Goal: Transaction & Acquisition: Subscribe to service/newsletter

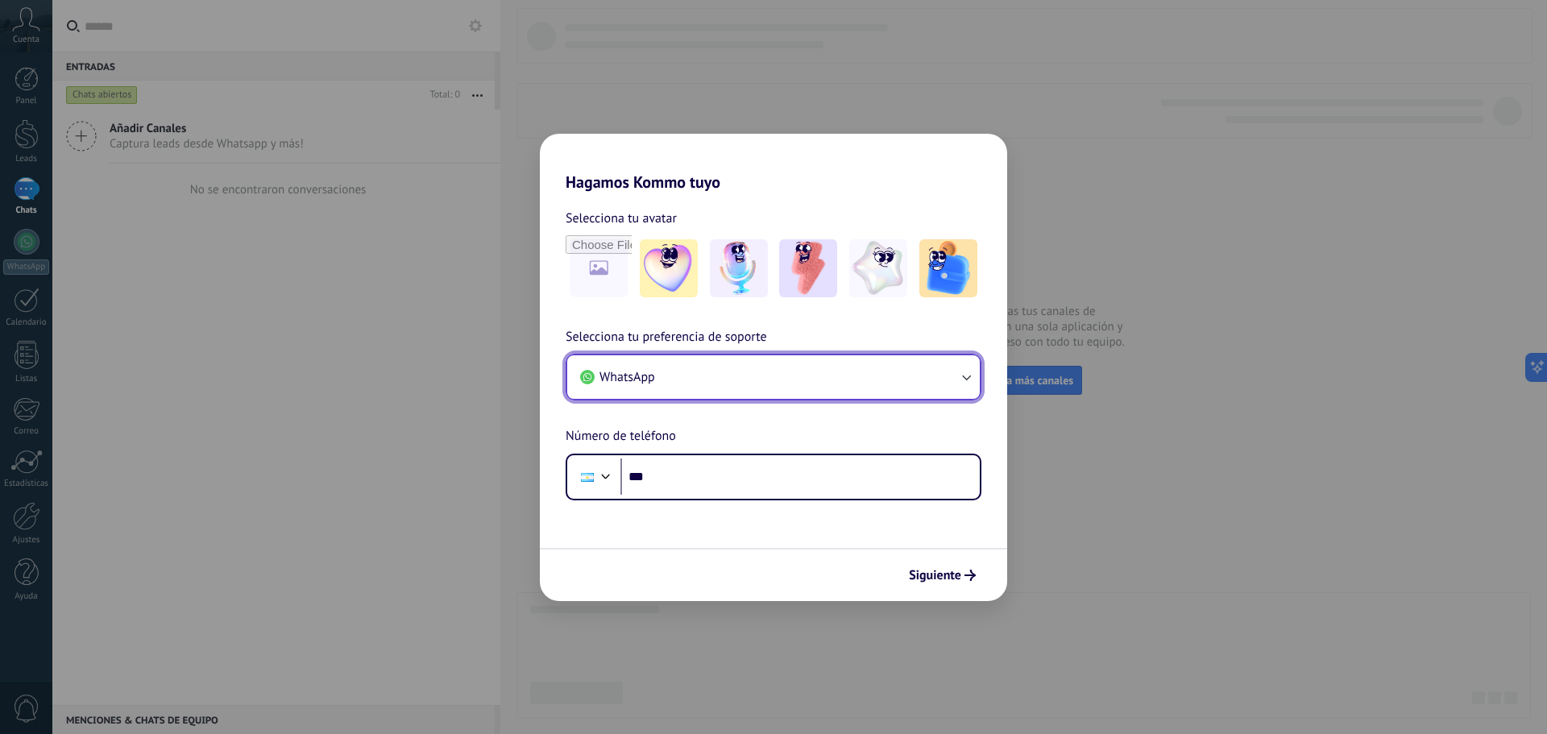
click at [777, 379] on button "WhatsApp" at bounding box center [773, 377] width 412 height 44
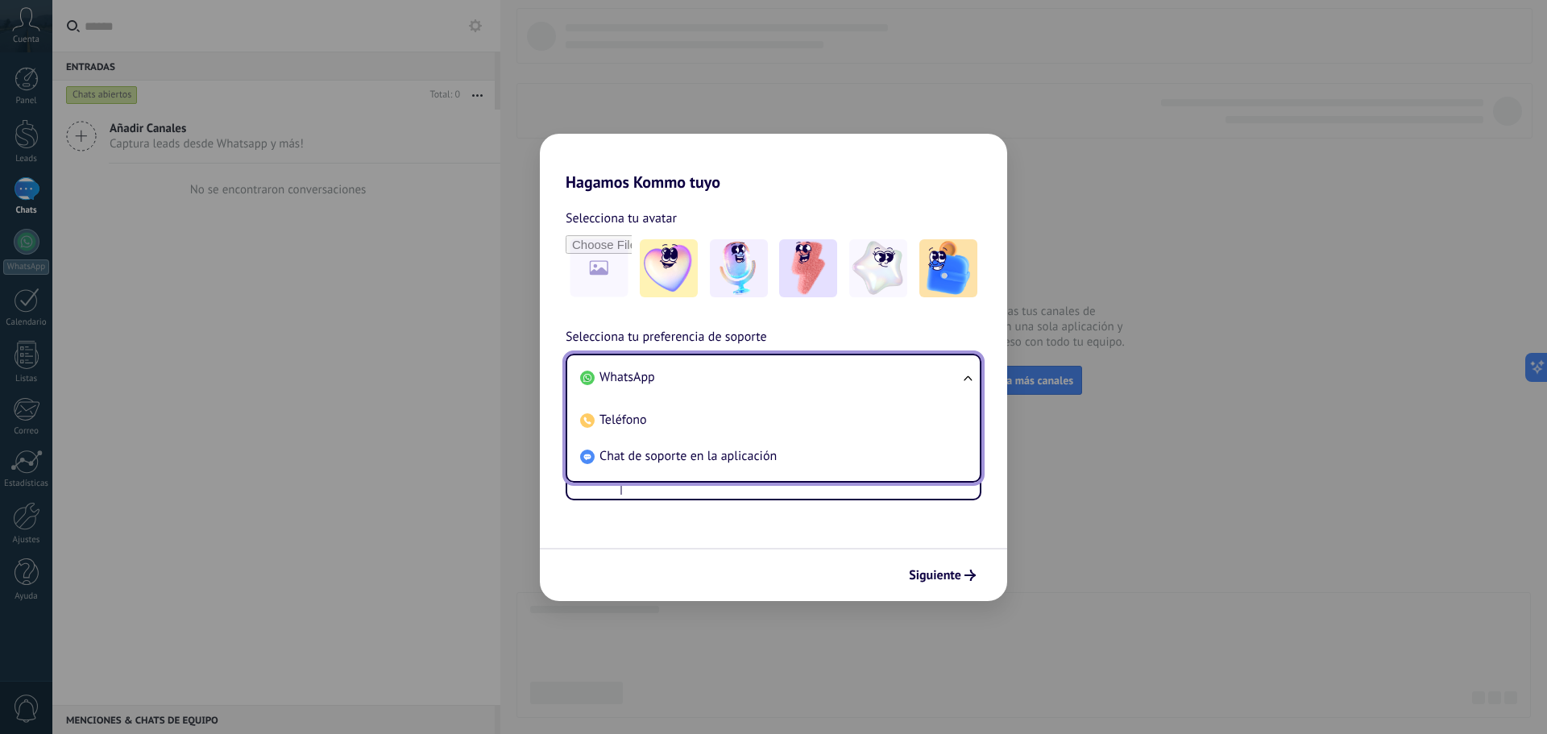
click at [778, 379] on li "WhatsApp" at bounding box center [770, 377] width 393 height 36
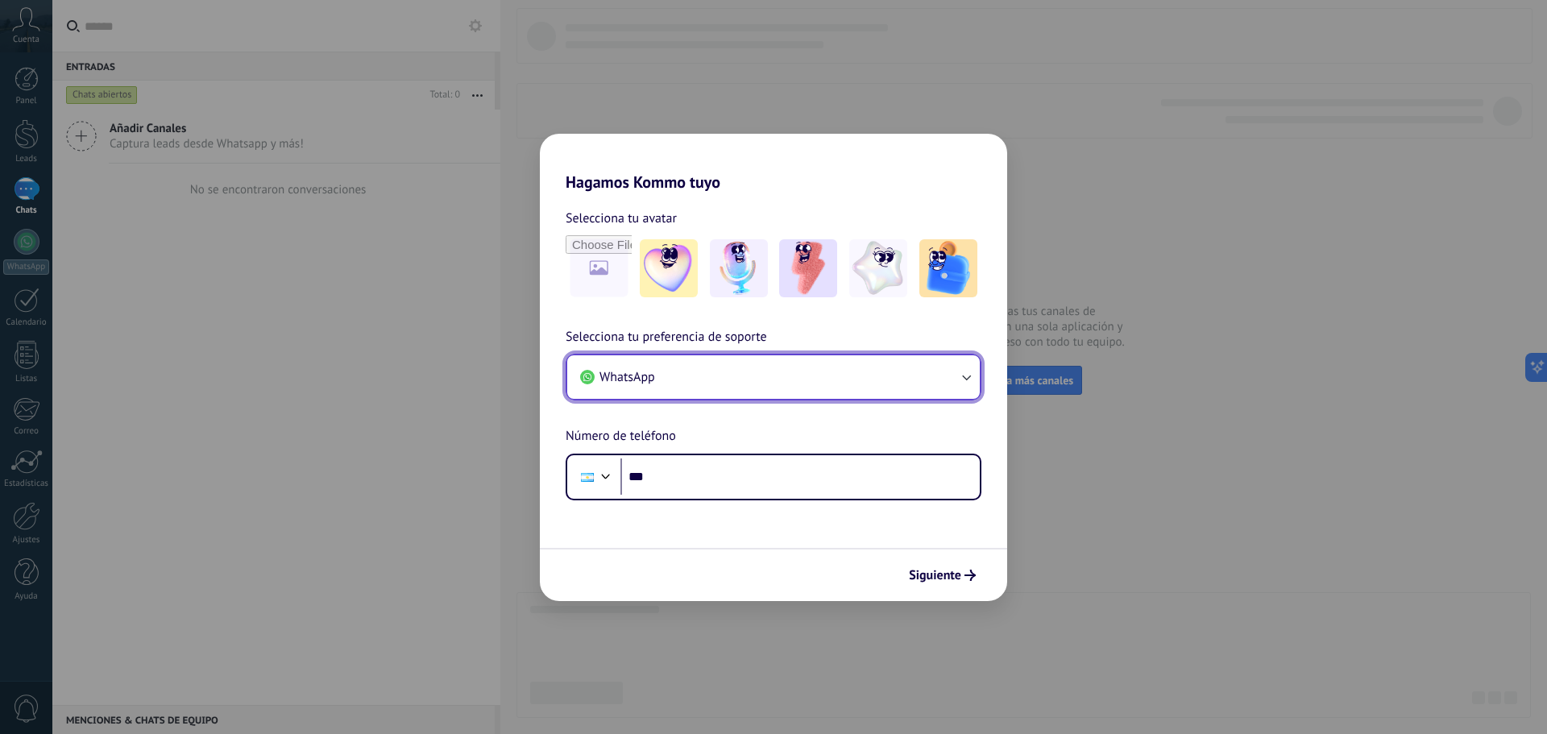
click at [781, 375] on button "WhatsApp" at bounding box center [773, 377] width 412 height 44
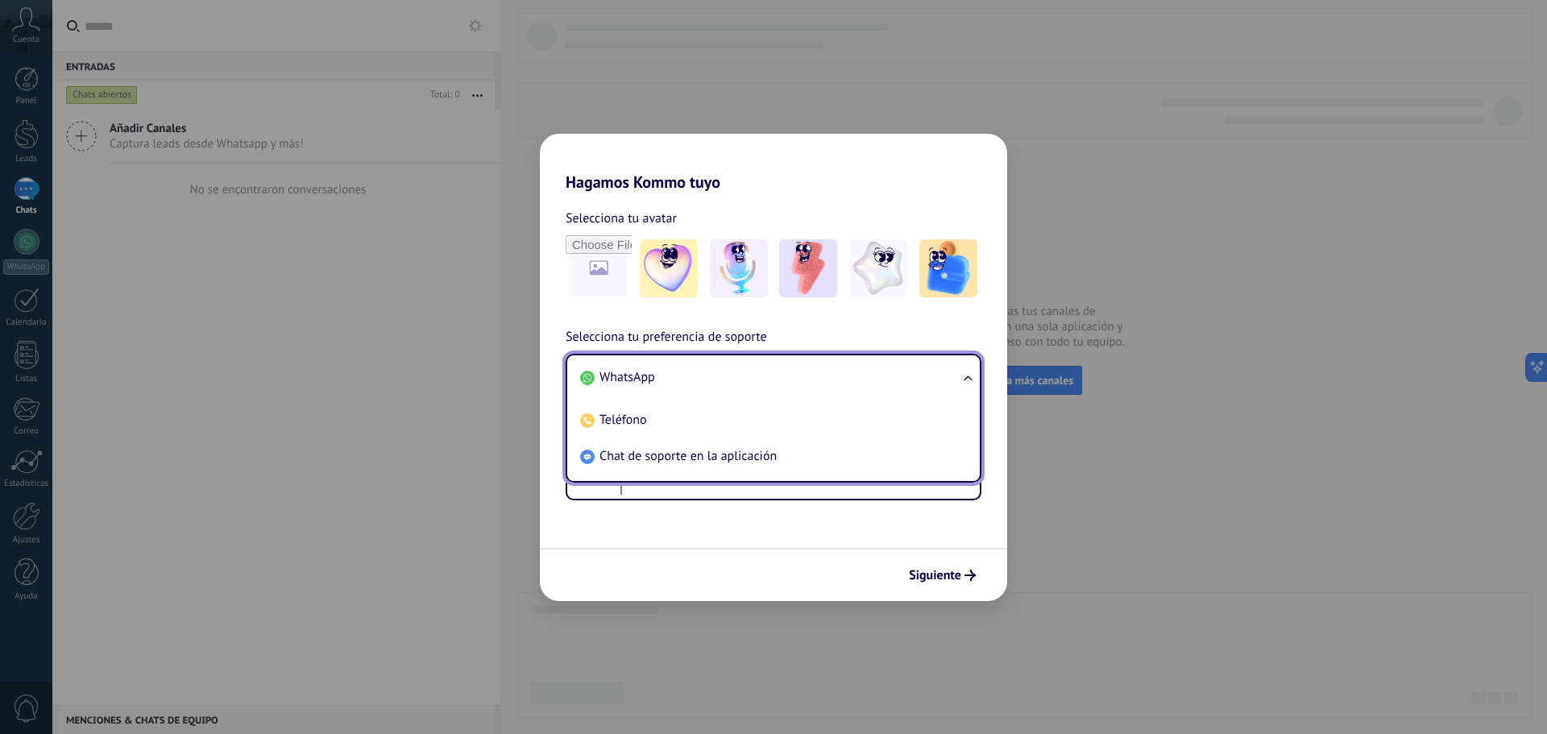
click at [611, 376] on span "WhatsApp" at bounding box center [627, 377] width 56 height 16
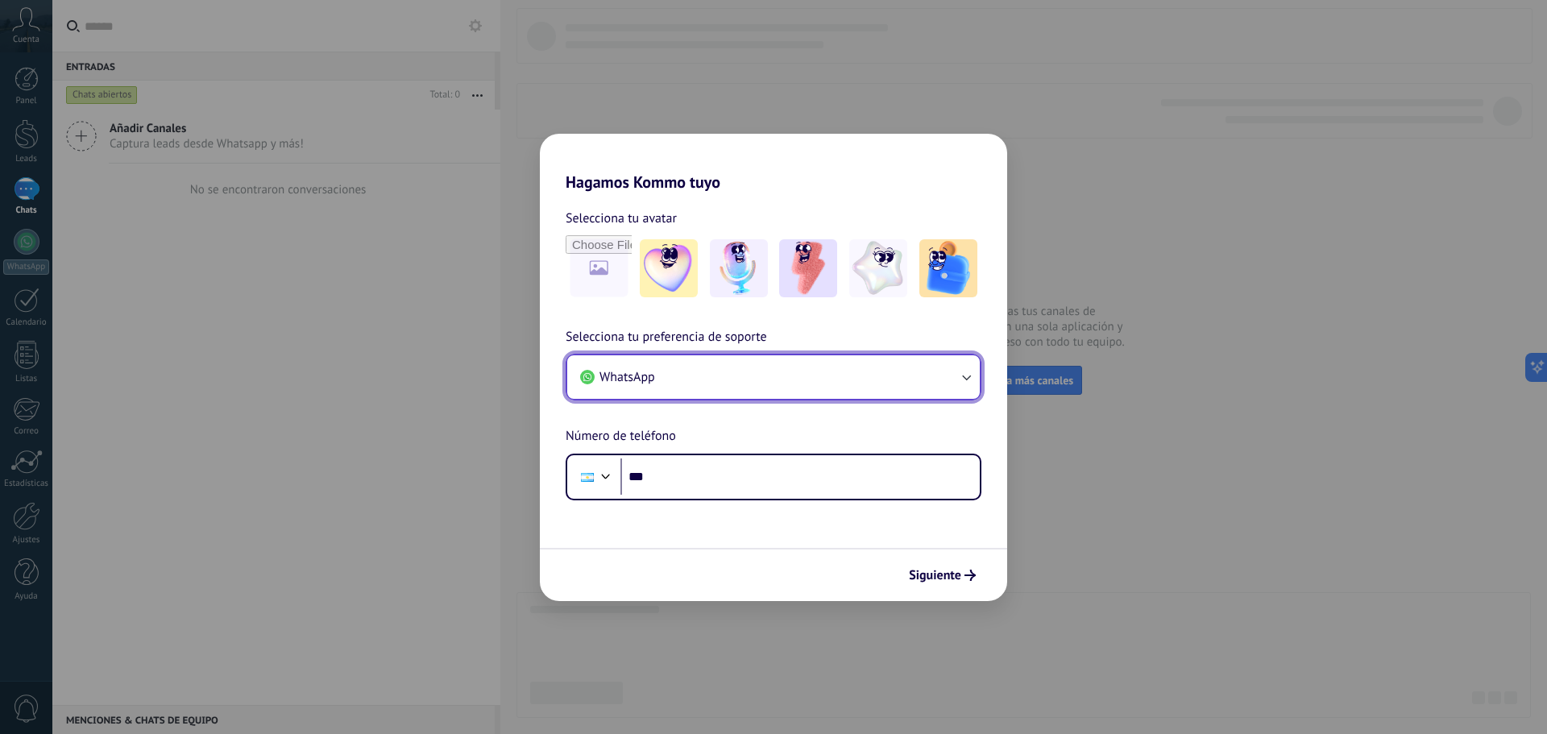
click at [666, 381] on button "WhatsApp" at bounding box center [773, 377] width 412 height 44
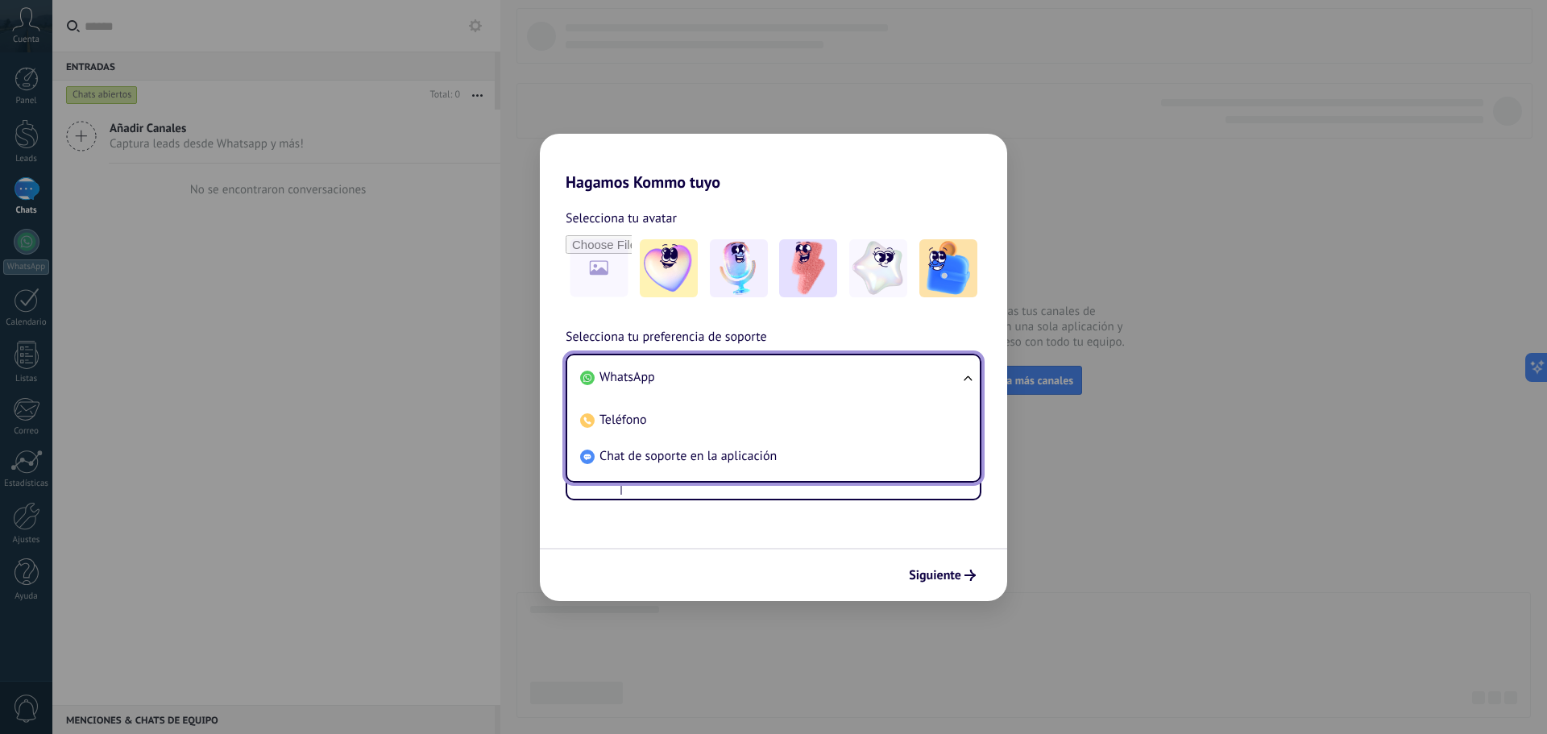
click at [669, 382] on li "WhatsApp" at bounding box center [770, 377] width 393 height 36
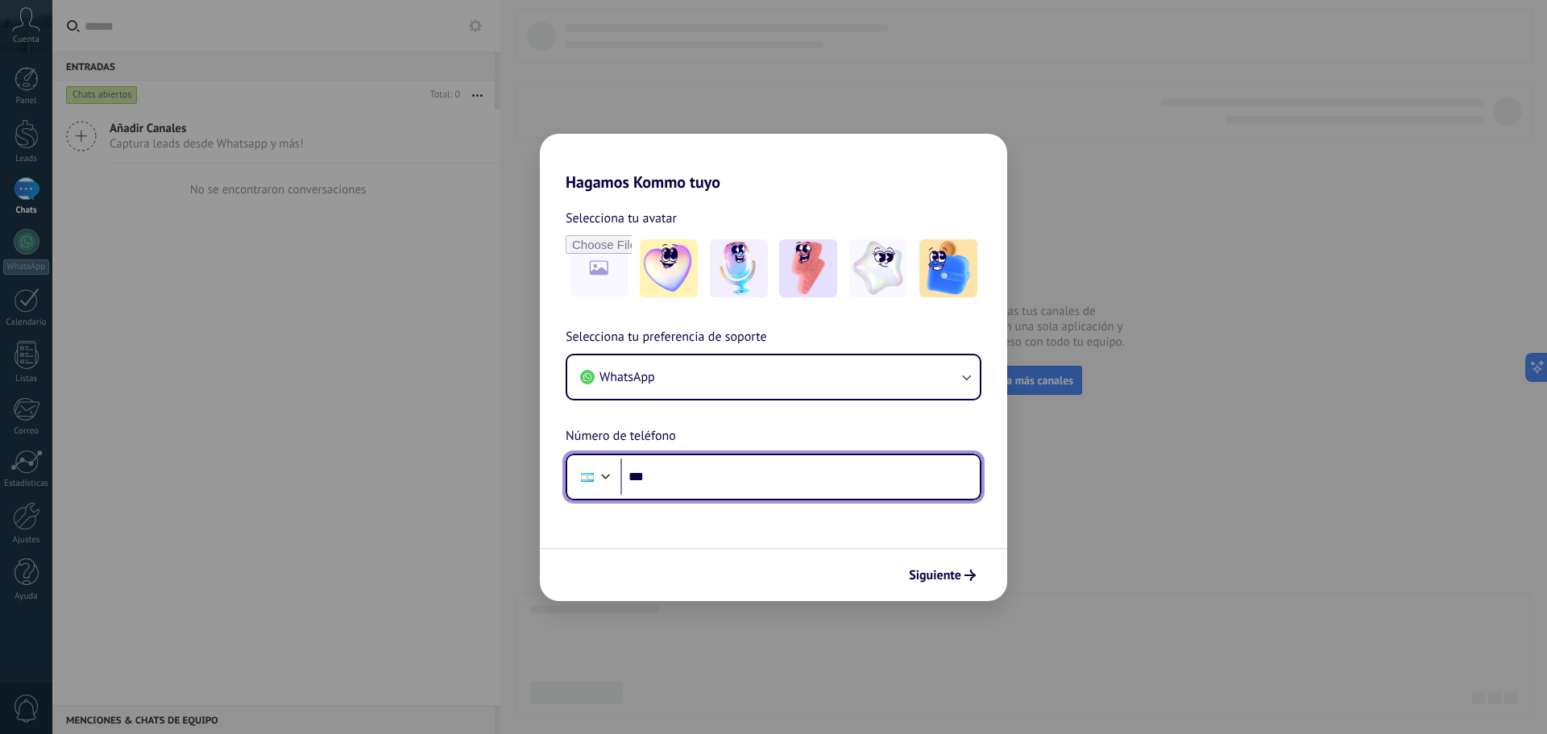
click at [713, 477] on input "***" at bounding box center [799, 476] width 359 height 37
type input "**********"
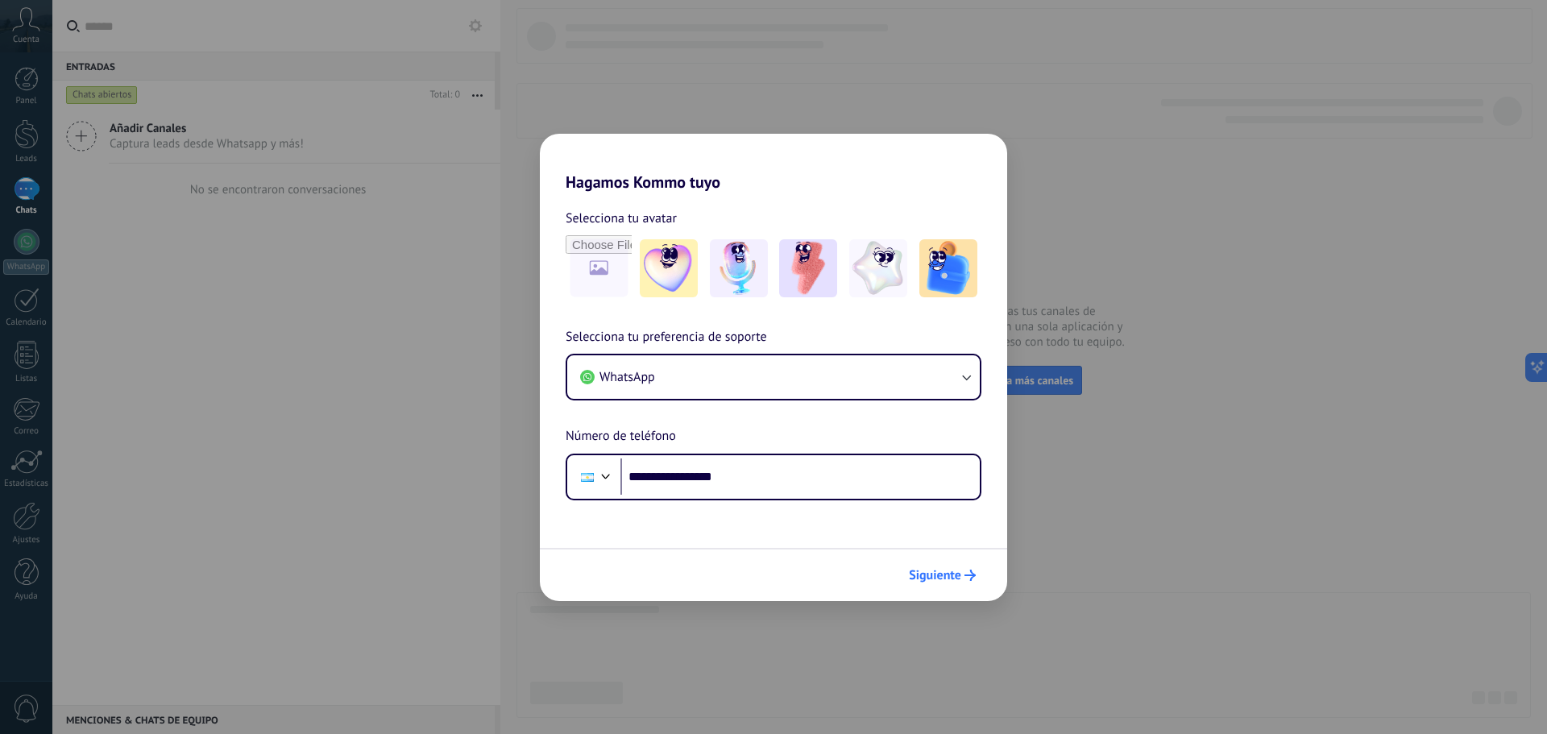
click at [935, 579] on span "Siguiente" at bounding box center [935, 575] width 52 height 11
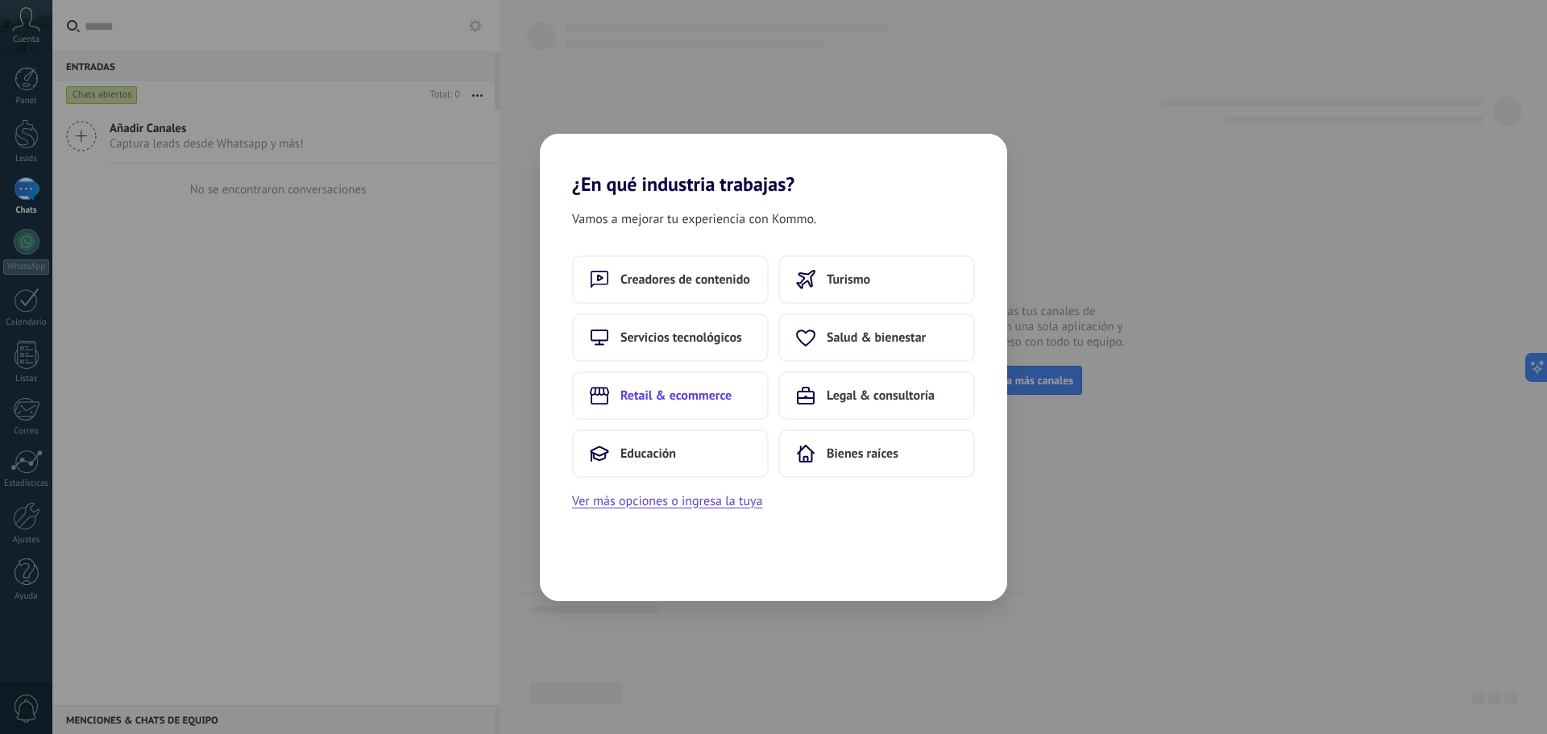
click at [665, 396] on span "Retail & ecommerce" at bounding box center [675, 396] width 111 height 16
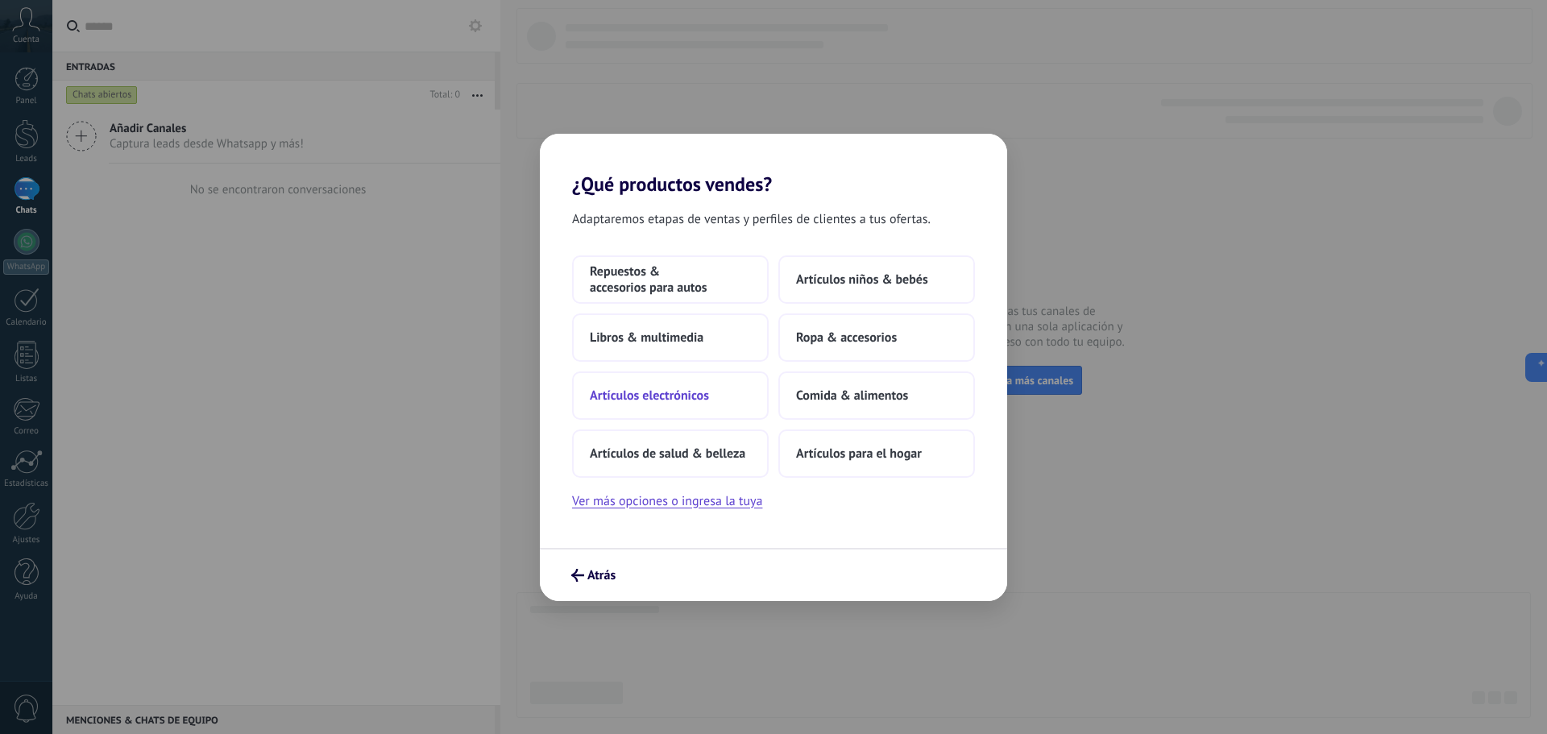
click at [691, 397] on span "Artículos electrónicos" at bounding box center [649, 396] width 119 height 16
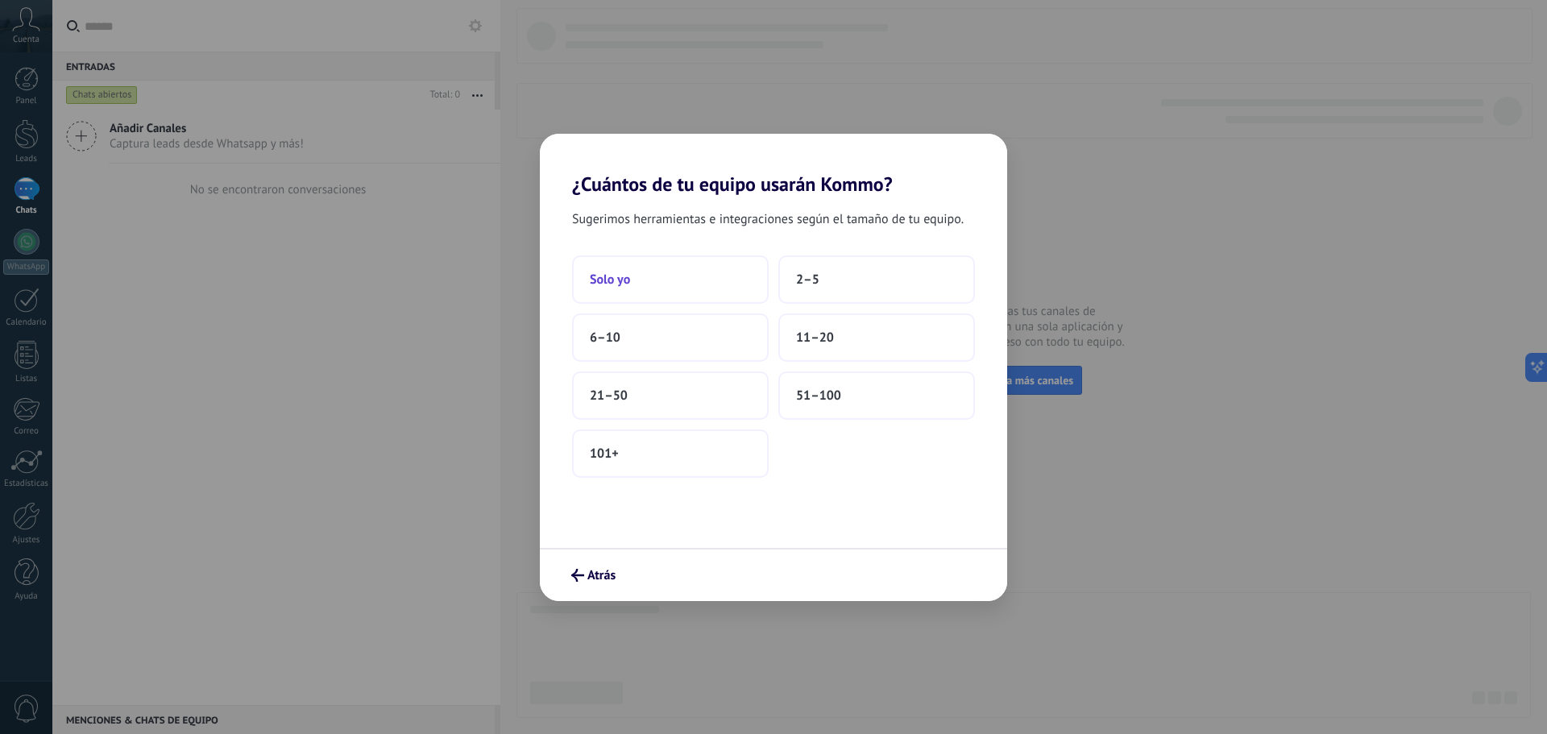
click at [616, 282] on span "Solo yo" at bounding box center [610, 280] width 40 height 16
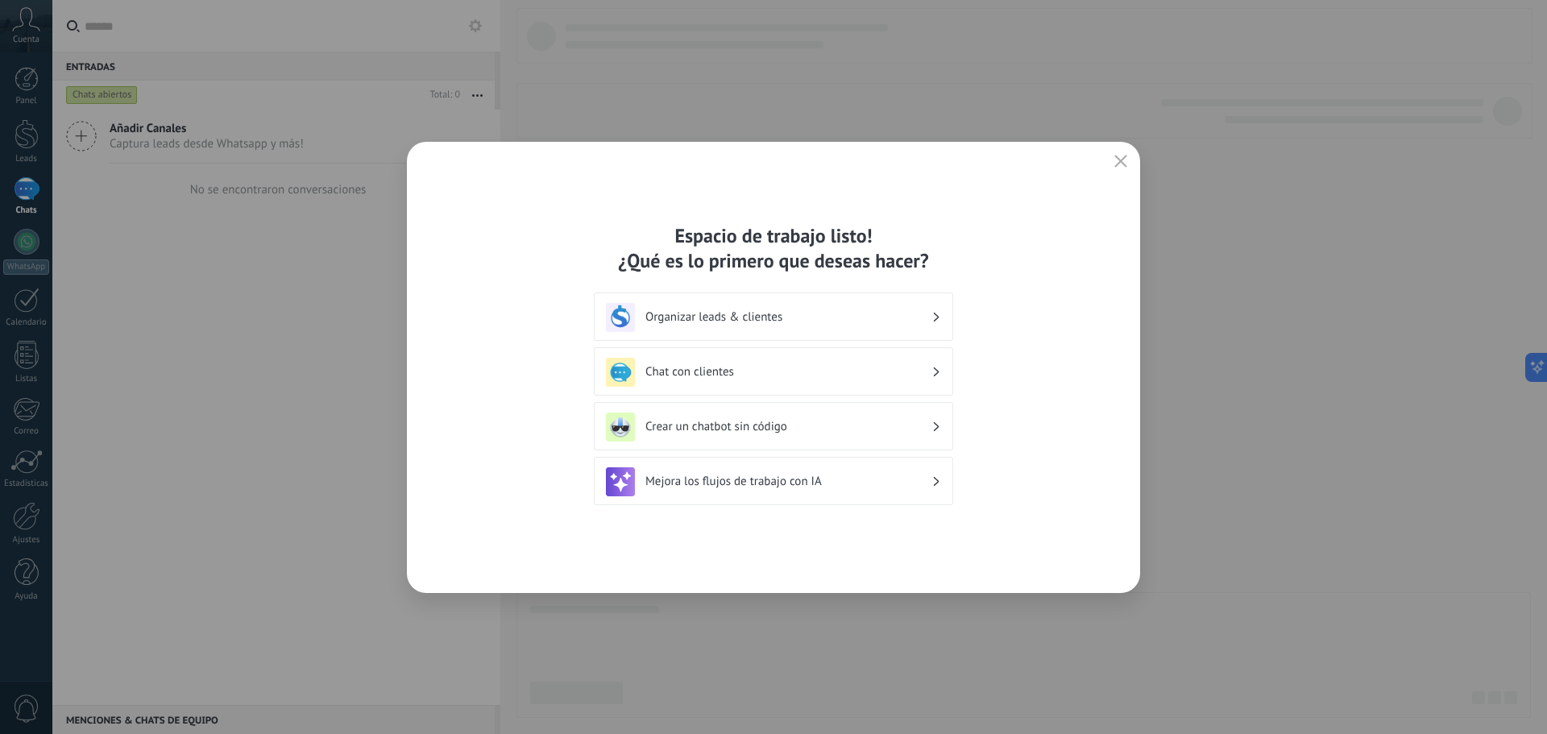
click at [856, 371] on h3 "Chat con clientes" at bounding box center [788, 371] width 286 height 15
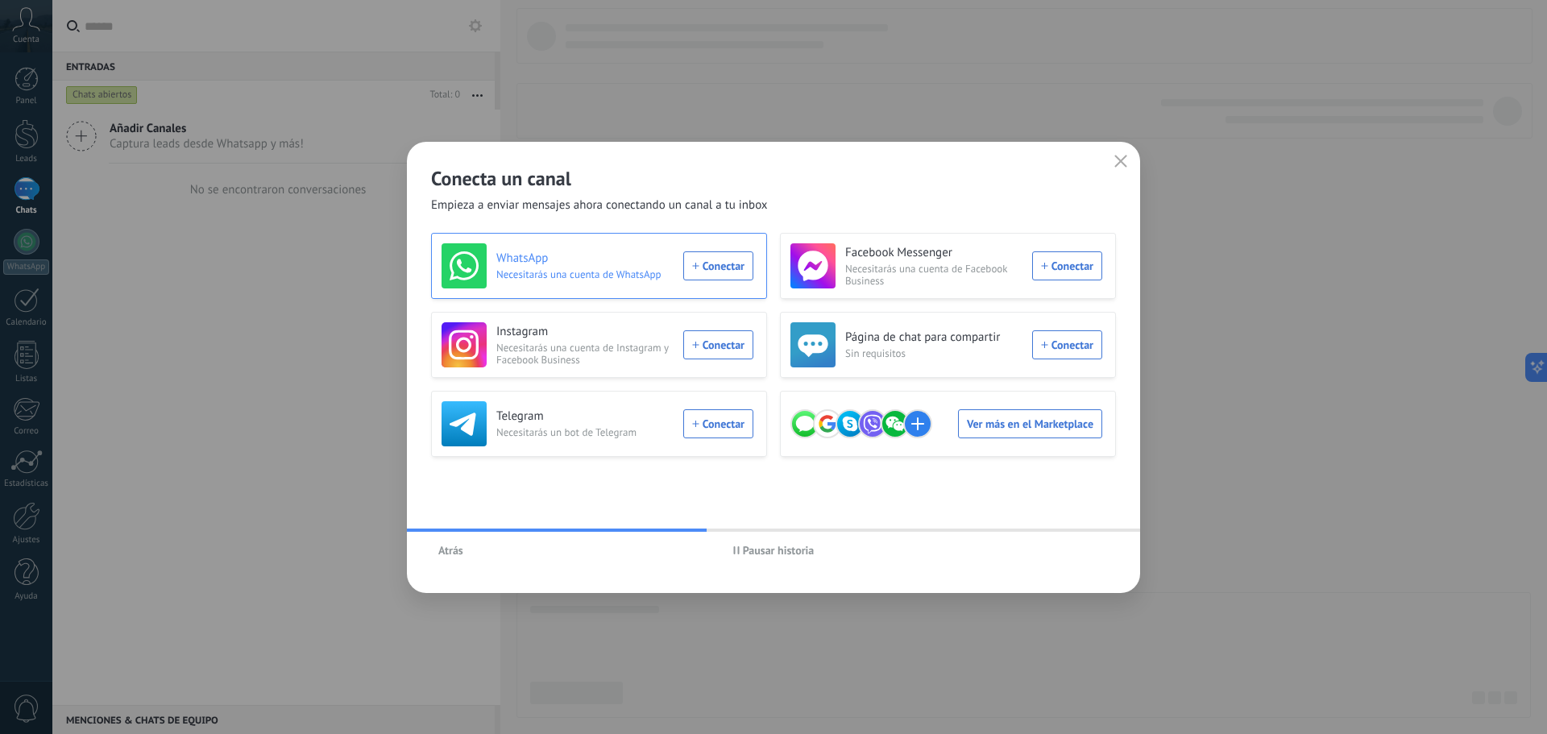
click at [718, 263] on div "WhatsApp Necesitarás una cuenta de WhatsApp Conectar" at bounding box center [598, 265] width 312 height 45
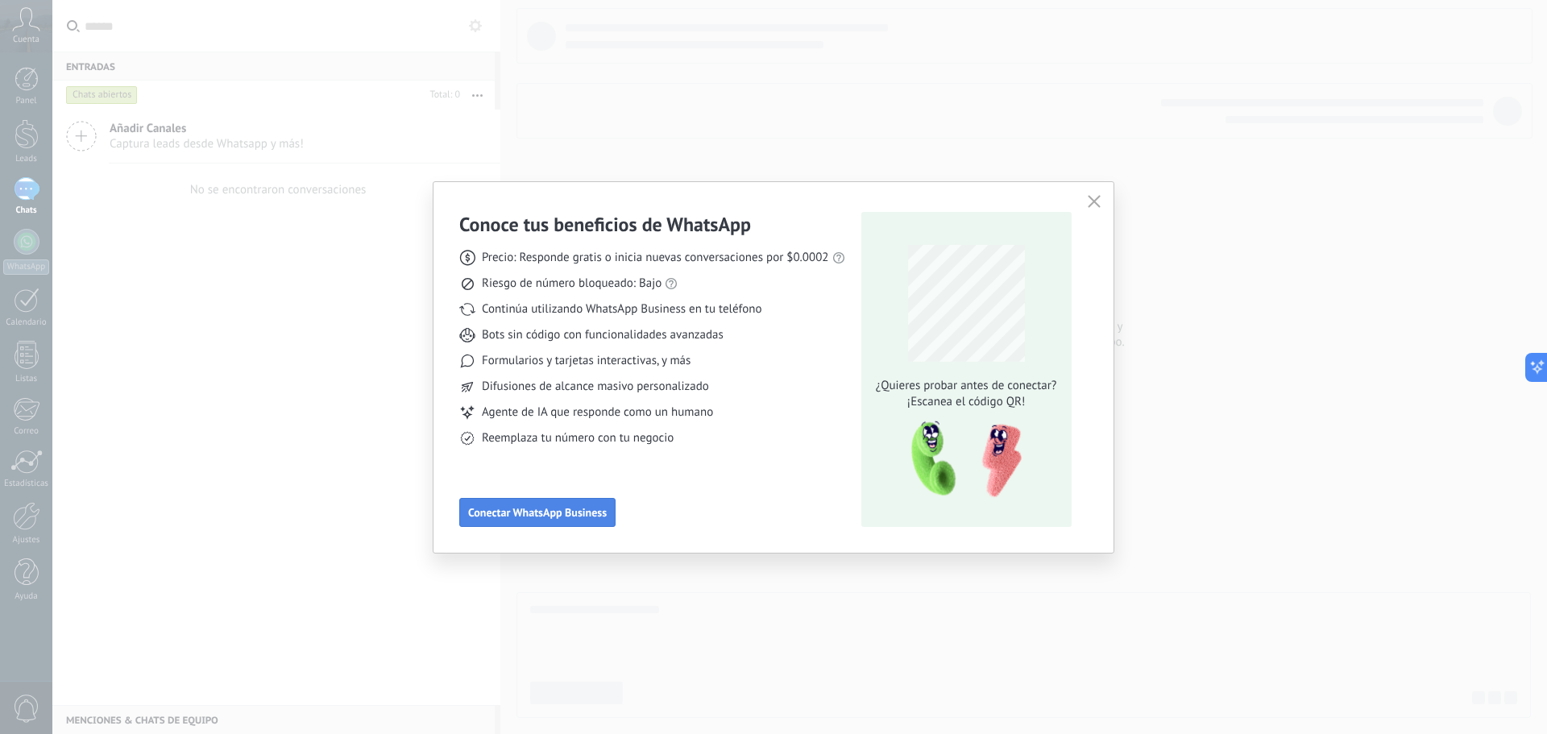
click at [523, 514] on span "Conectar WhatsApp Business" at bounding box center [537, 512] width 139 height 11
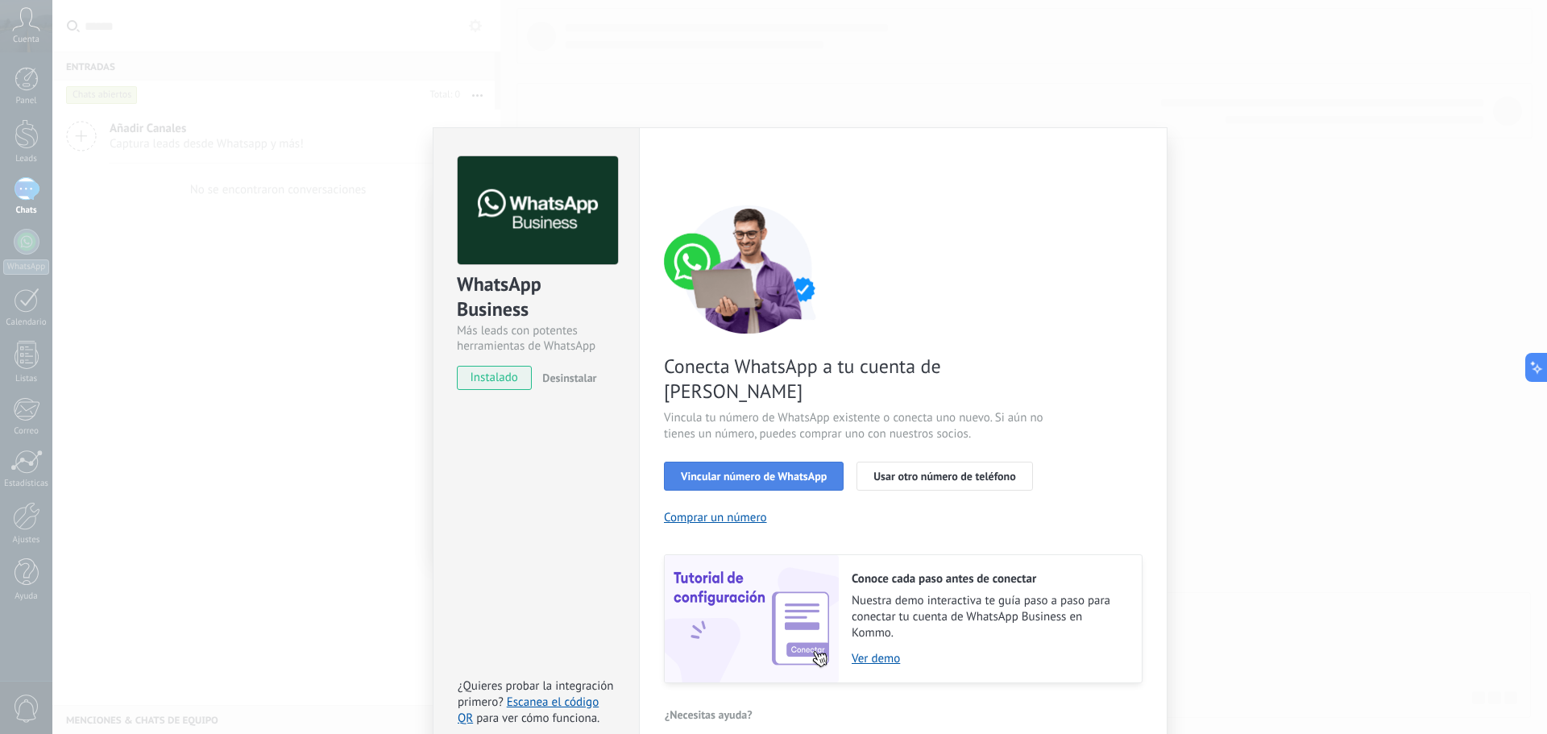
click at [765, 471] on span "Vincular número de WhatsApp" at bounding box center [754, 476] width 146 height 11
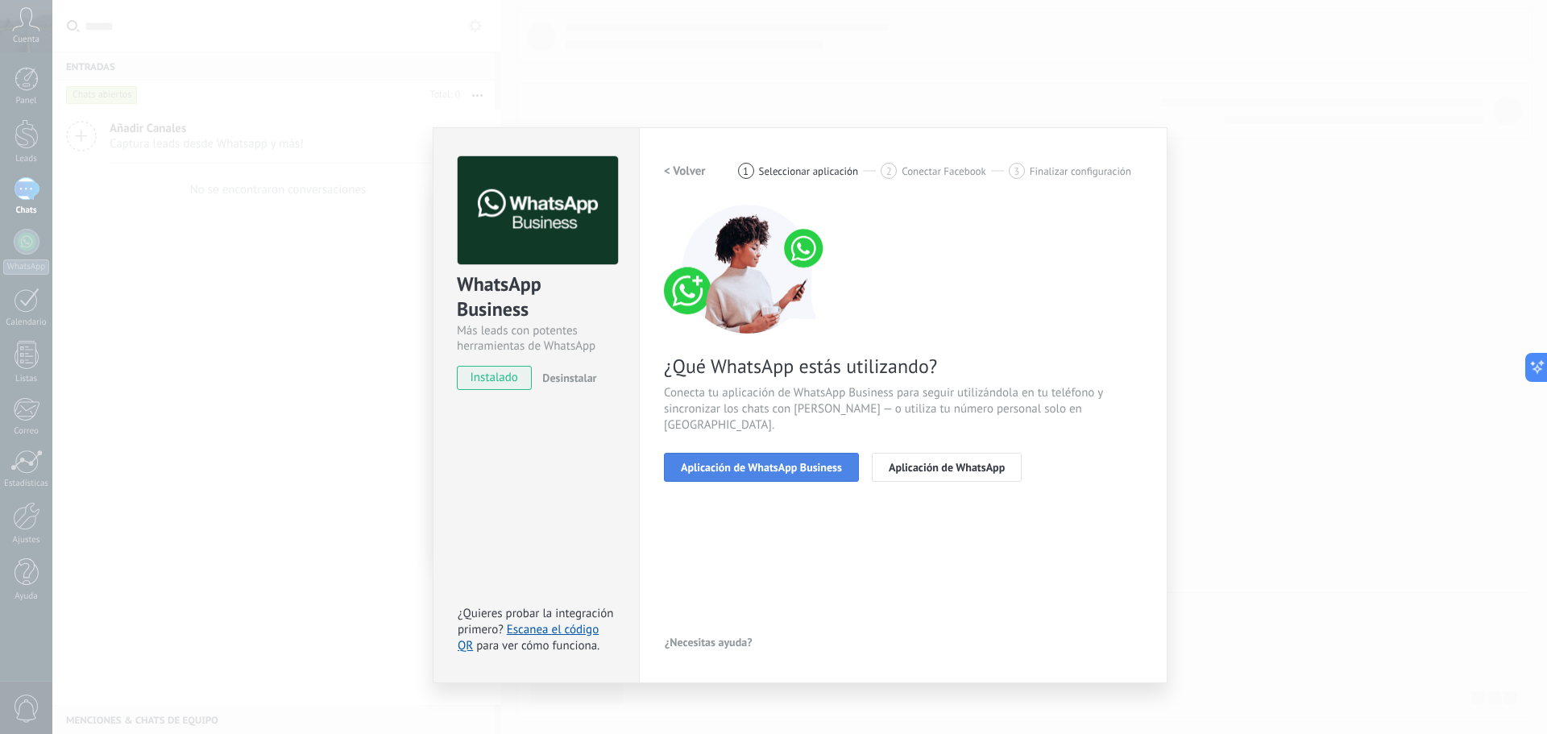
click at [769, 462] on span "Aplicación de WhatsApp Business" at bounding box center [761, 467] width 161 height 11
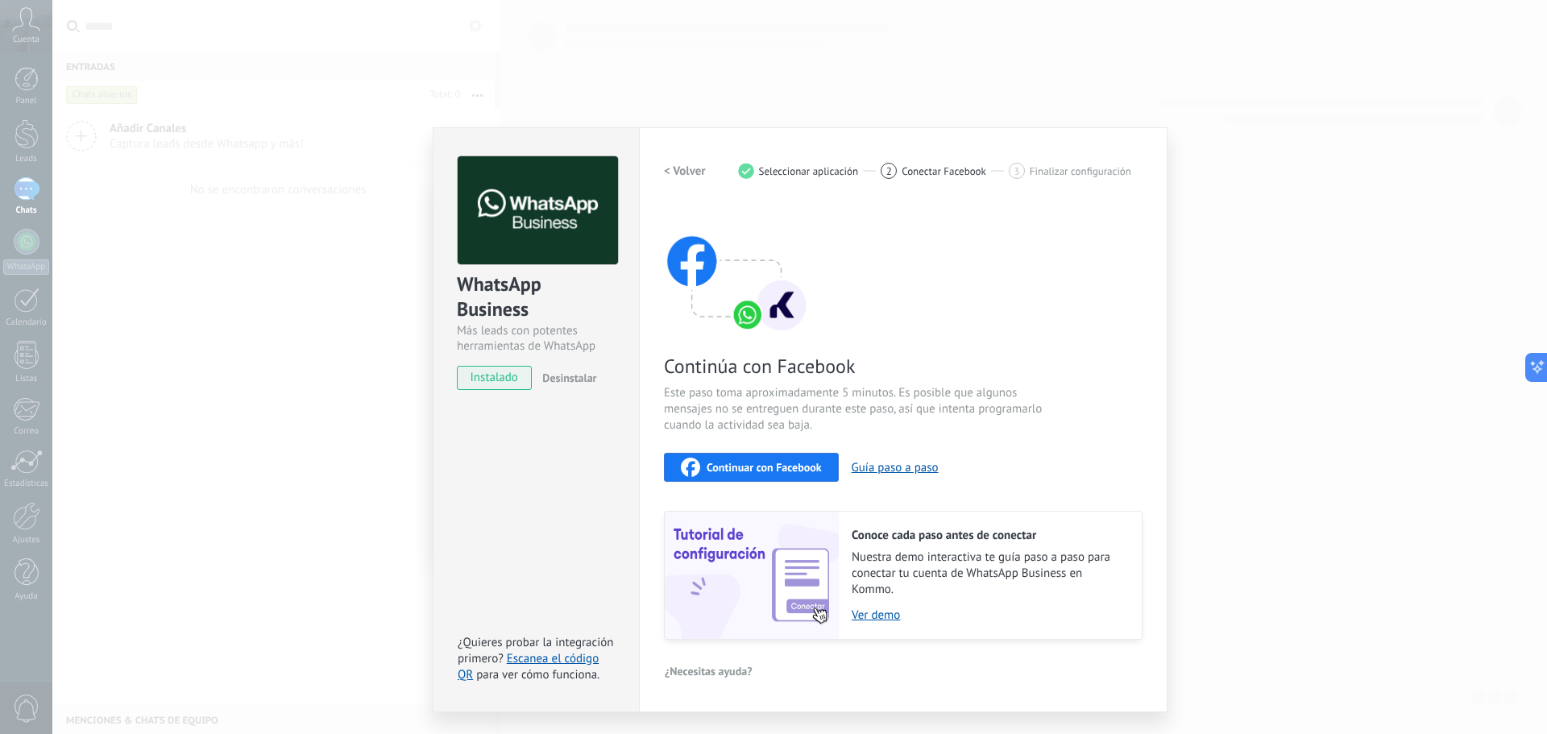
click at [800, 465] on span "Continuar con Facebook" at bounding box center [764, 467] width 115 height 11
click at [801, 466] on span "Continuar con Facebook" at bounding box center [764, 467] width 115 height 11
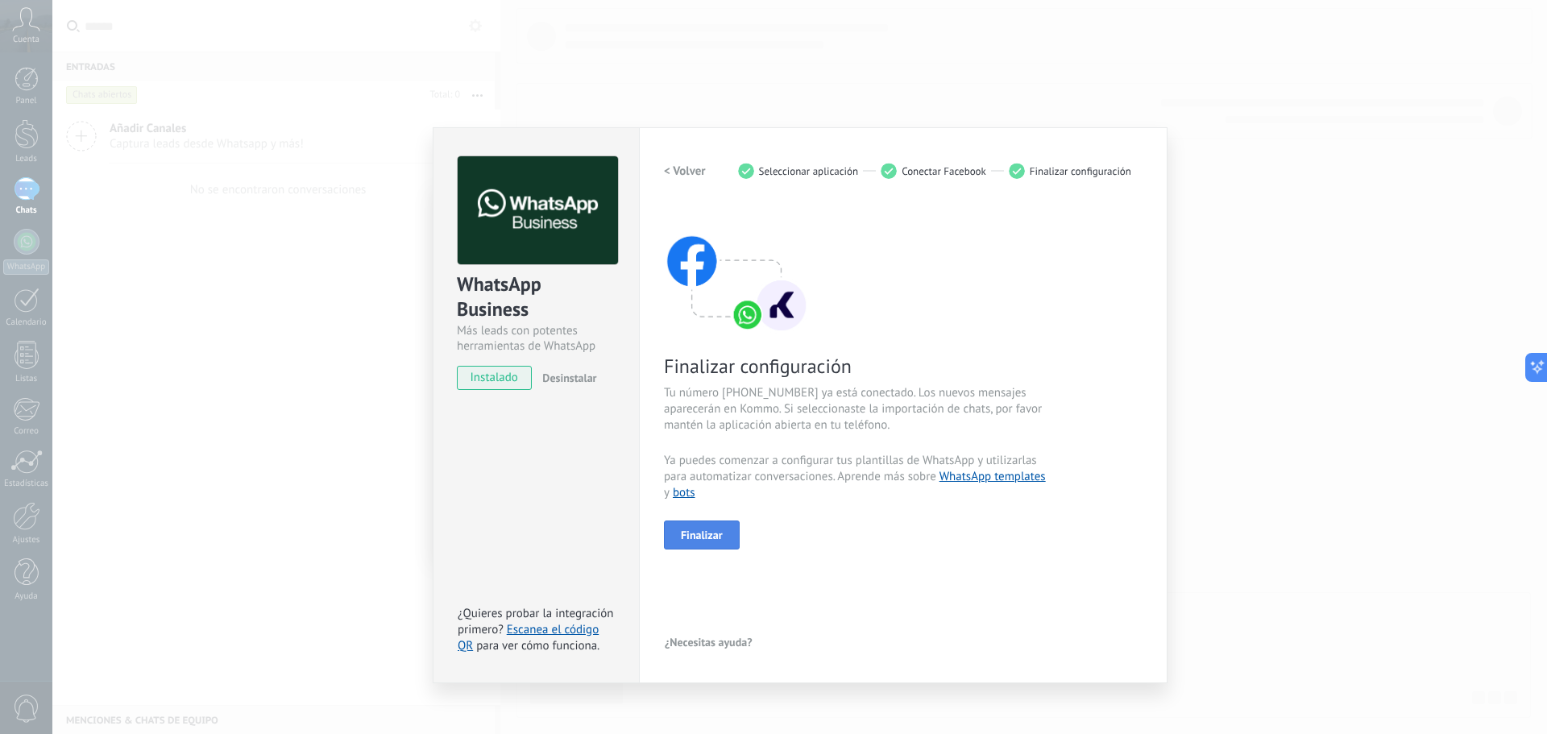
click at [694, 527] on button "Finalizar" at bounding box center [702, 534] width 76 height 29
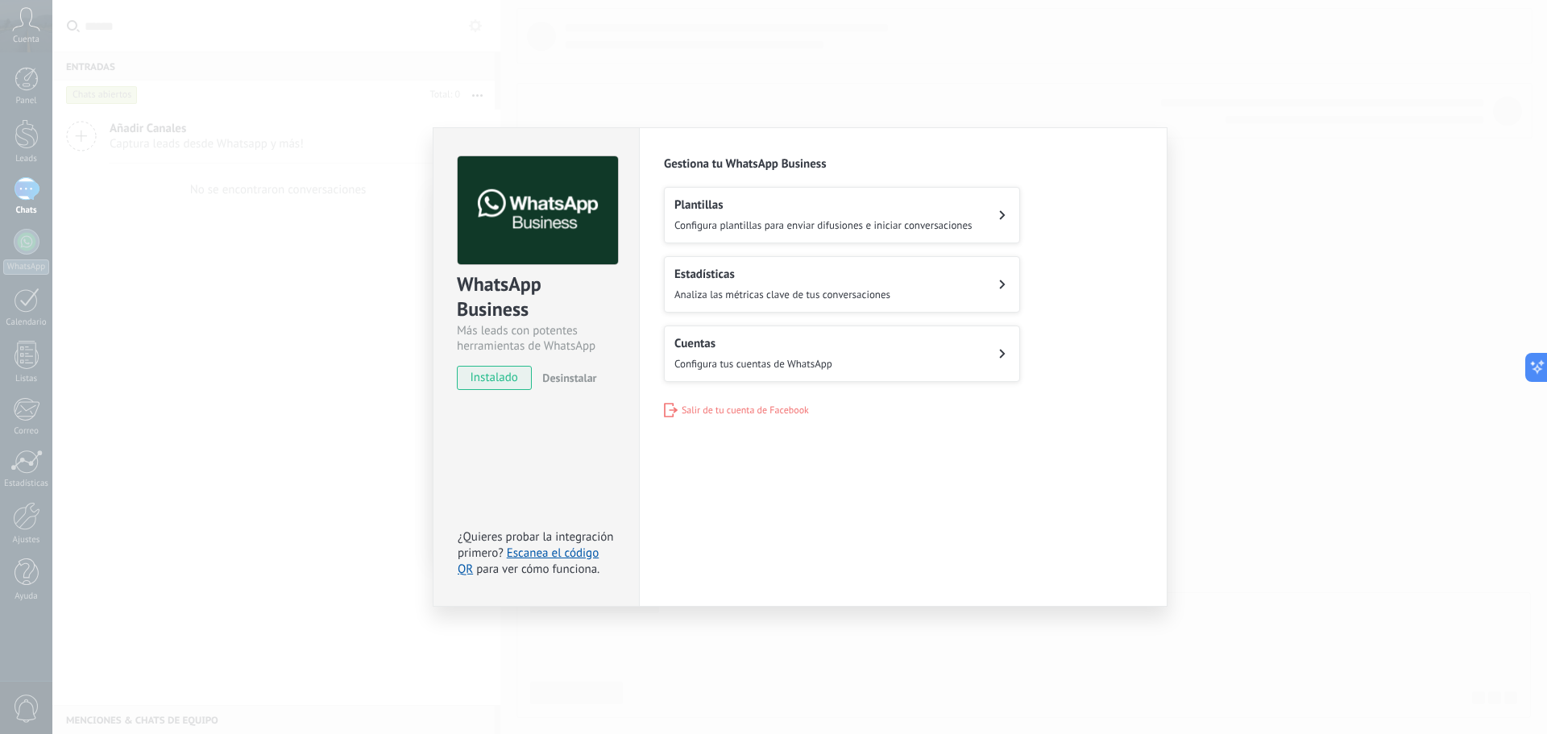
click at [847, 354] on button "Cuentas Configura tus cuentas de WhatsApp" at bounding box center [842, 353] width 356 height 56
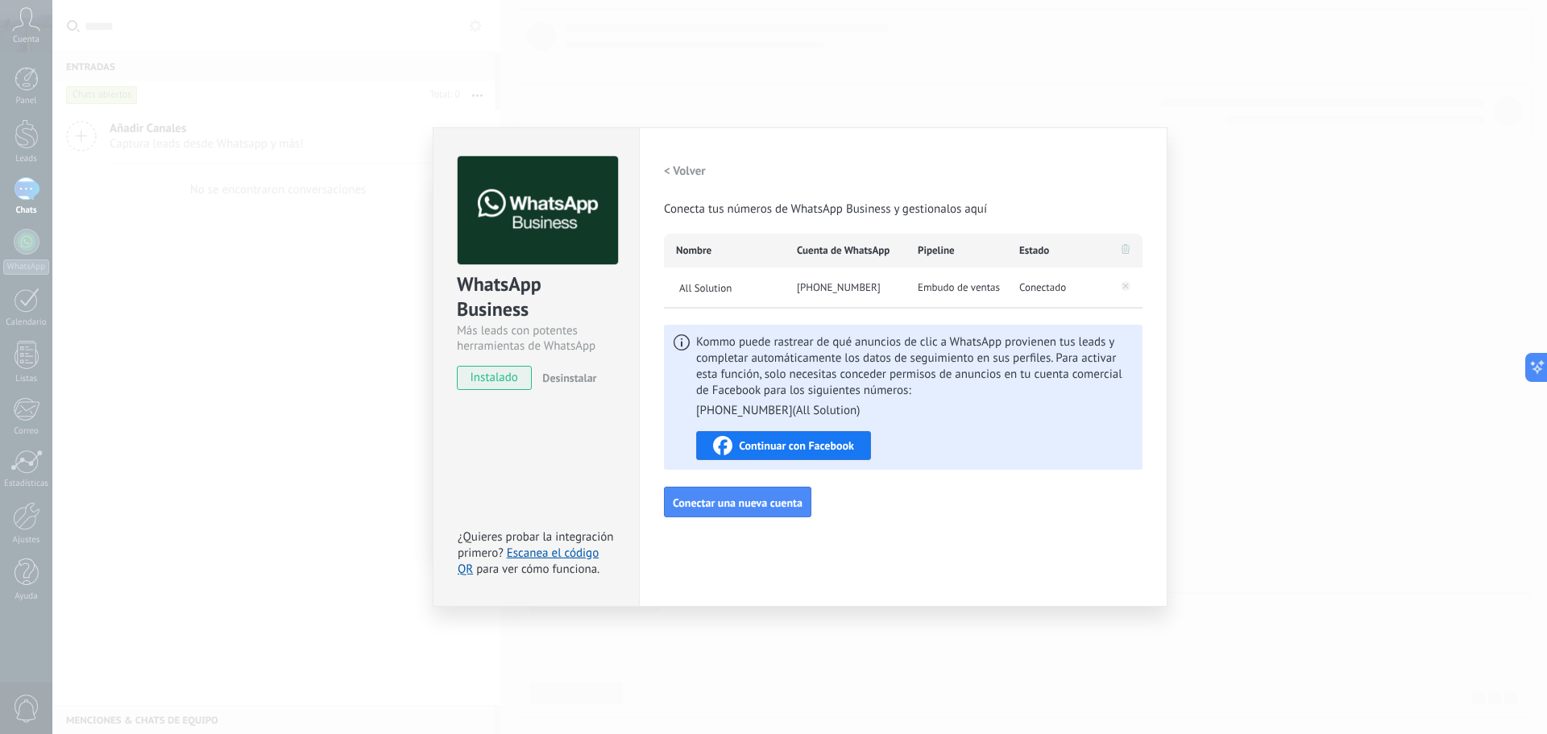
click at [670, 172] on h2 "< Volver" at bounding box center [685, 171] width 42 height 15
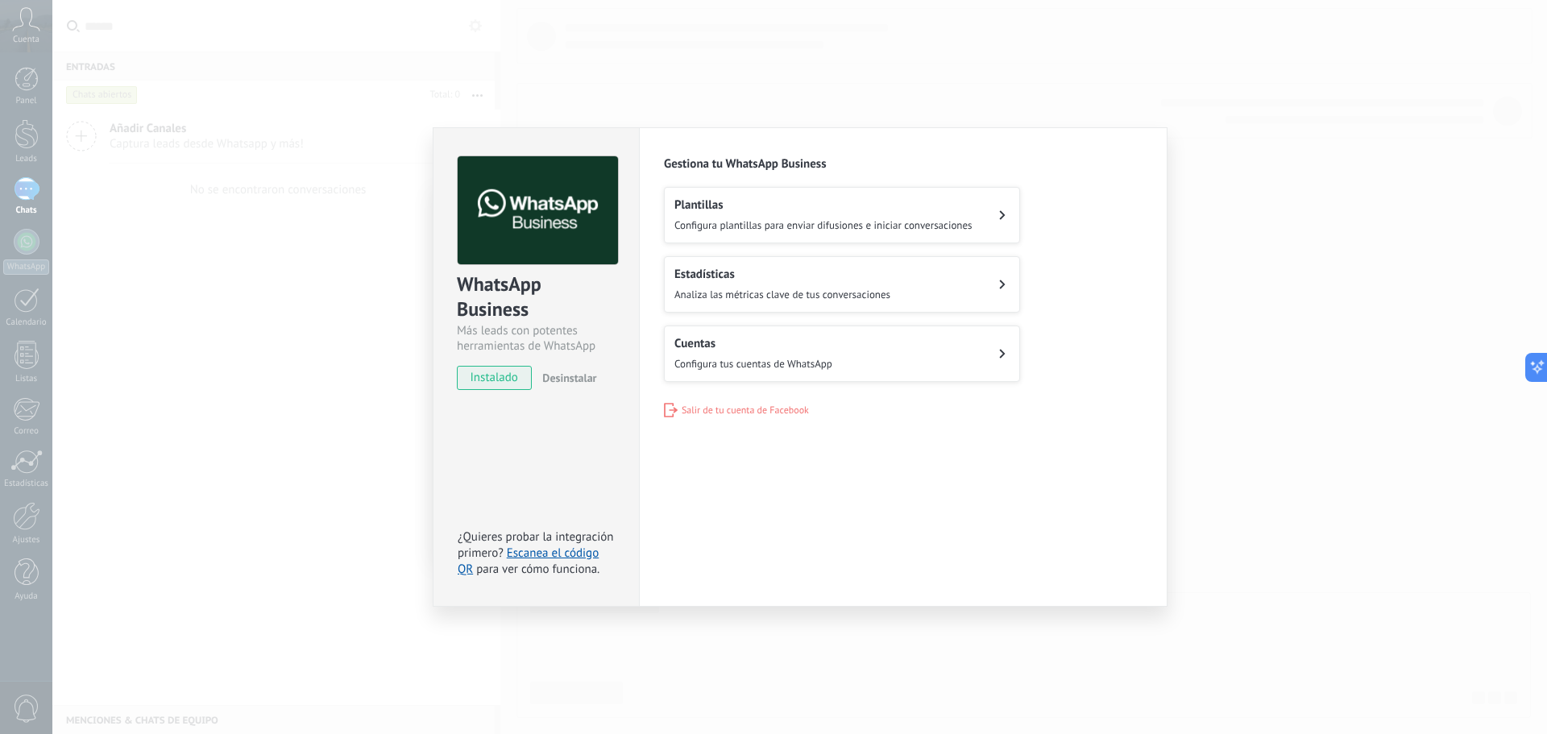
click at [732, 205] on h2 "Plantillas" at bounding box center [823, 204] width 298 height 15
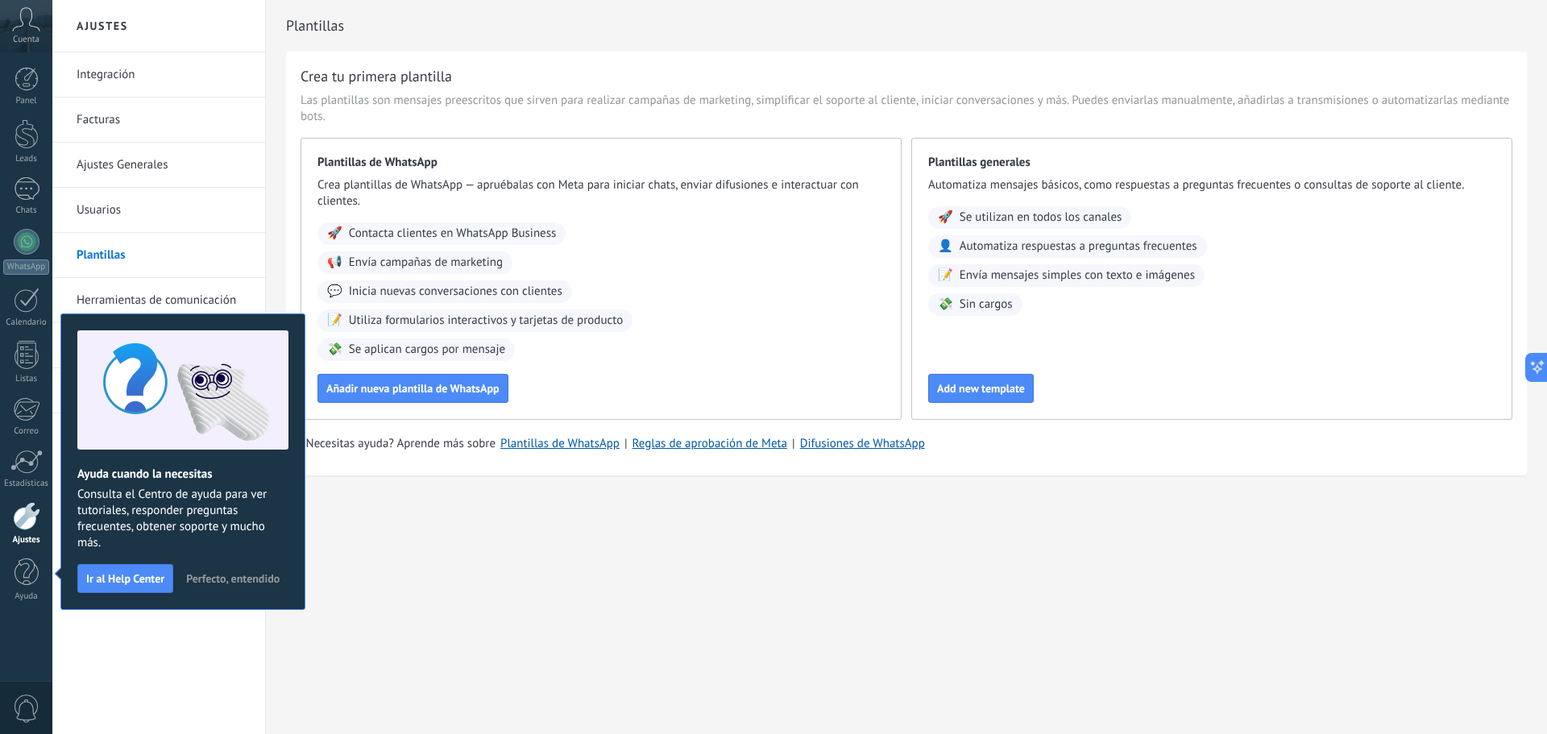
drag, startPoint x: 263, startPoint y: 576, endPoint x: 226, endPoint y: 617, distance: 55.3
click at [229, 620] on div "Integración Facturas Ajustes Generales Usuarios Plantillas Herramientas de comu…" at bounding box center [158, 393] width 213 height 682
click at [210, 573] on span "Perfecto, entendido" at bounding box center [232, 578] width 93 height 11
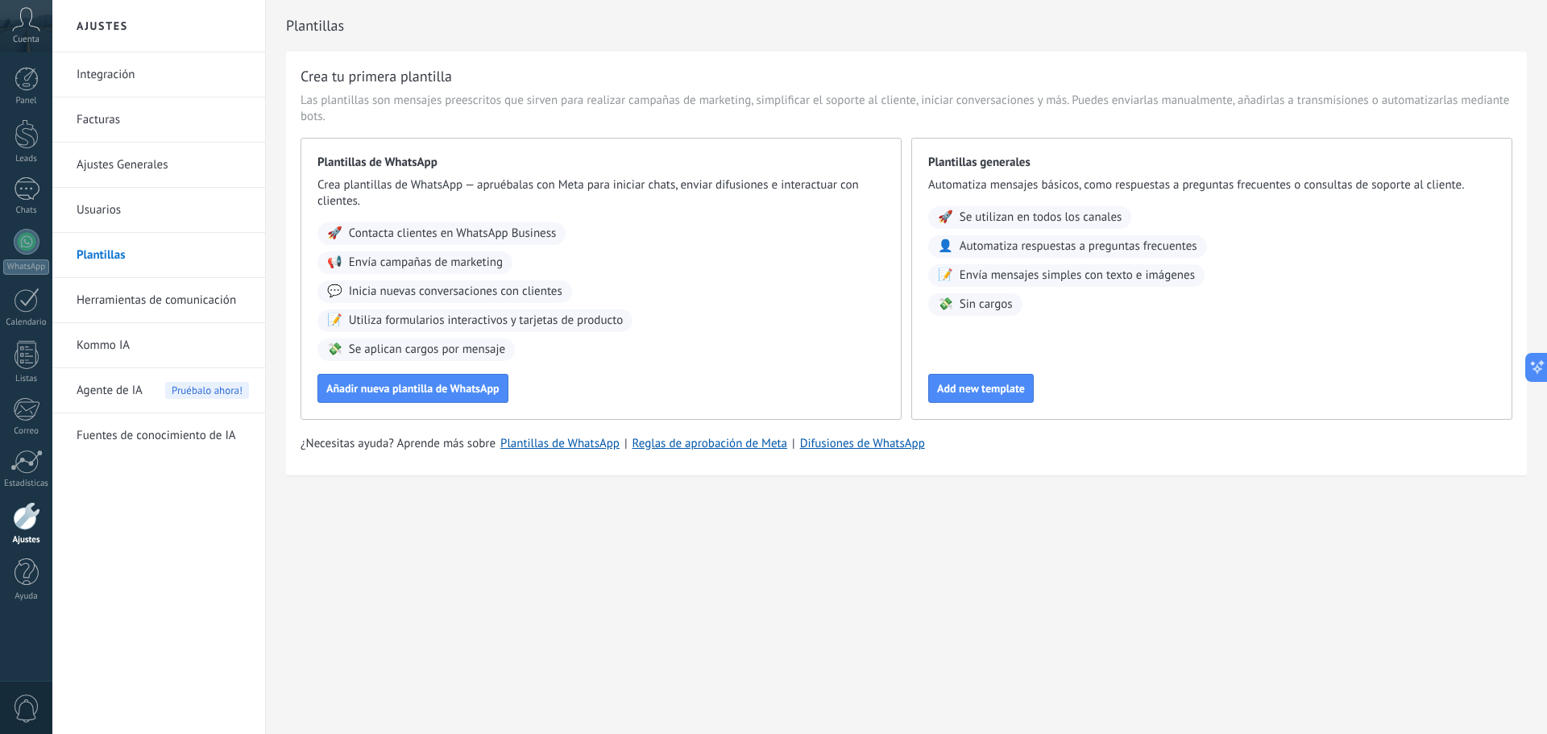
click at [203, 308] on link "Herramientas de comunicación" at bounding box center [163, 300] width 172 height 45
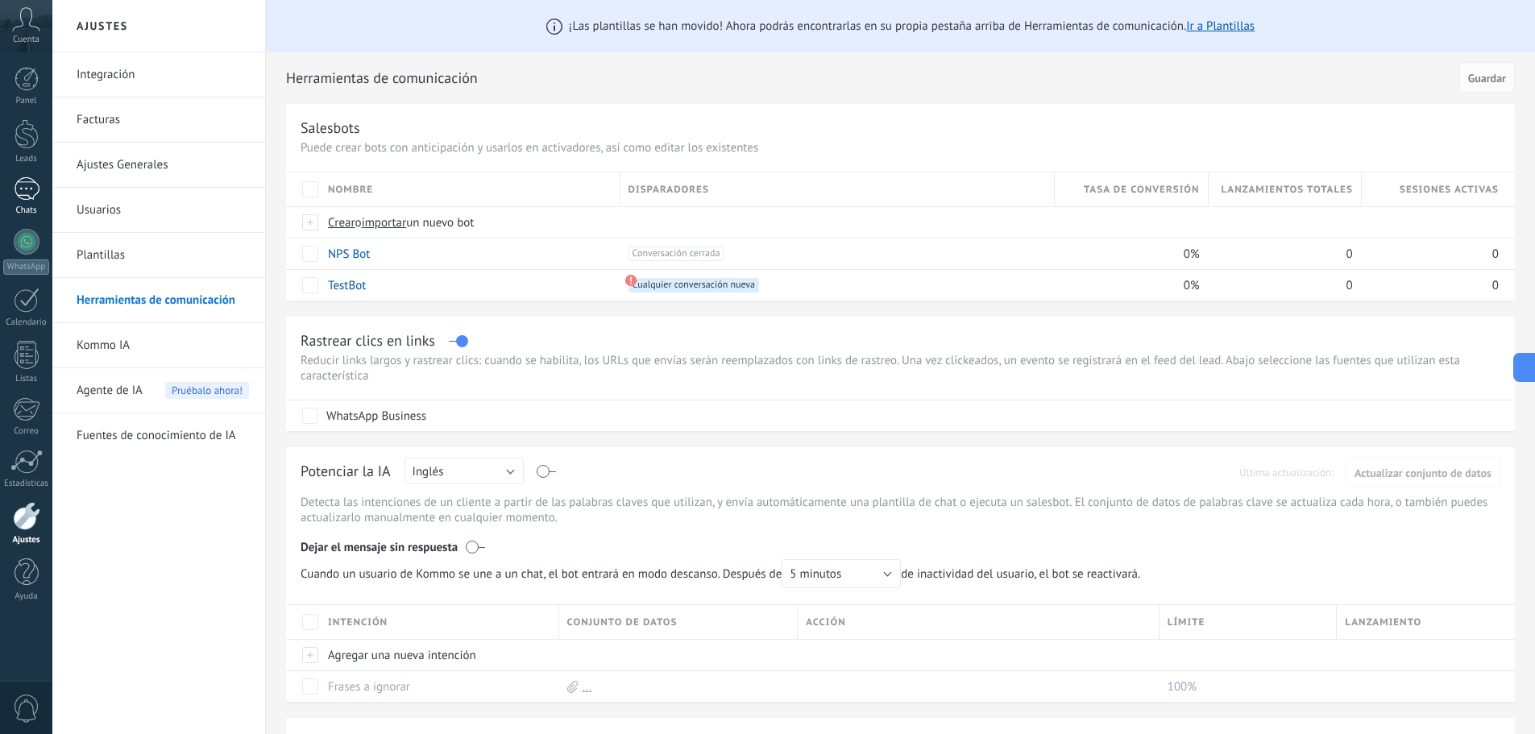
click at [31, 197] on div at bounding box center [27, 188] width 26 height 23
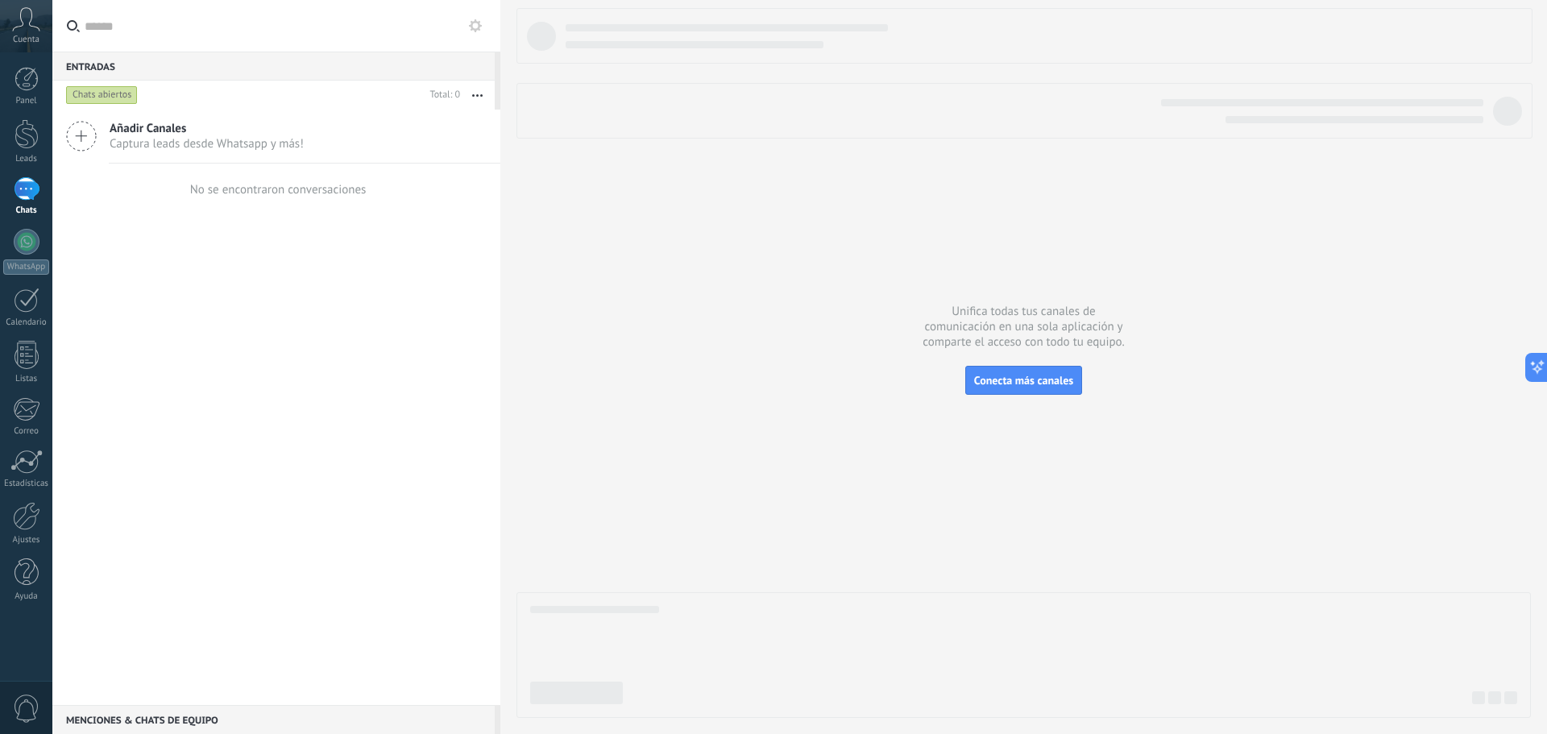
click at [166, 146] on span "Captura leads desde Whatsapp y más!" at bounding box center [207, 143] width 194 height 15
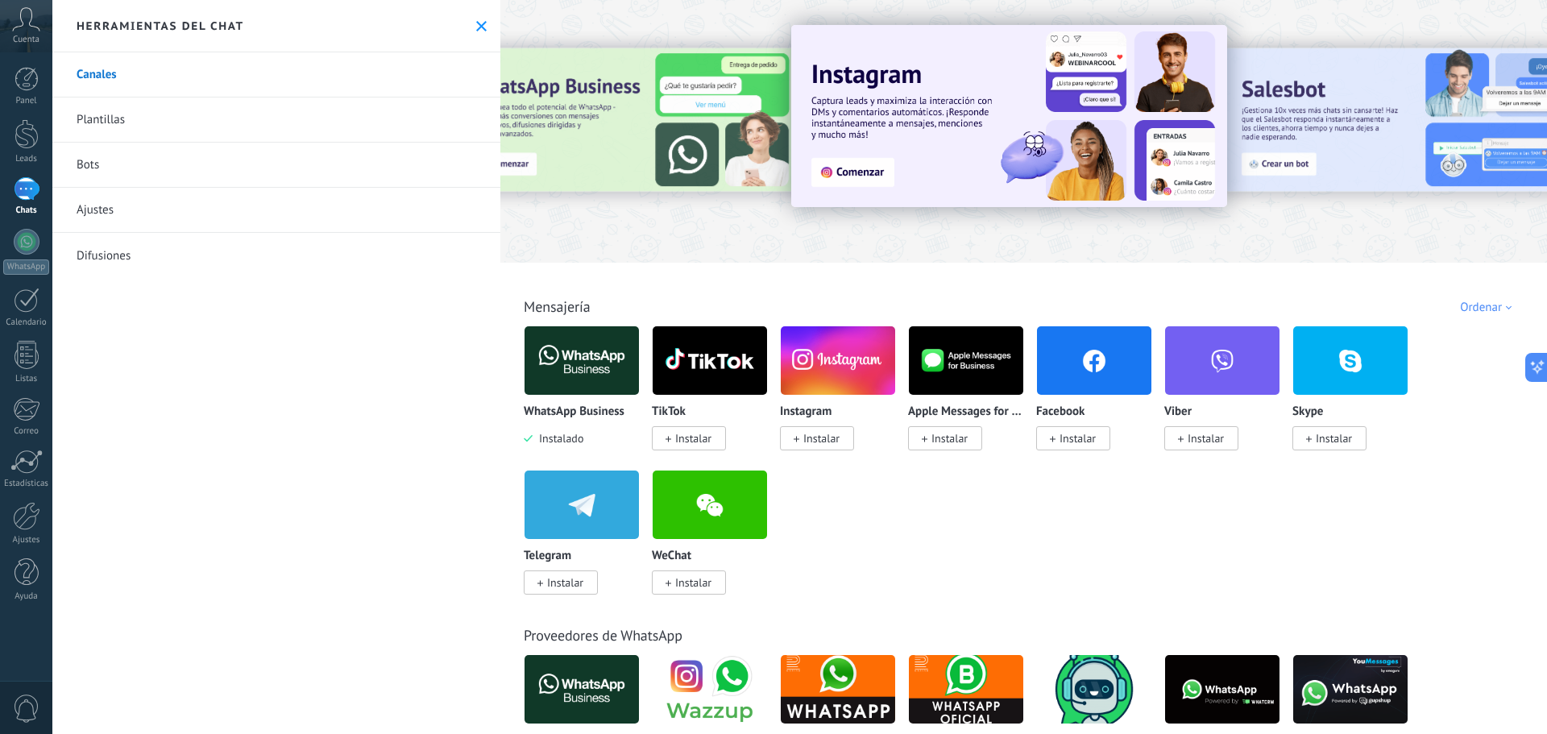
click at [156, 175] on link "Bots" at bounding box center [276, 165] width 448 height 45
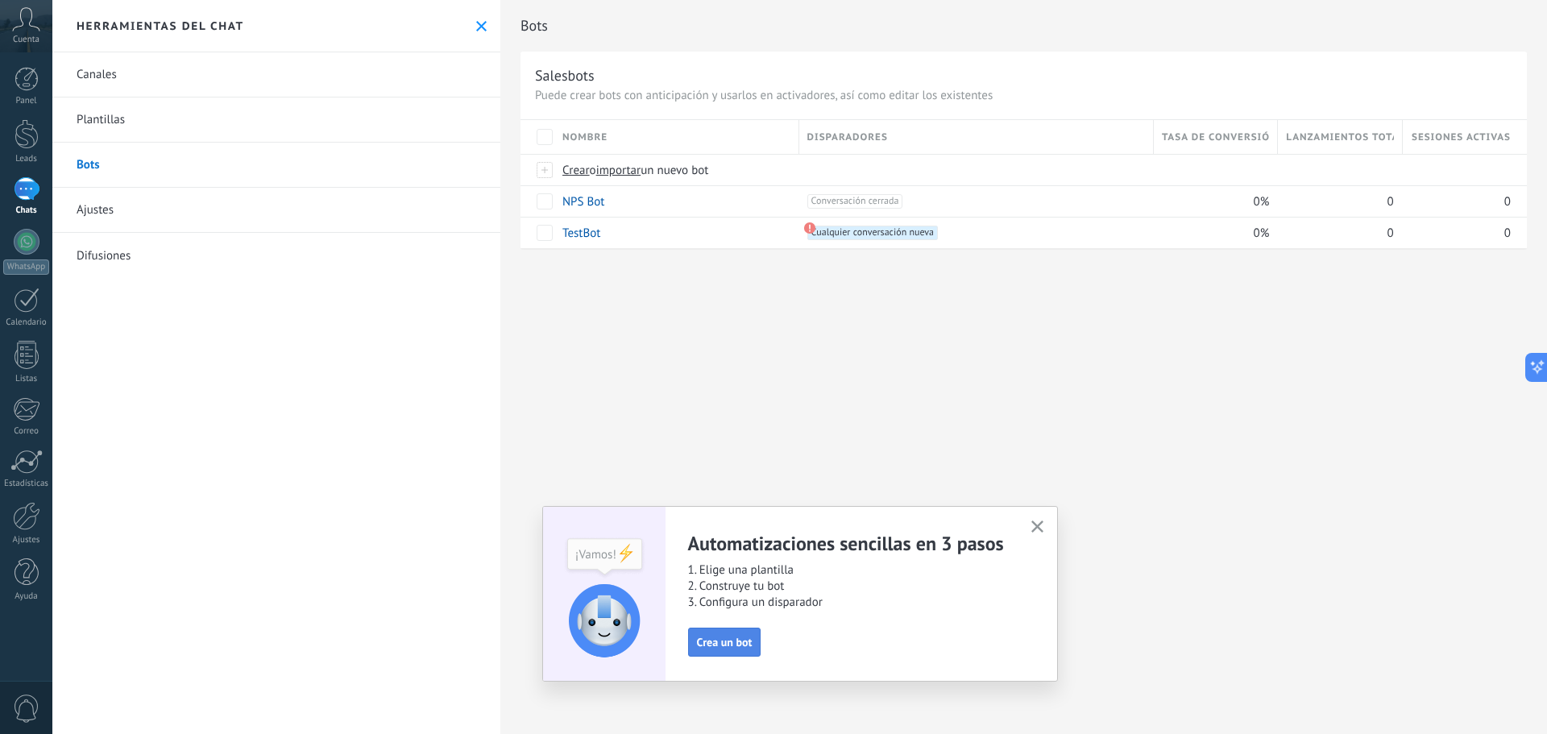
click at [710, 641] on span "Crea un bot" at bounding box center [725, 641] width 56 height 11
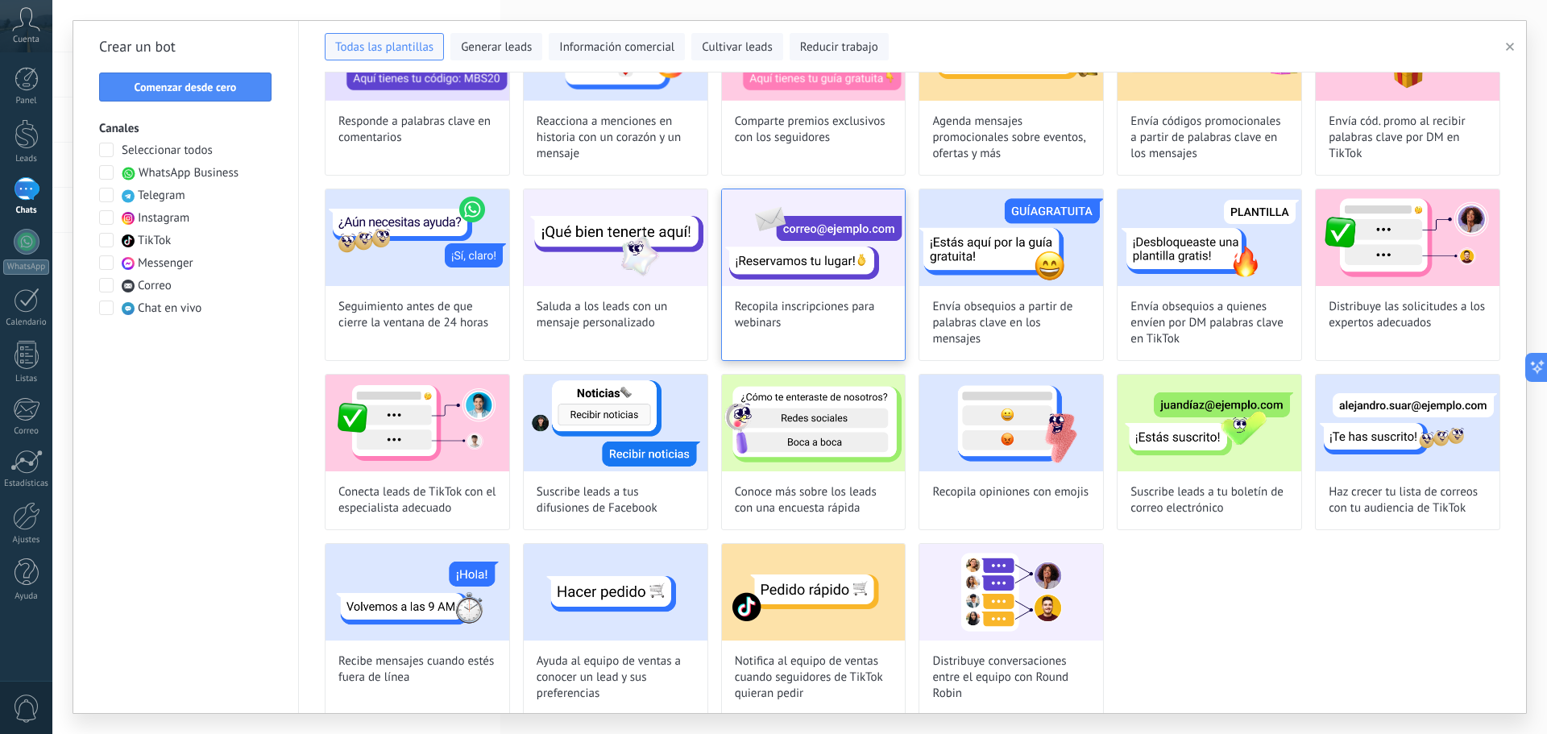
scroll to position [346, 0]
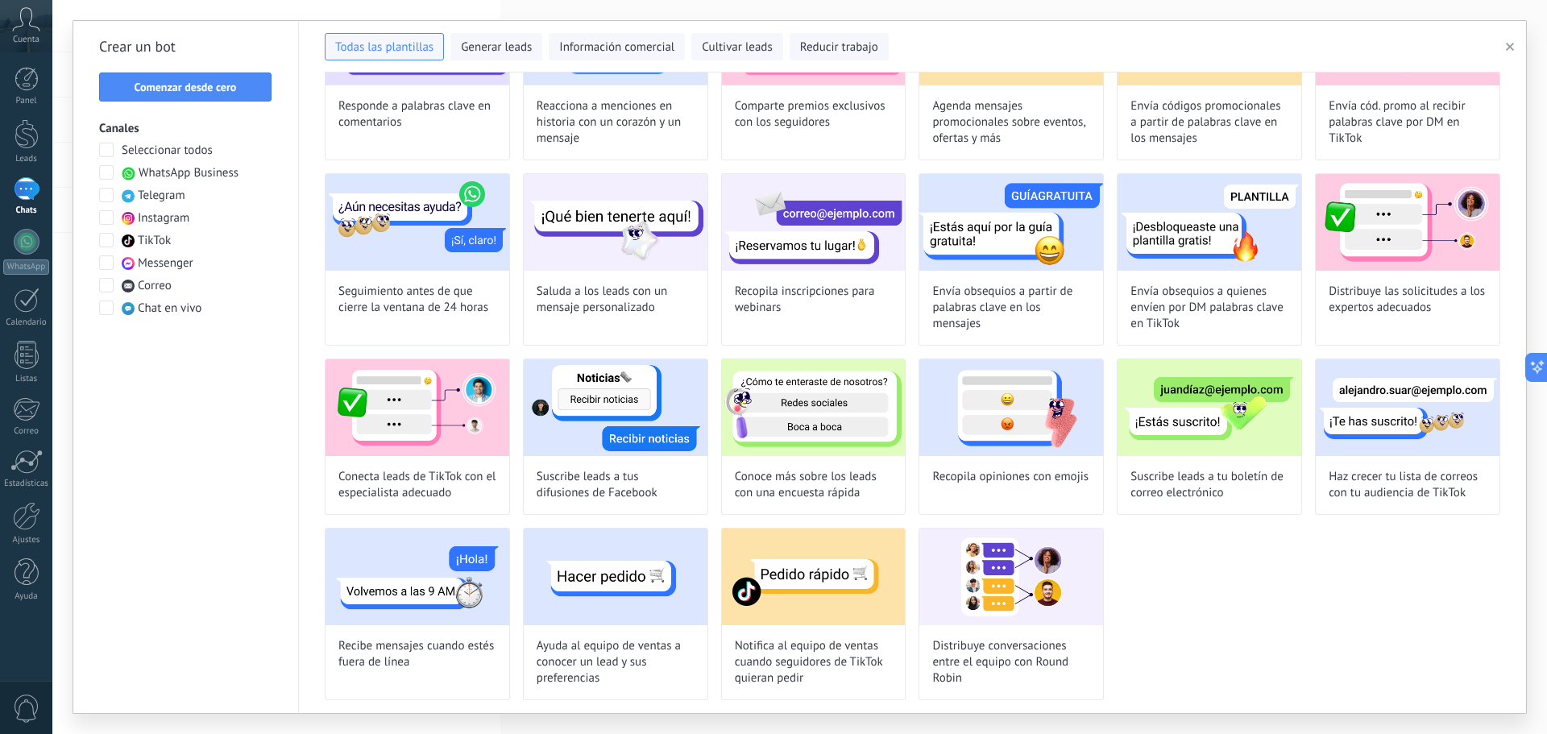
click at [105, 174] on span at bounding box center [106, 172] width 15 height 15
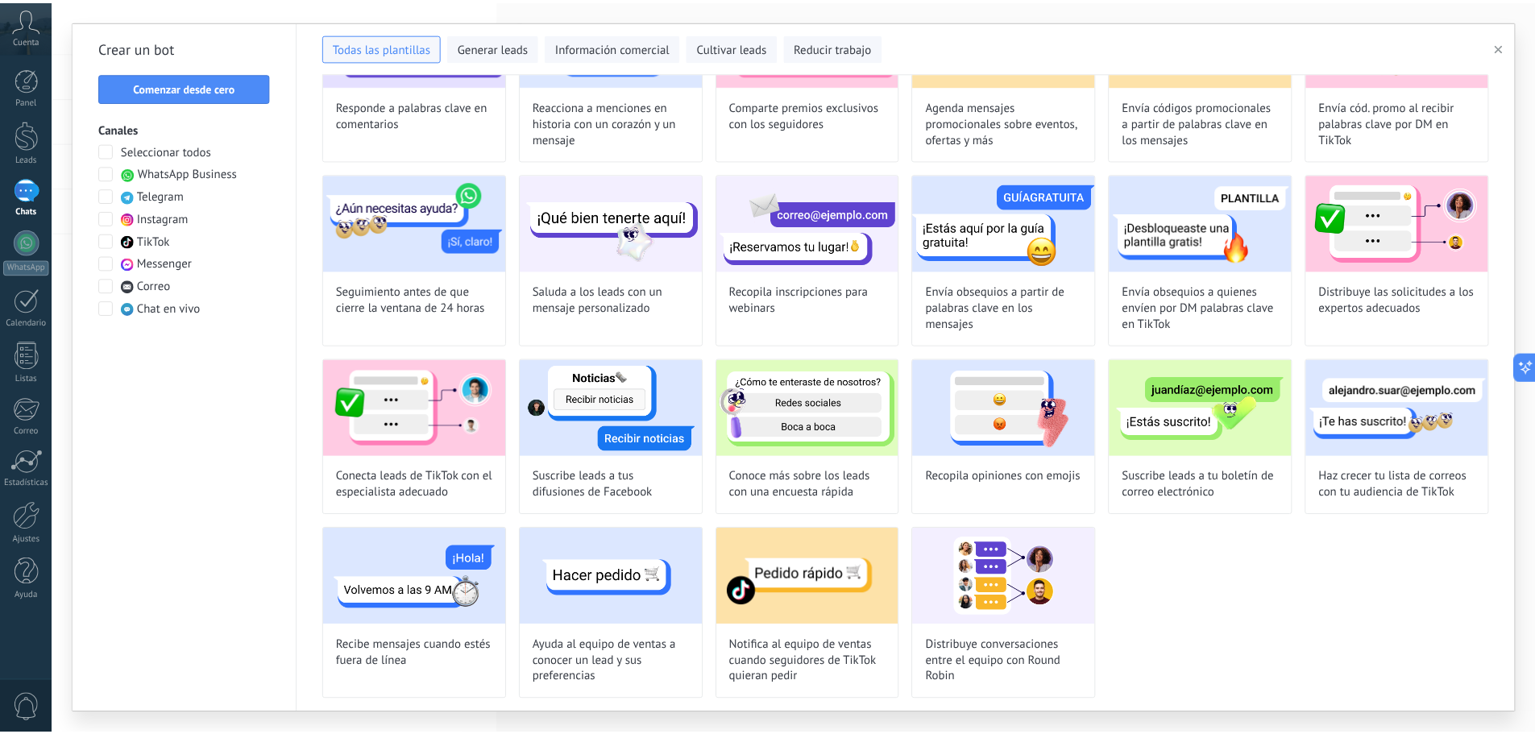
scroll to position [0, 0]
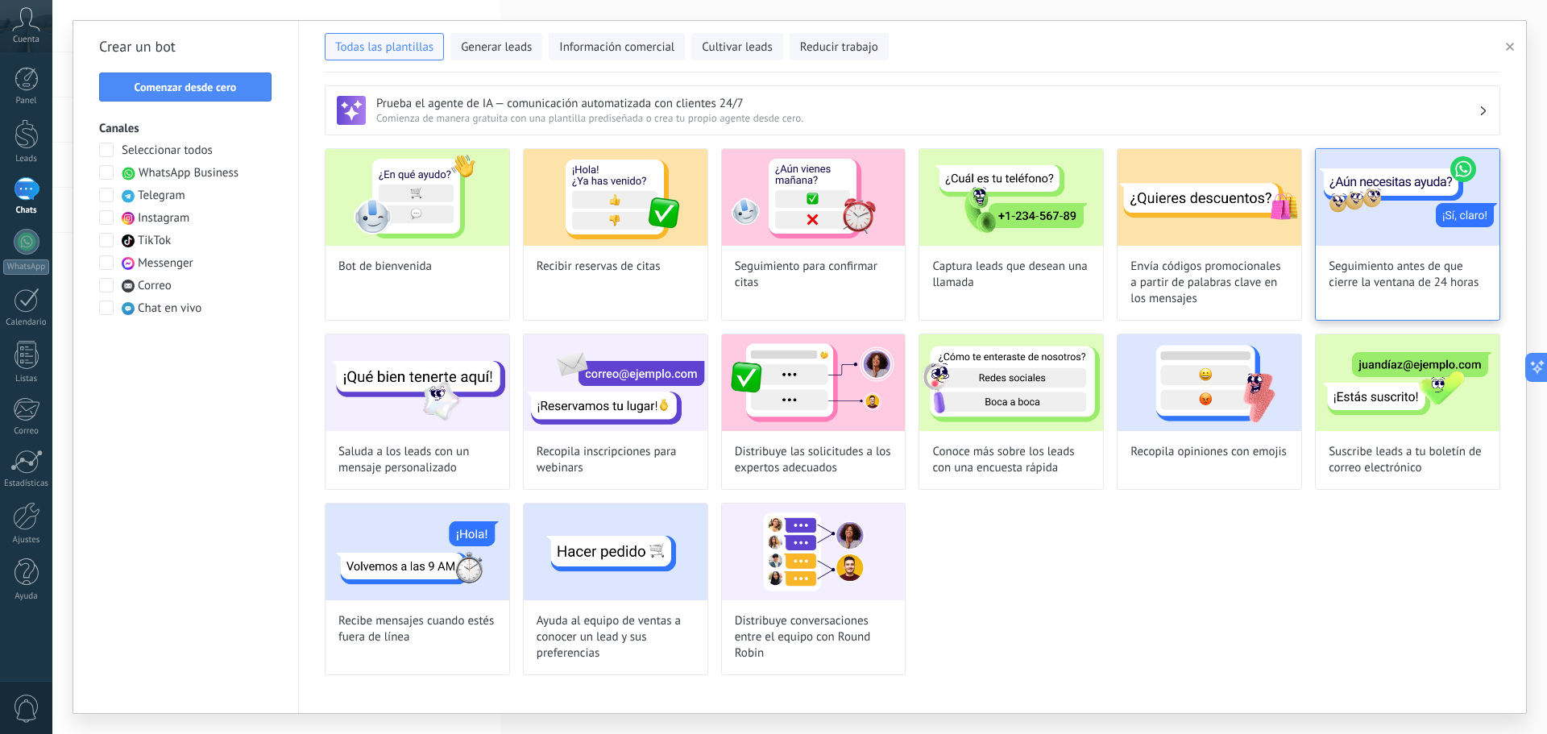
click at [1404, 252] on div "Seguimiento antes de que cierre la ventana de 24 horas" at bounding box center [1407, 234] width 185 height 172
type input "**********"
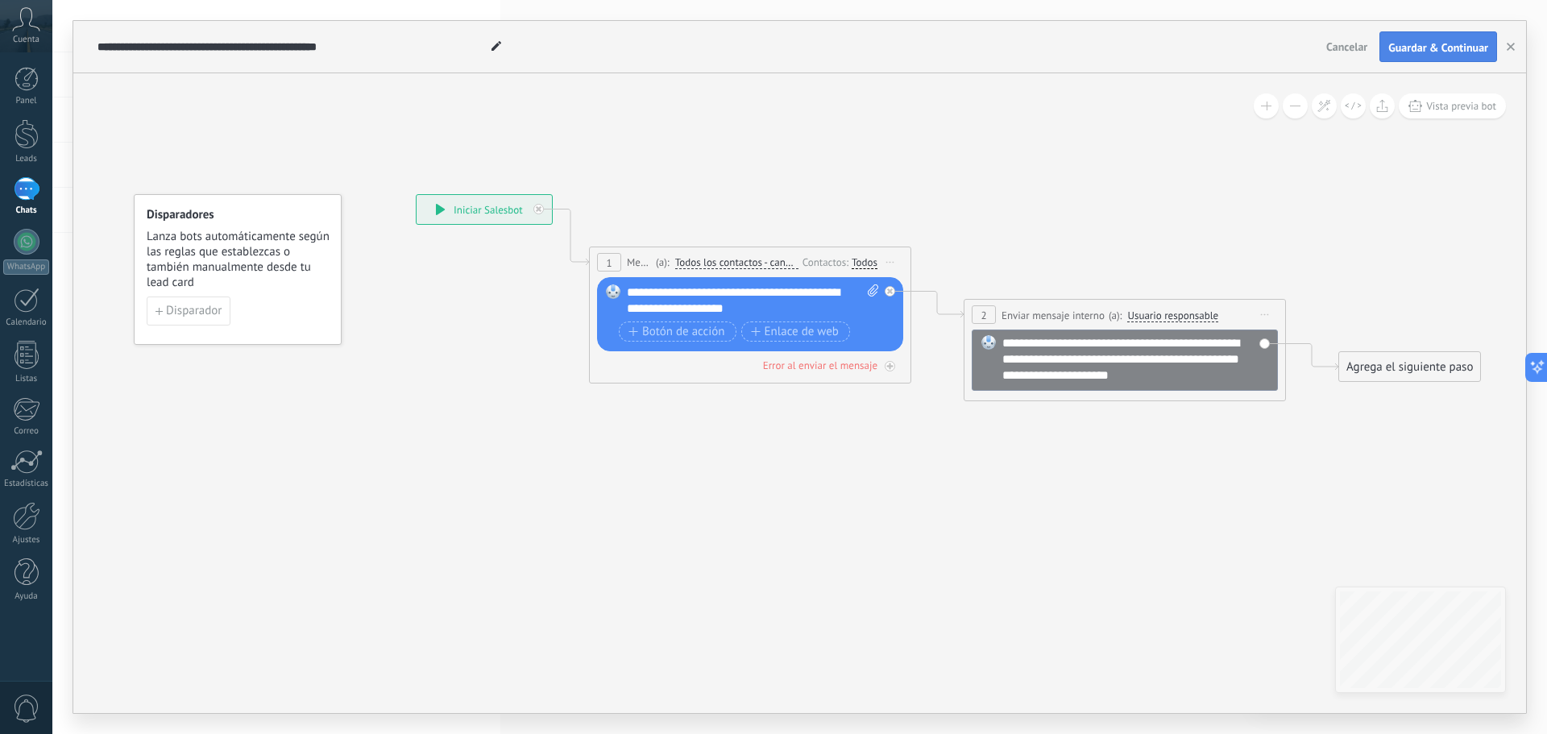
click at [1418, 44] on span "Guardar & Continuar" at bounding box center [1438, 47] width 100 height 11
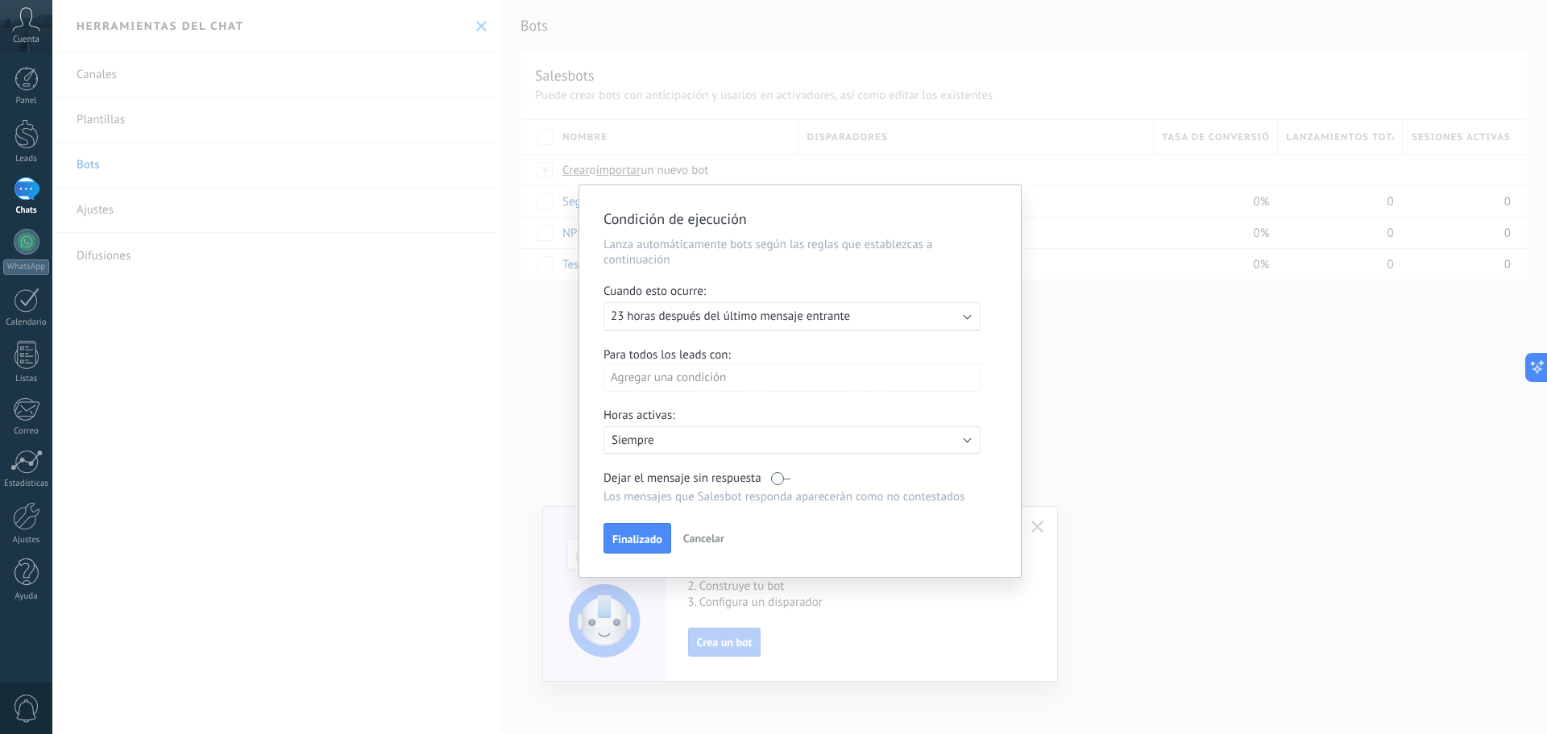
click at [840, 382] on div "Agregar una condición" at bounding box center [791, 377] width 377 height 28
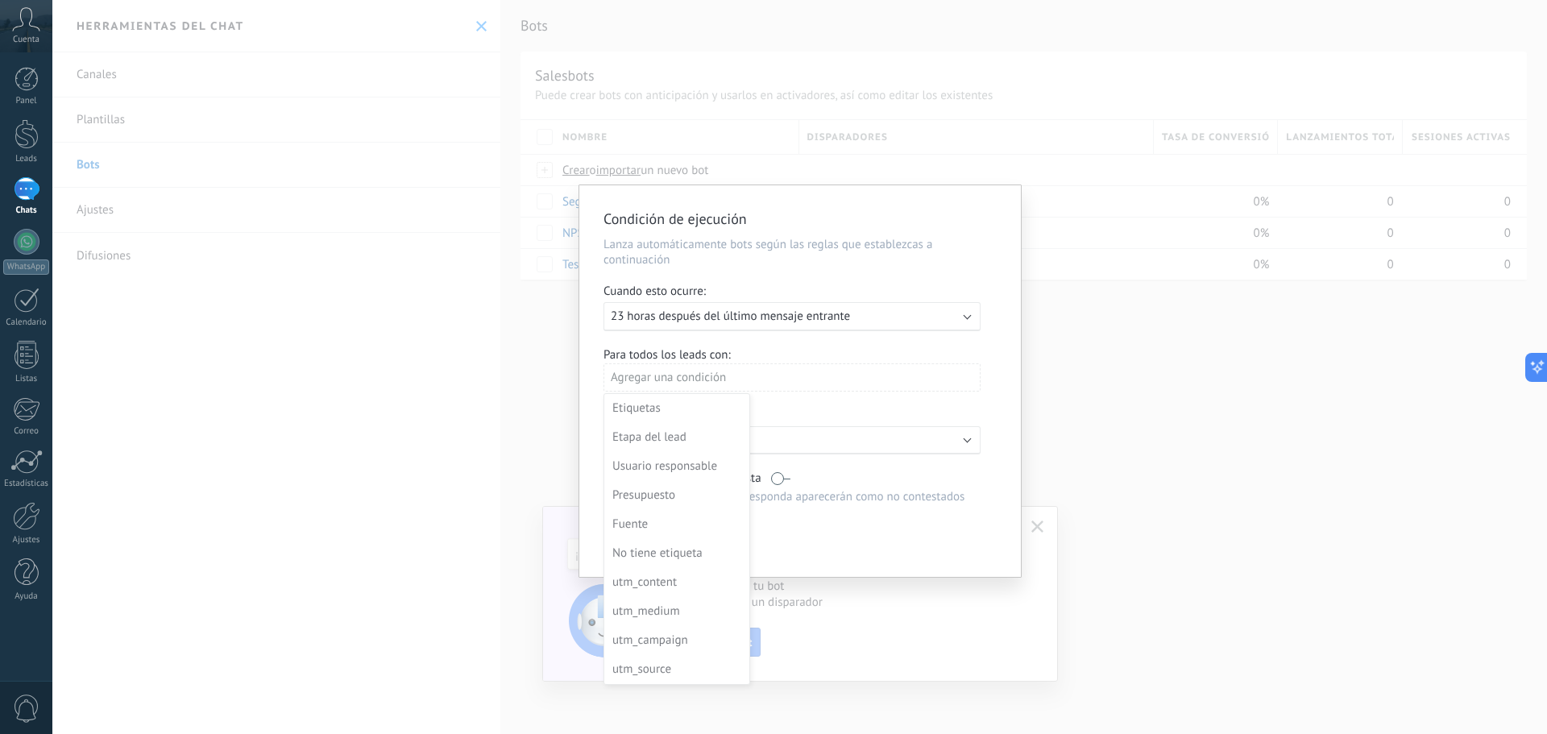
click at [840, 382] on div at bounding box center [800, 381] width 442 height 392
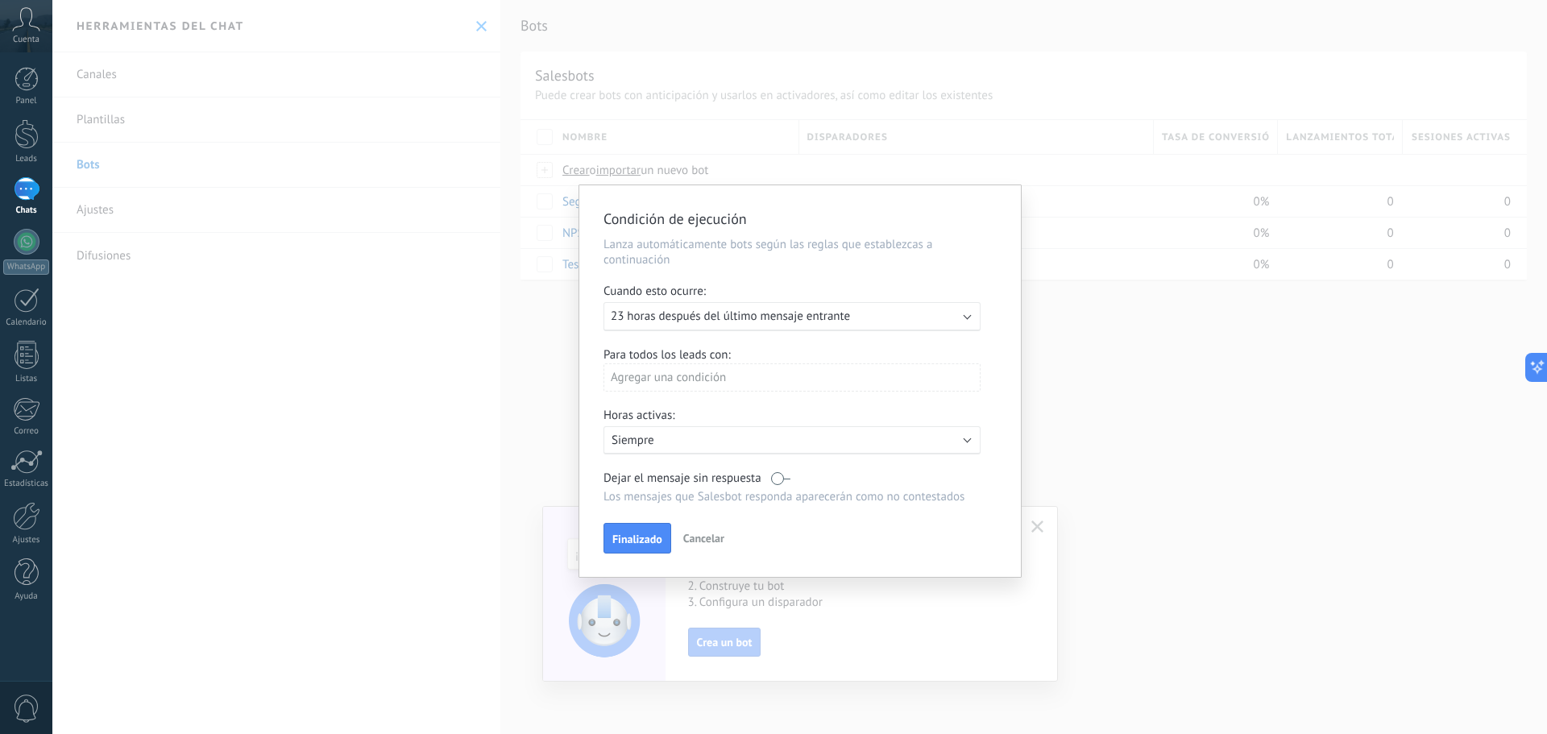
click at [646, 528] on button "Finalizado" at bounding box center [637, 538] width 68 height 31
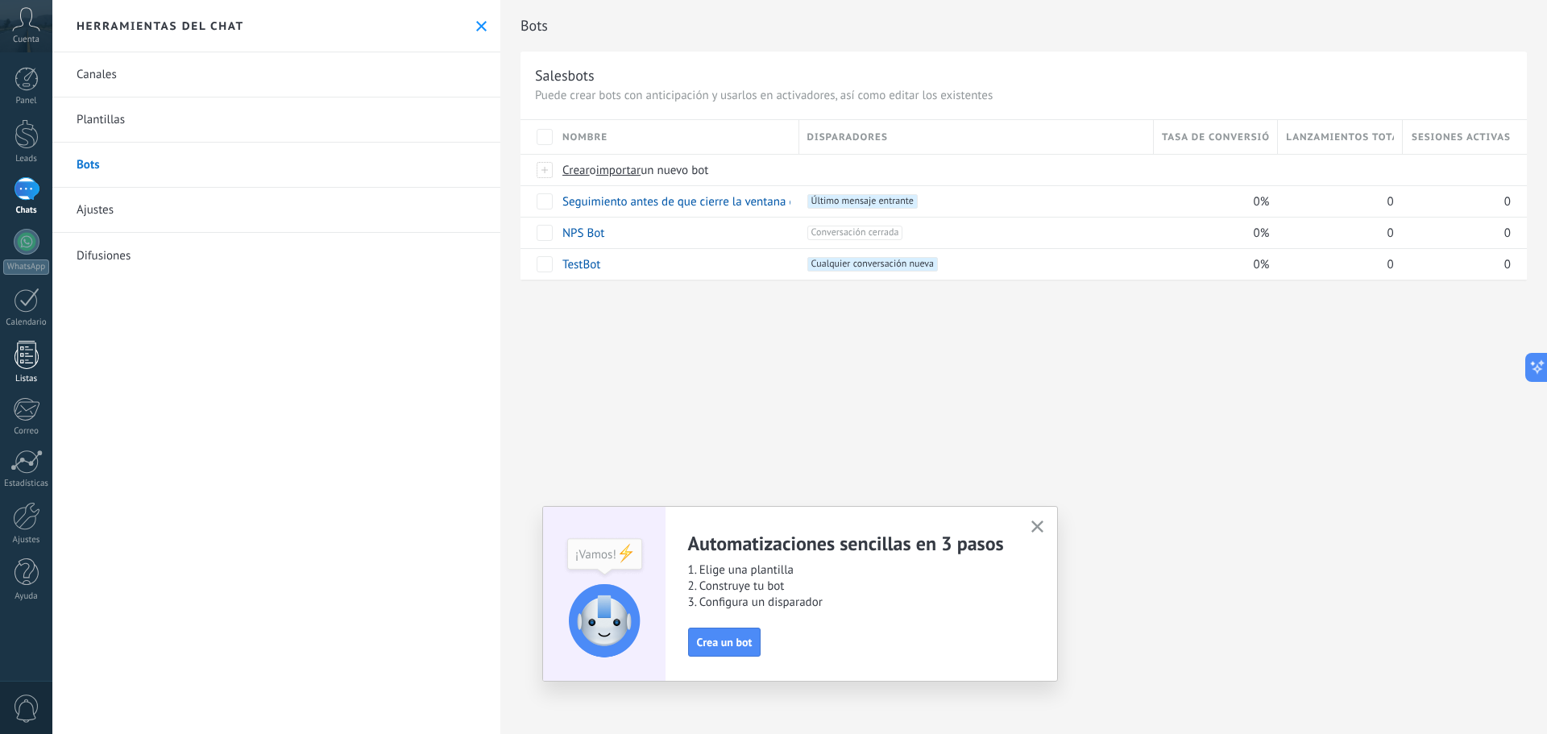
click at [30, 369] on link "Listas" at bounding box center [26, 363] width 52 height 44
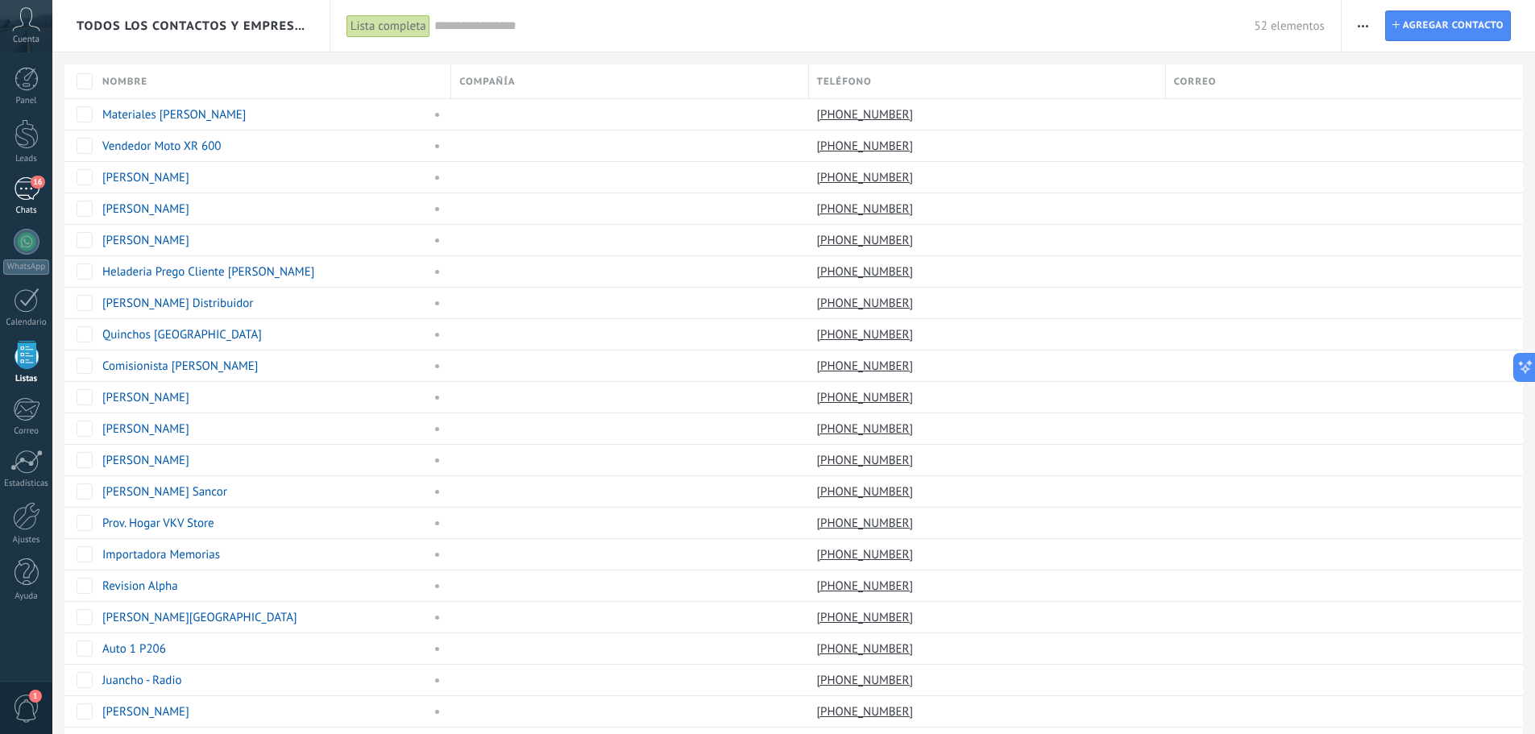
click at [18, 187] on div "16" at bounding box center [27, 188] width 26 height 23
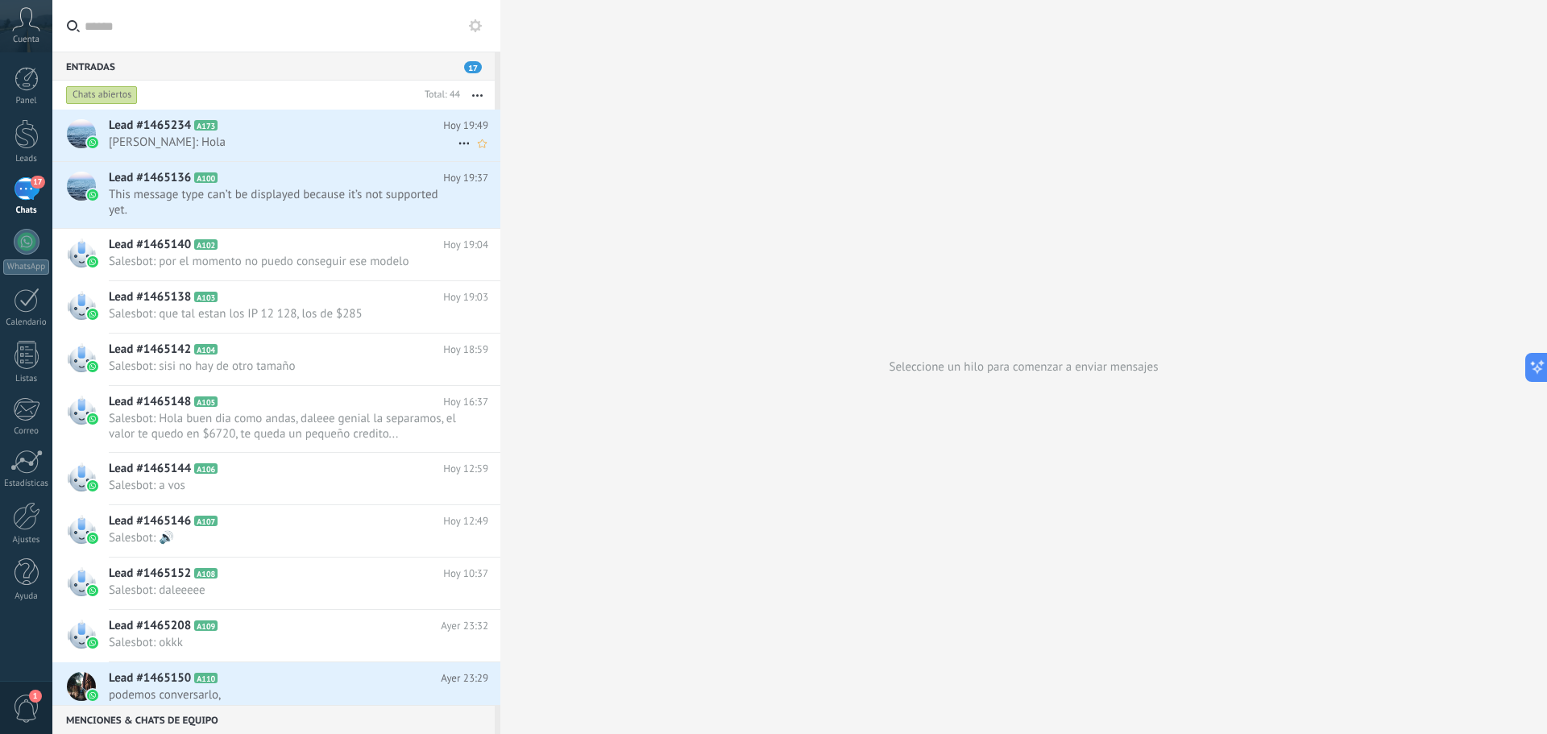
click at [255, 131] on h2 "Lead #1465234 A173" at bounding box center [276, 126] width 334 height 16
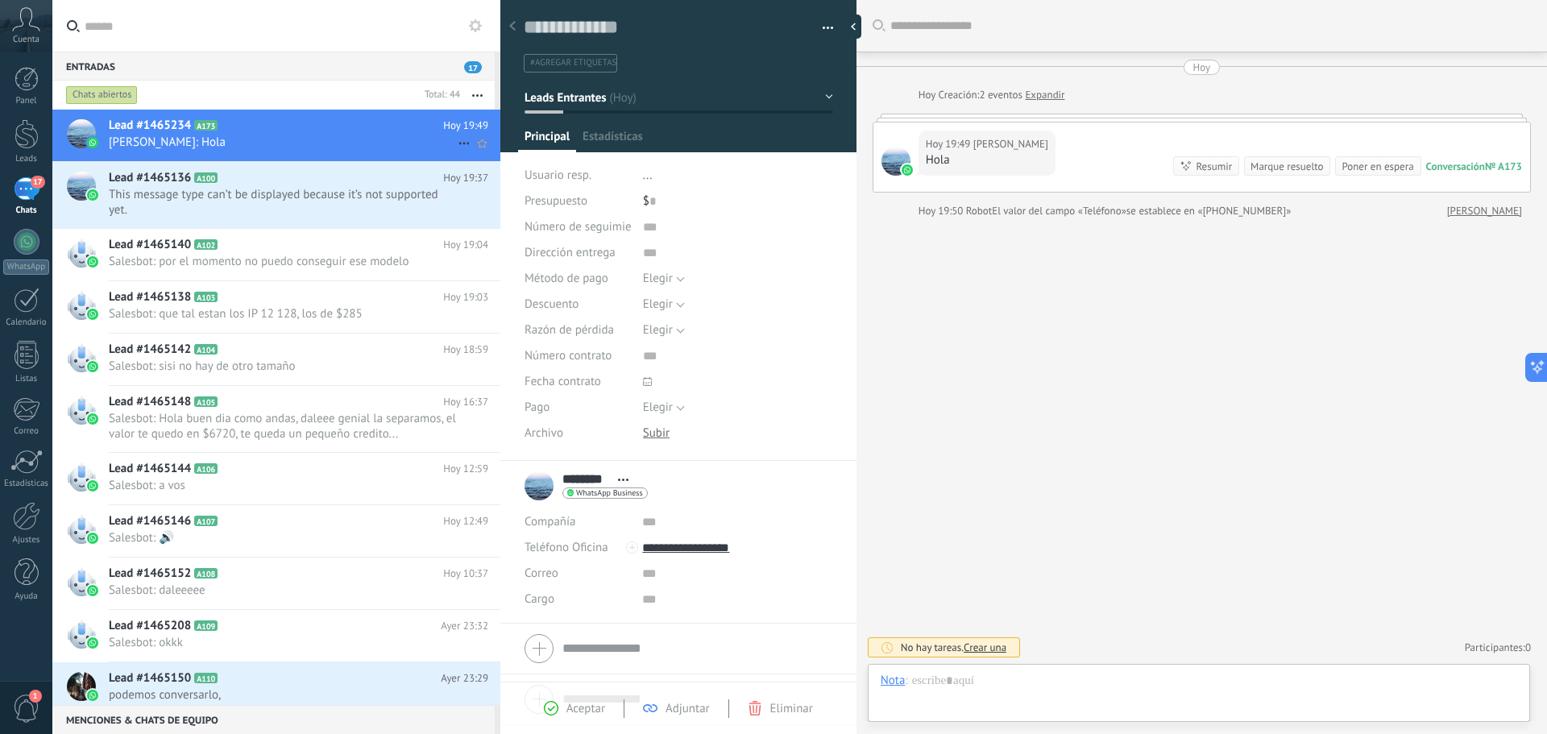
scroll to position [24, 0]
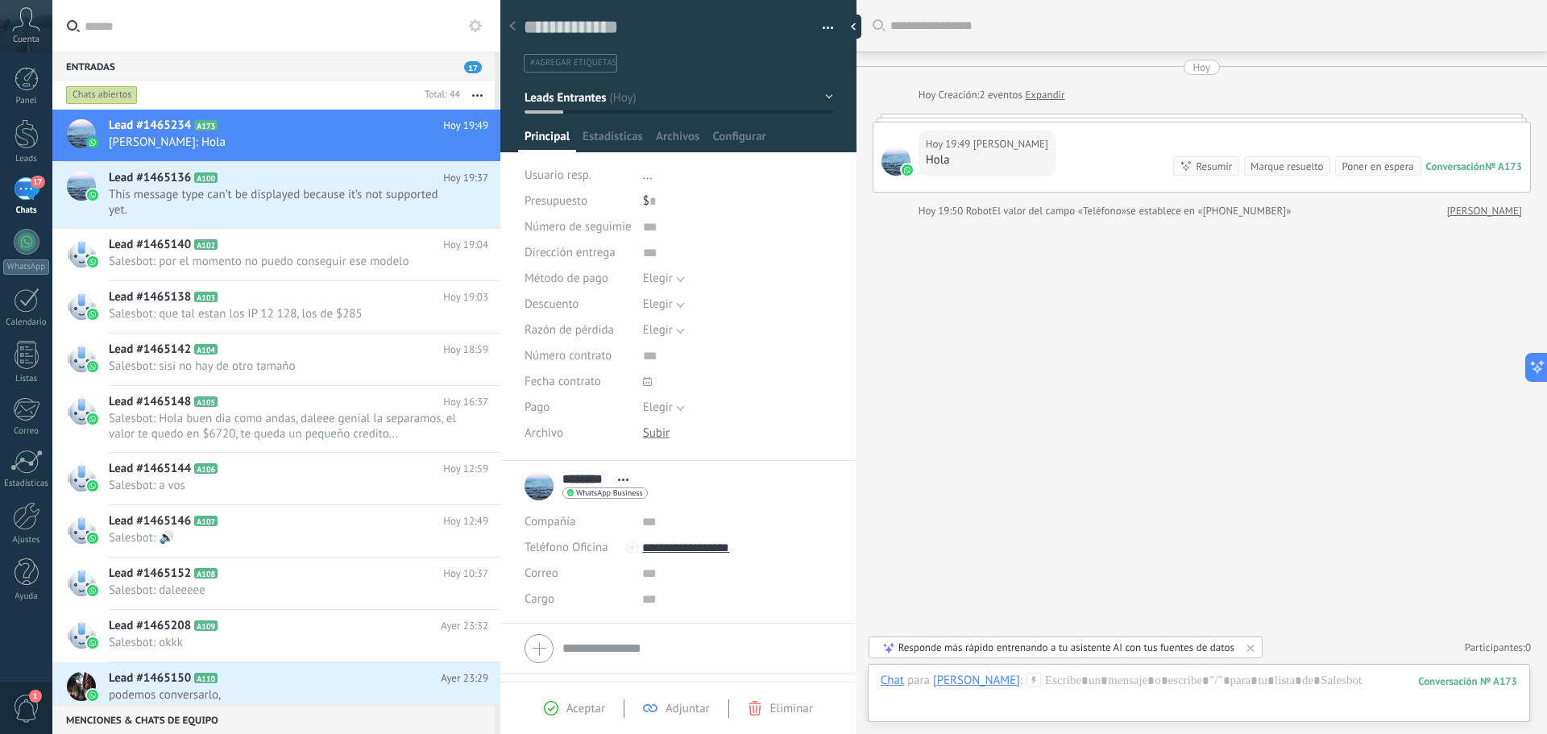
click at [954, 517] on div "Buscar Carga más [PERSON_NAME] Creación: 2 eventos Expandir Hoy 19:49 [PERSON_N…" at bounding box center [1201, 367] width 690 height 734
click at [22, 143] on div at bounding box center [27, 134] width 24 height 30
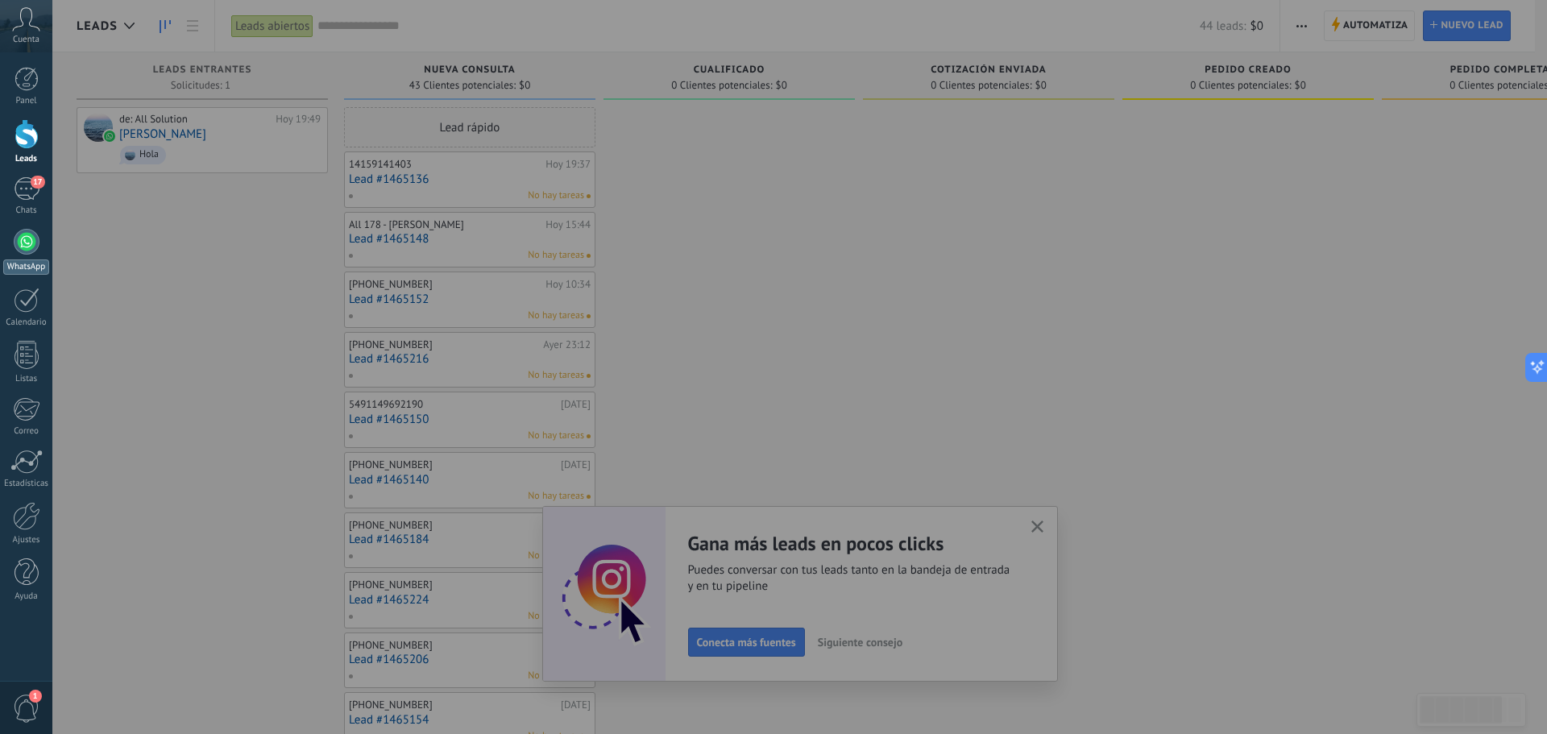
click at [32, 236] on div at bounding box center [27, 242] width 26 height 26
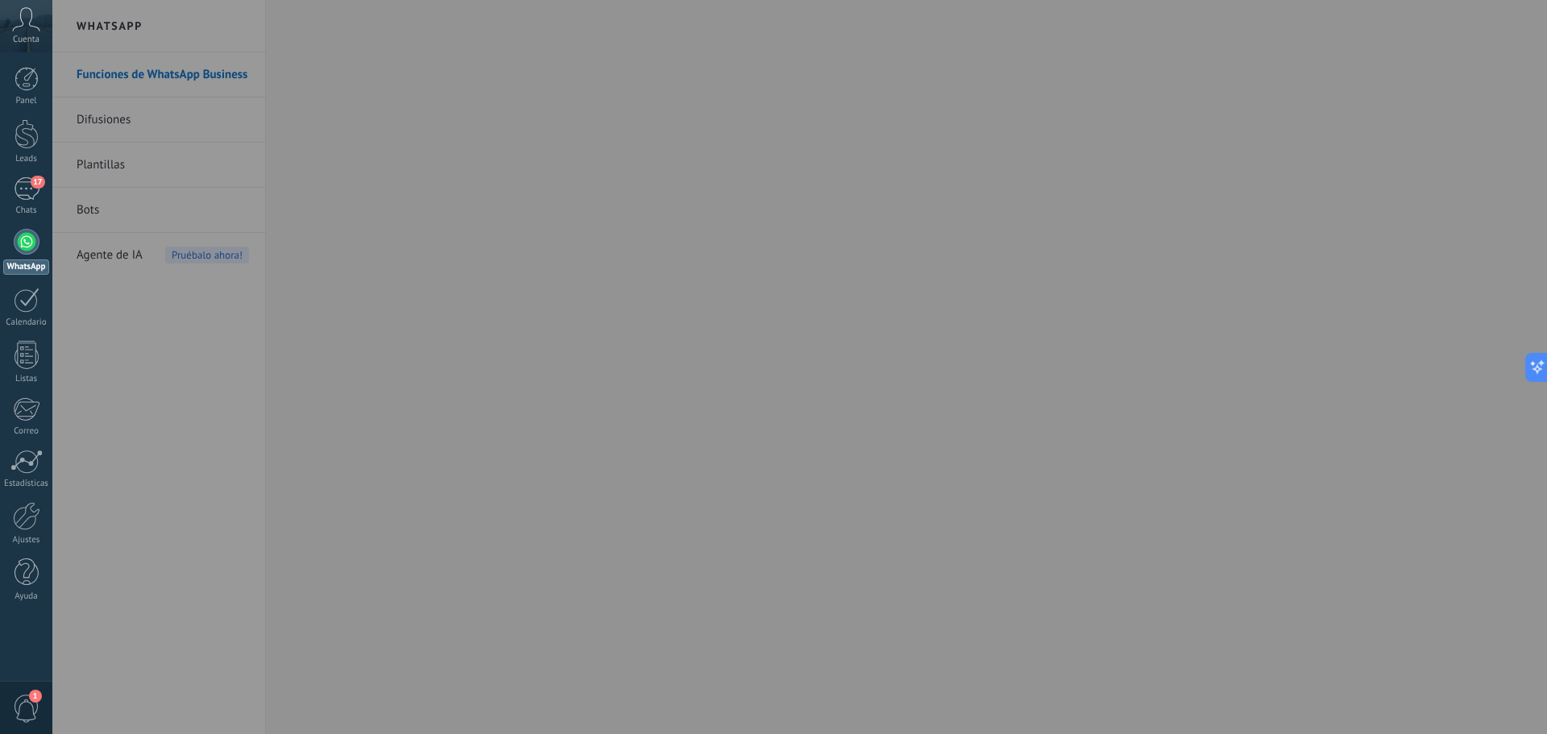
drag, startPoint x: 168, startPoint y: 324, endPoint x: 152, endPoint y: 307, distance: 23.4
click at [167, 322] on div at bounding box center [825, 367] width 1547 height 734
click at [18, 234] on div at bounding box center [27, 242] width 26 height 26
click at [25, 87] on div at bounding box center [27, 79] width 24 height 24
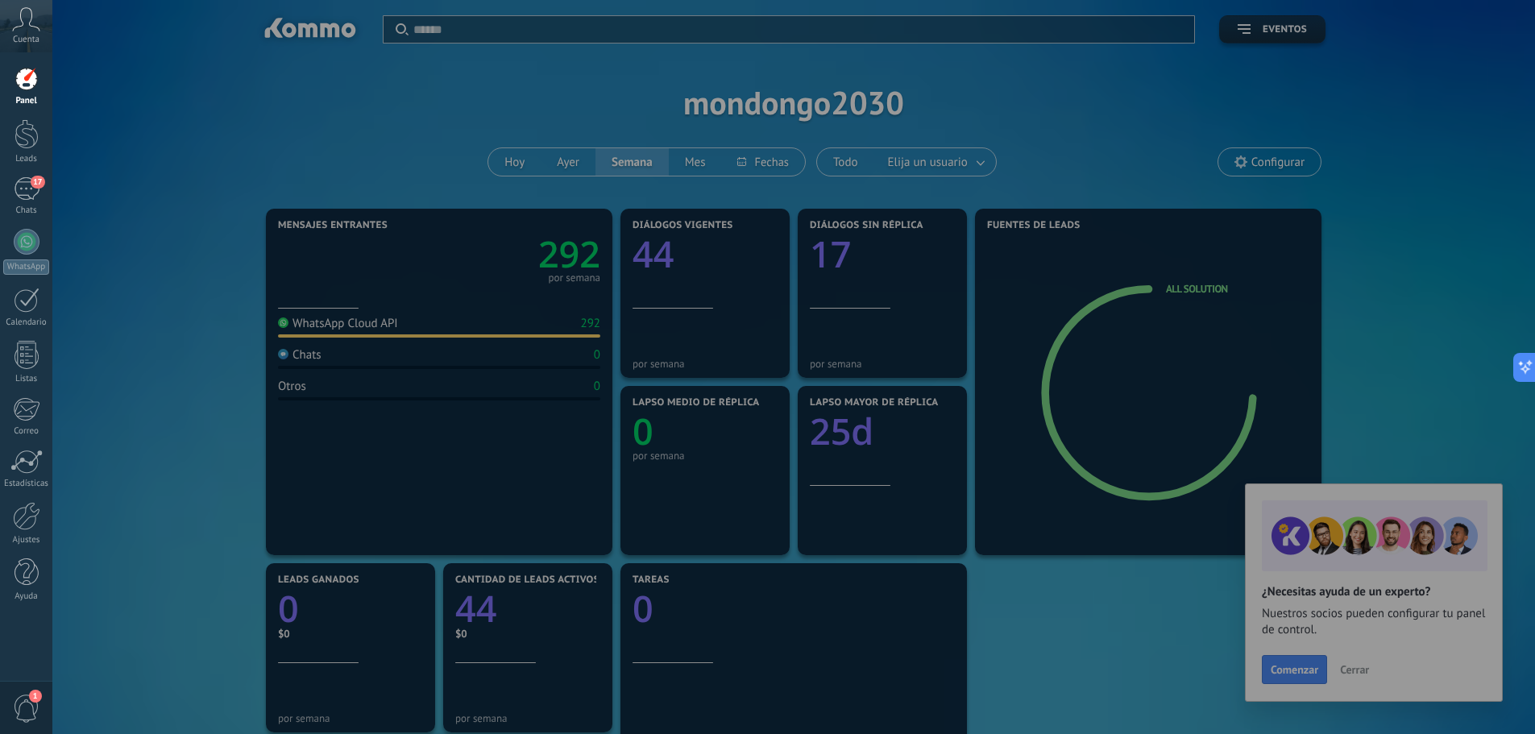
click at [27, 15] on icon at bounding box center [26, 19] width 28 height 24
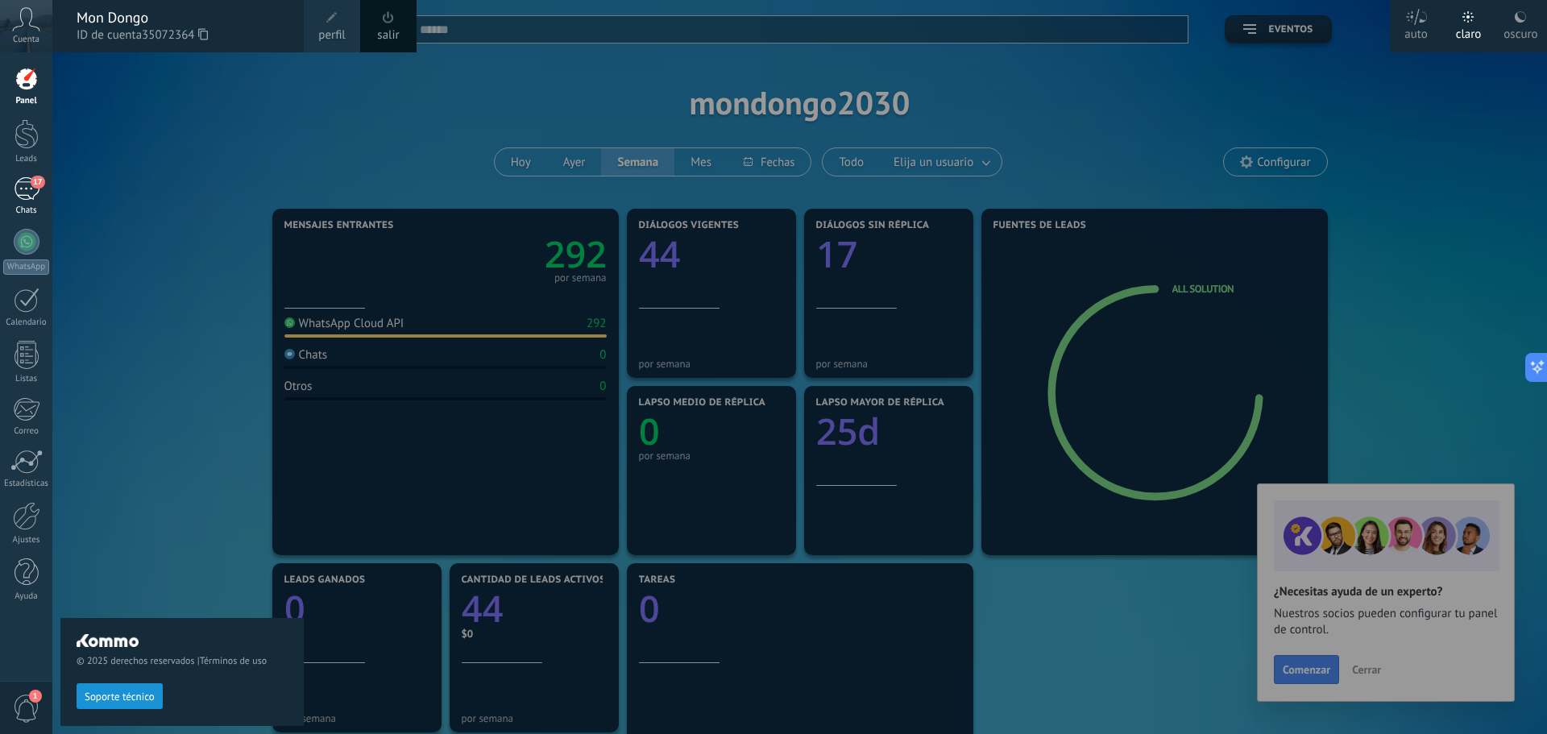
click at [34, 201] on link "17 Chats" at bounding box center [26, 196] width 52 height 39
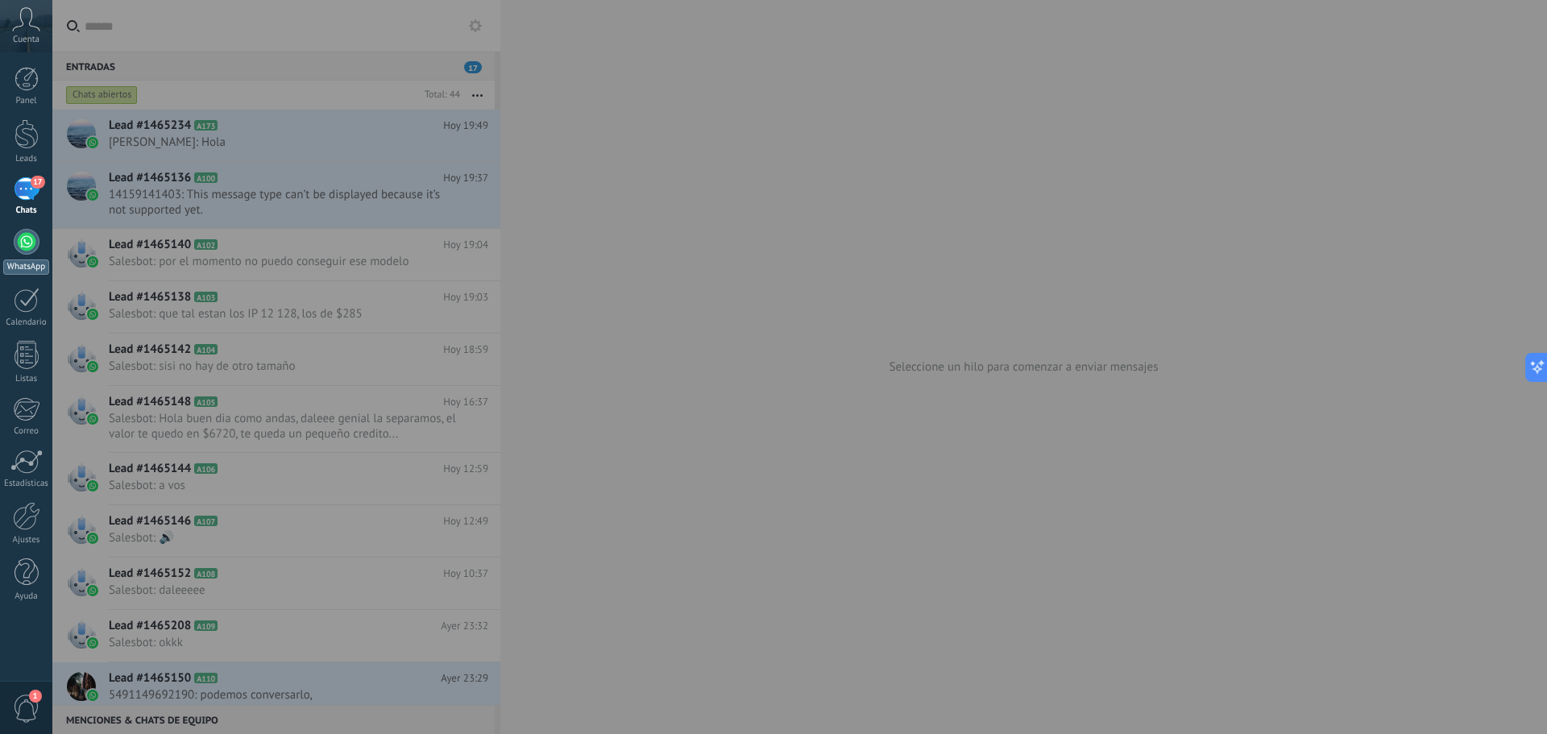
click at [33, 247] on div at bounding box center [27, 242] width 26 height 26
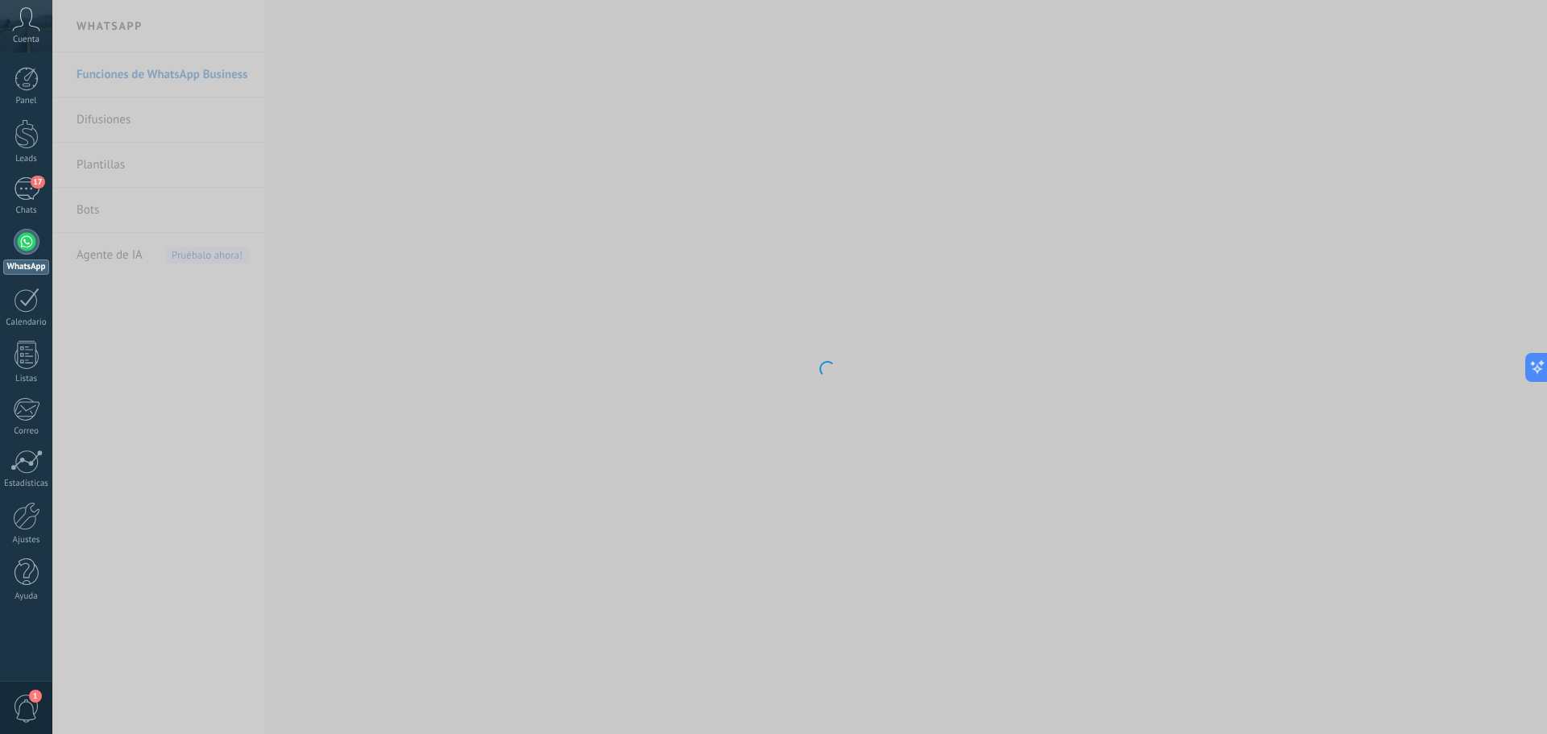
click at [107, 113] on body ".abccls-1,.abccls-2{fill-rule:evenodd}.abccls-2{fill:#fff} .abfcls-1{fill:none}…" at bounding box center [773, 367] width 1547 height 734
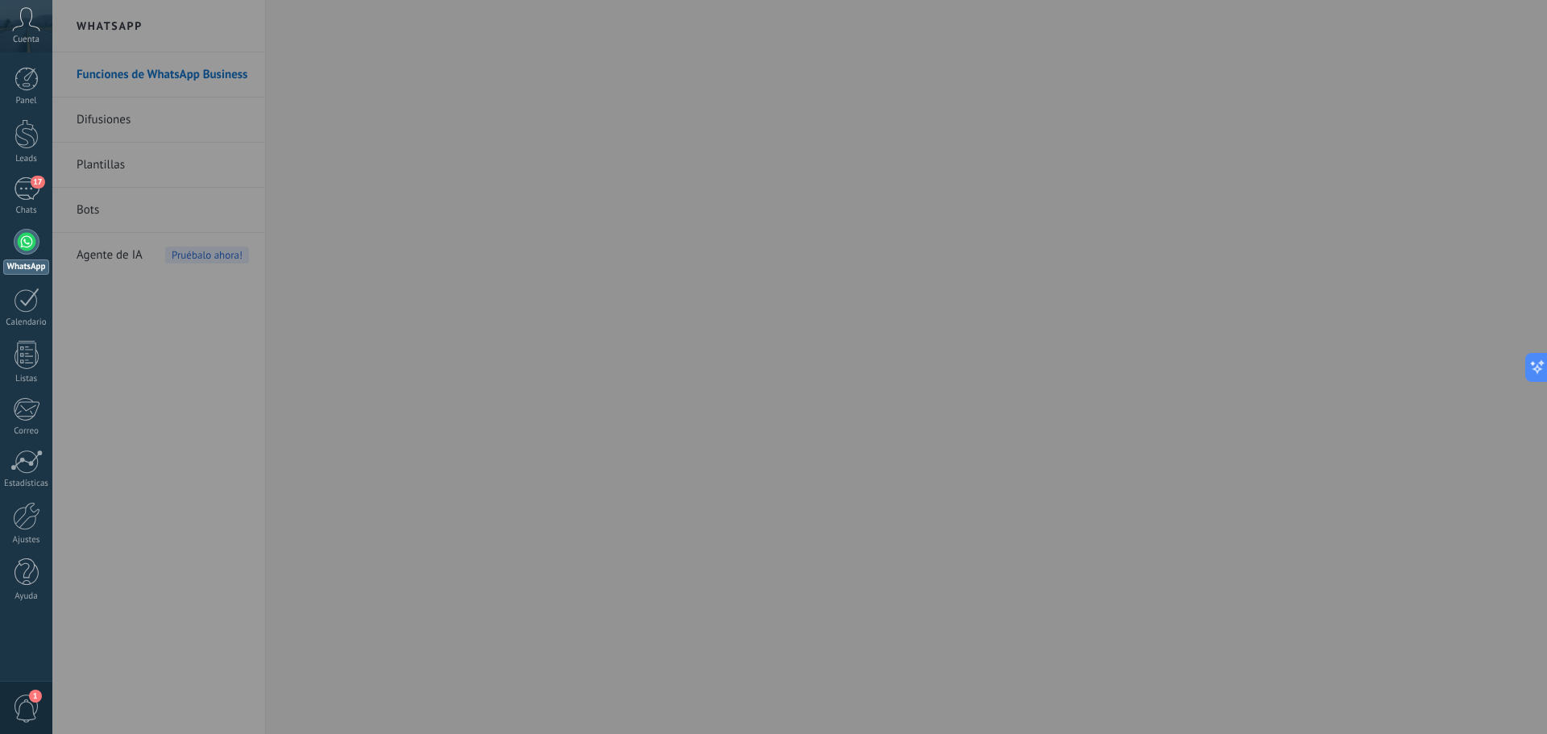
drag, startPoint x: 1523, startPoint y: 301, endPoint x: 1546, endPoint y: 192, distance: 111.2
click at [1546, 248] on div at bounding box center [825, 367] width 1547 height 734
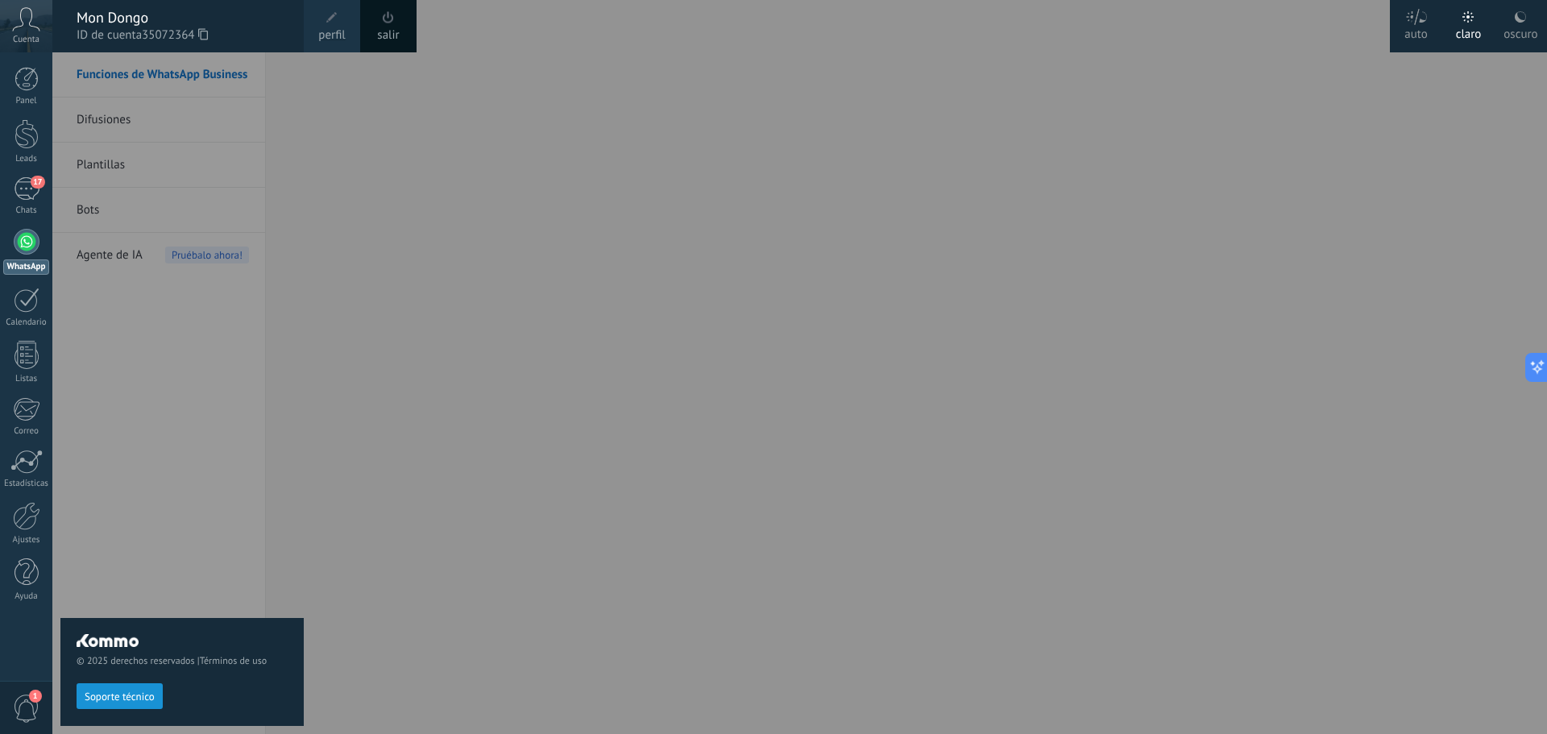
click at [426, 354] on div at bounding box center [825, 367] width 1547 height 734
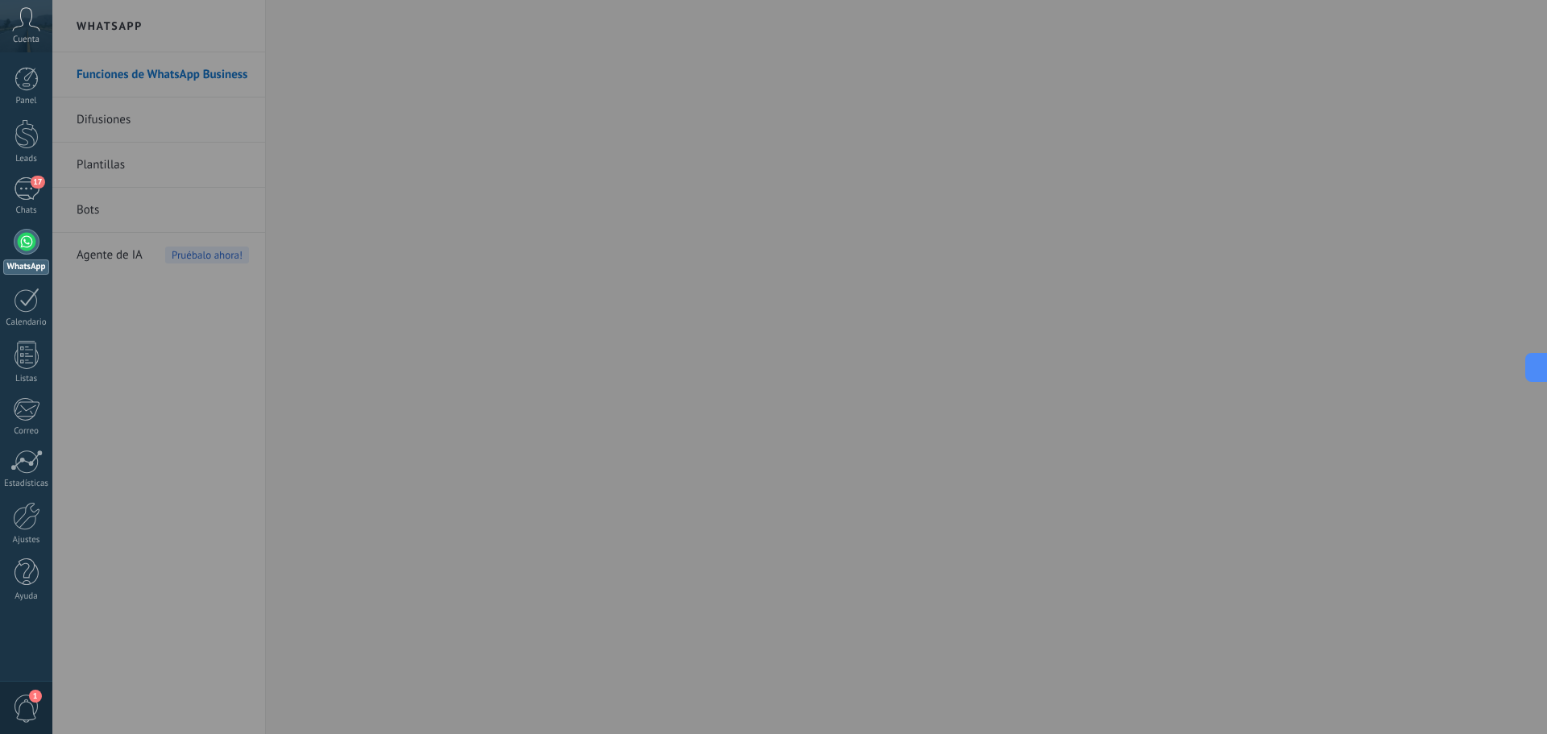
drag, startPoint x: 1543, startPoint y: 47, endPoint x: 1468, endPoint y: 449, distance: 408.9
click at [1446, 466] on div at bounding box center [825, 367] width 1547 height 734
click at [1539, 375] on icon at bounding box center [1531, 367] width 17 height 17
type textarea "**********"
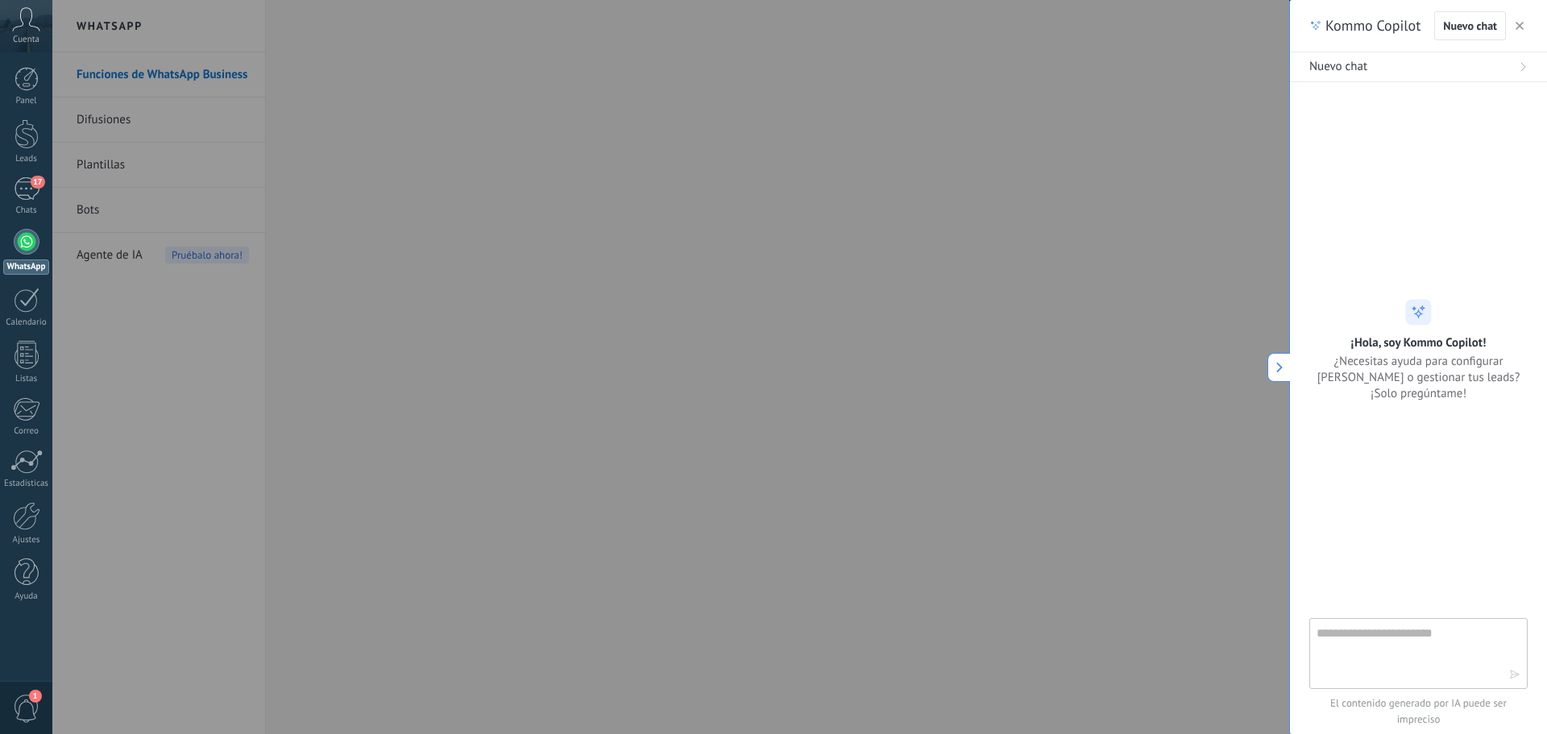
scroll to position [24, 0]
click at [1277, 371] on use at bounding box center [1279, 367] width 6 height 10
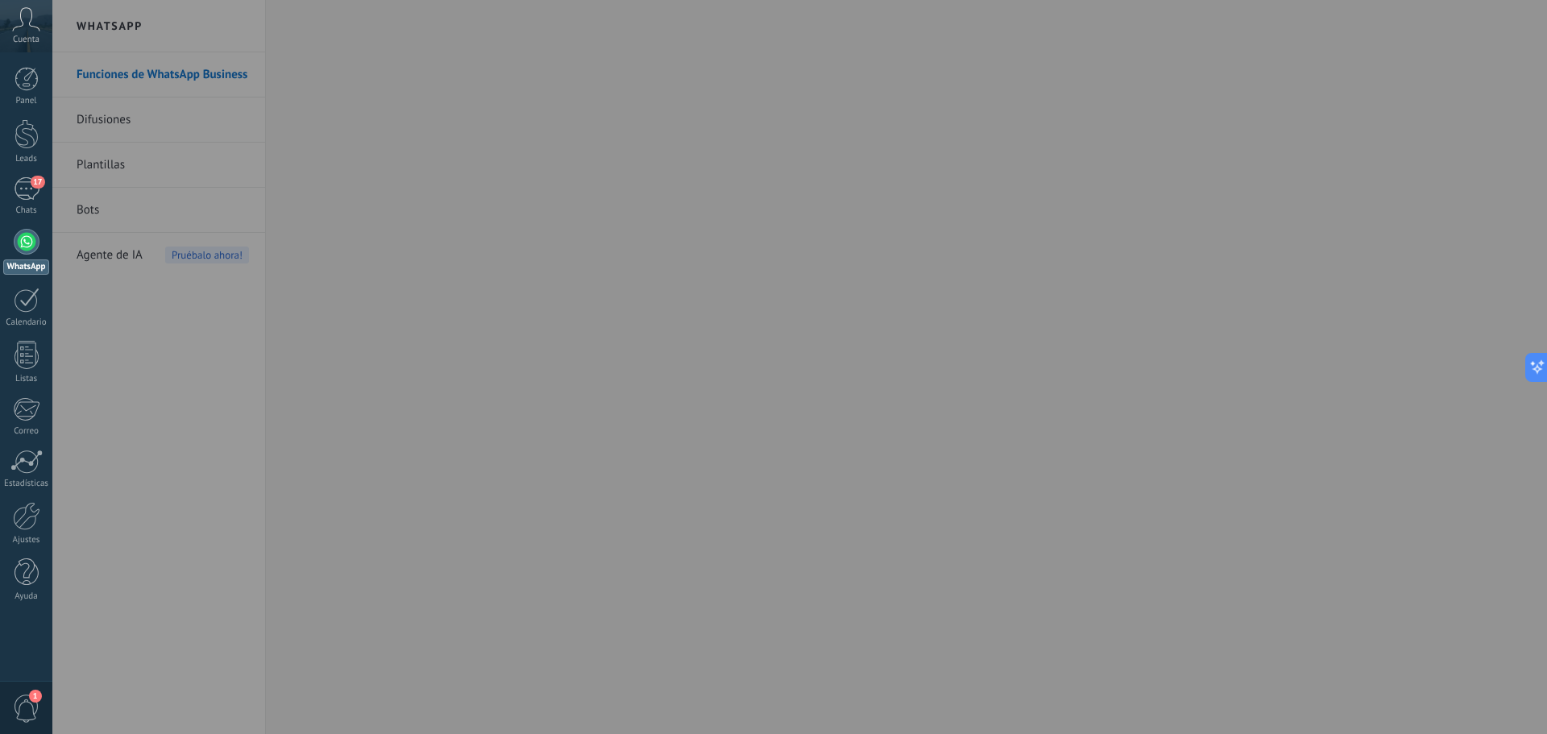
click at [120, 117] on div at bounding box center [825, 367] width 1547 height 734
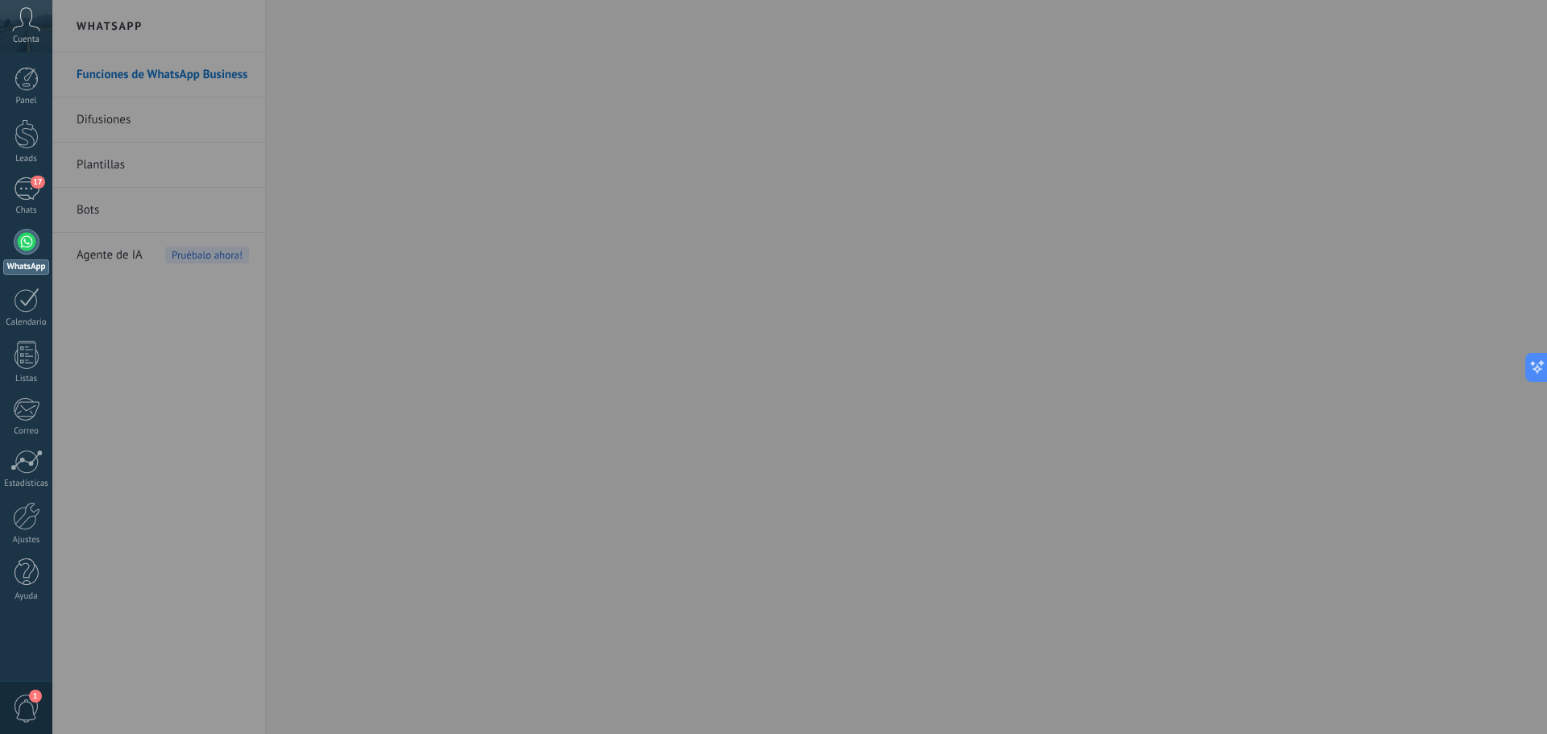
click at [119, 118] on div at bounding box center [825, 367] width 1547 height 734
click at [118, 118] on div at bounding box center [825, 367] width 1547 height 734
click at [113, 120] on div at bounding box center [825, 367] width 1547 height 734
click at [108, 121] on div at bounding box center [825, 367] width 1547 height 734
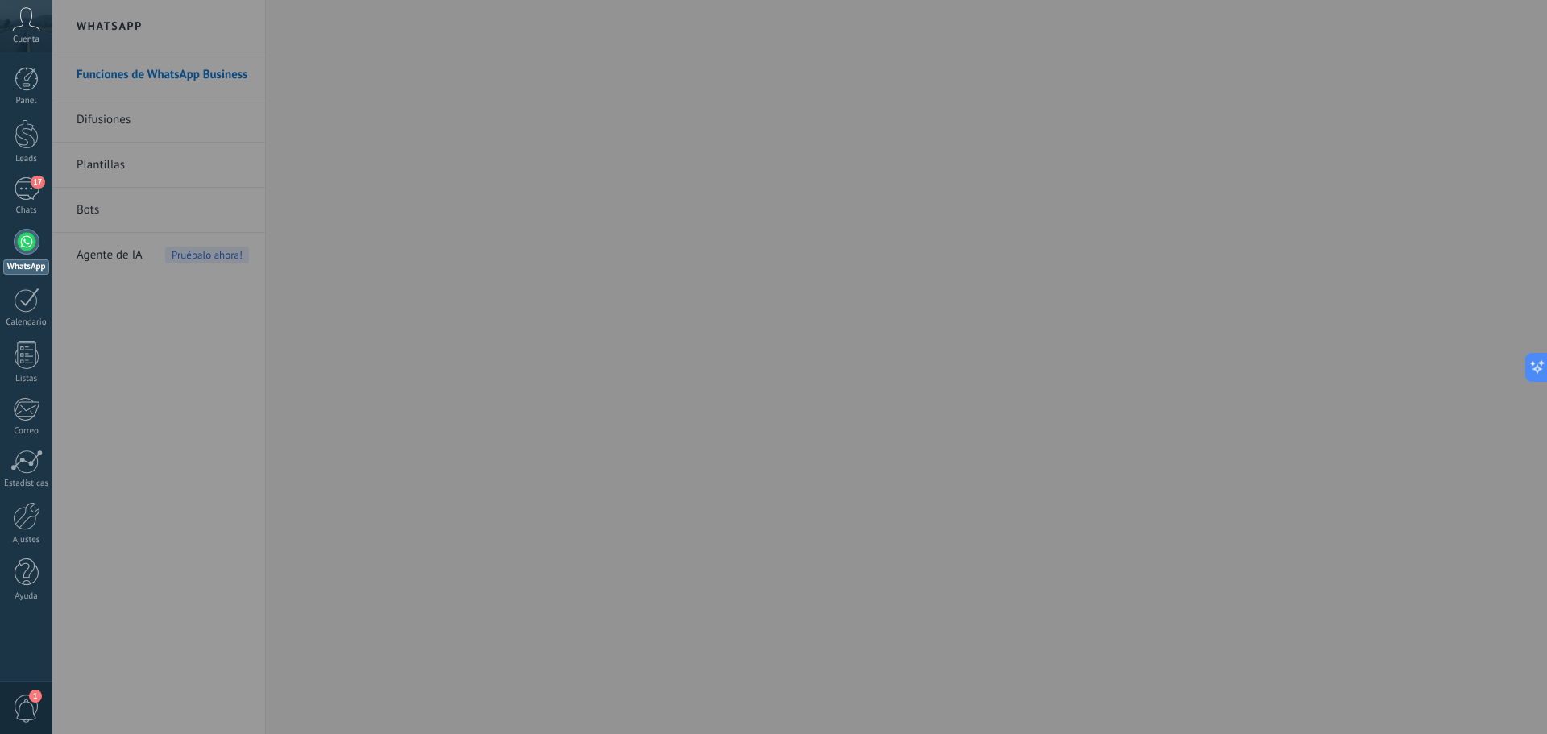
drag, startPoint x: 108, startPoint y: 121, endPoint x: 100, endPoint y: 123, distance: 8.4
click at [100, 123] on div at bounding box center [825, 367] width 1547 height 734
click at [98, 123] on div at bounding box center [825, 367] width 1547 height 734
click at [97, 123] on div at bounding box center [825, 367] width 1547 height 734
click at [96, 123] on div at bounding box center [825, 367] width 1547 height 734
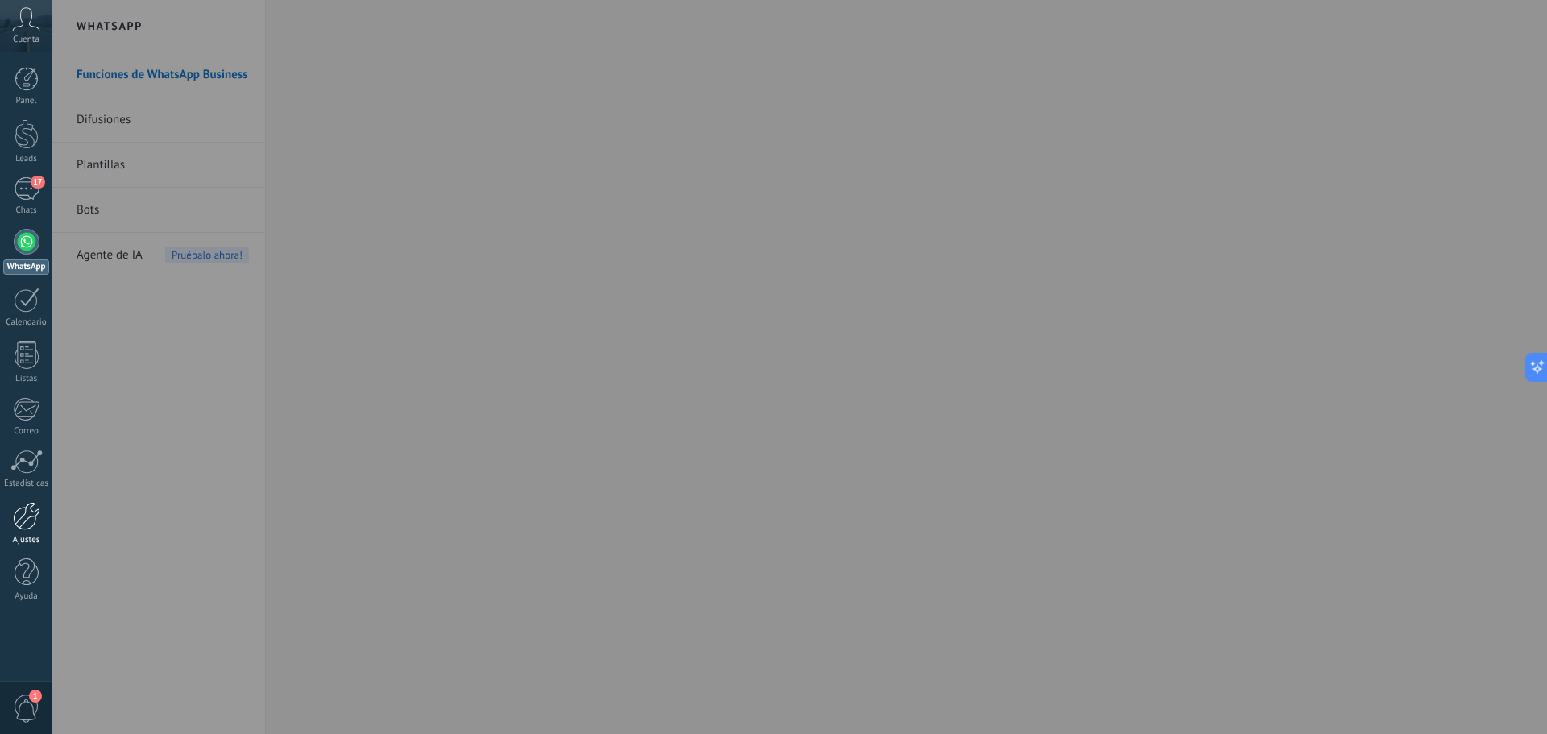
click at [20, 512] on div at bounding box center [26, 516] width 27 height 28
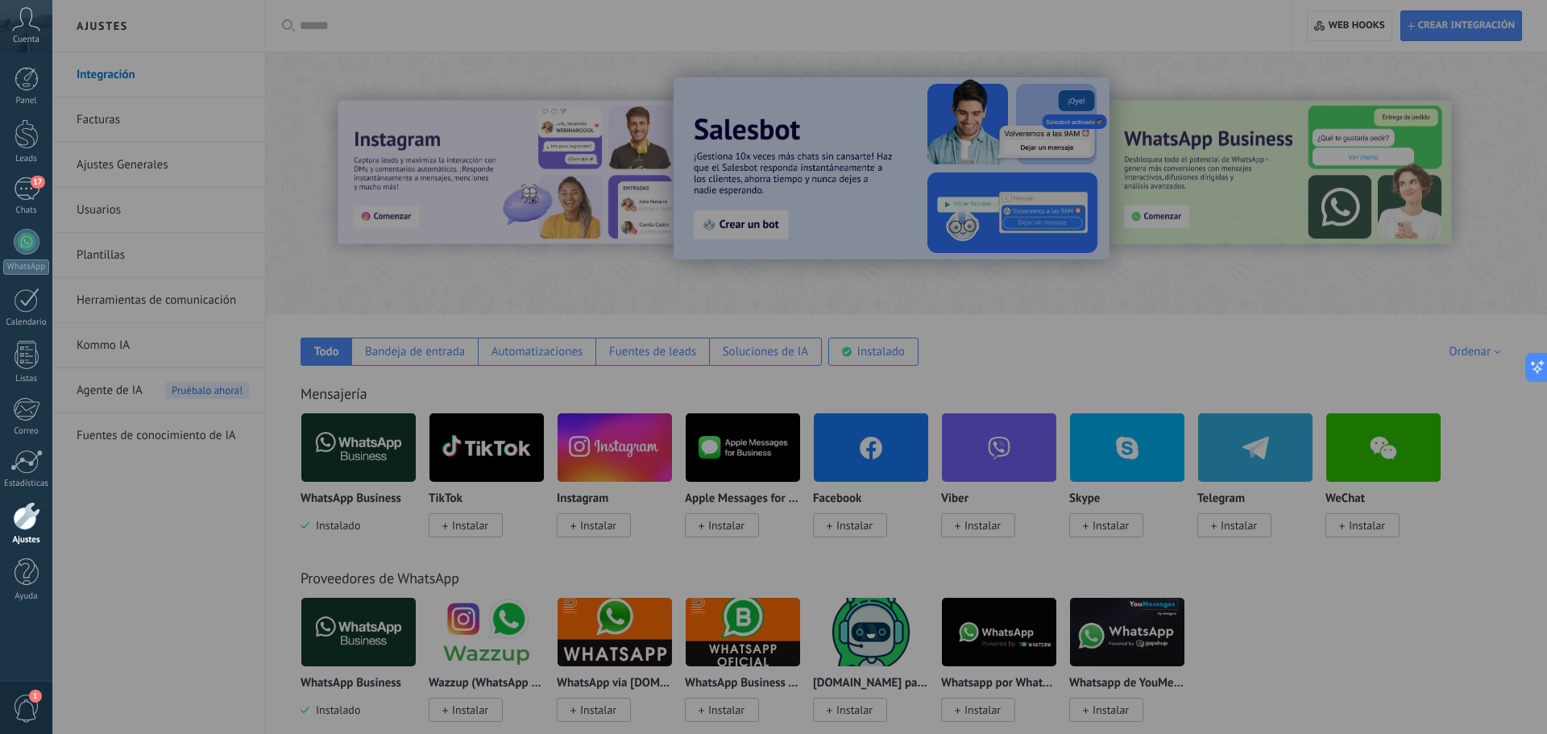
click at [19, 30] on icon at bounding box center [26, 19] width 28 height 24
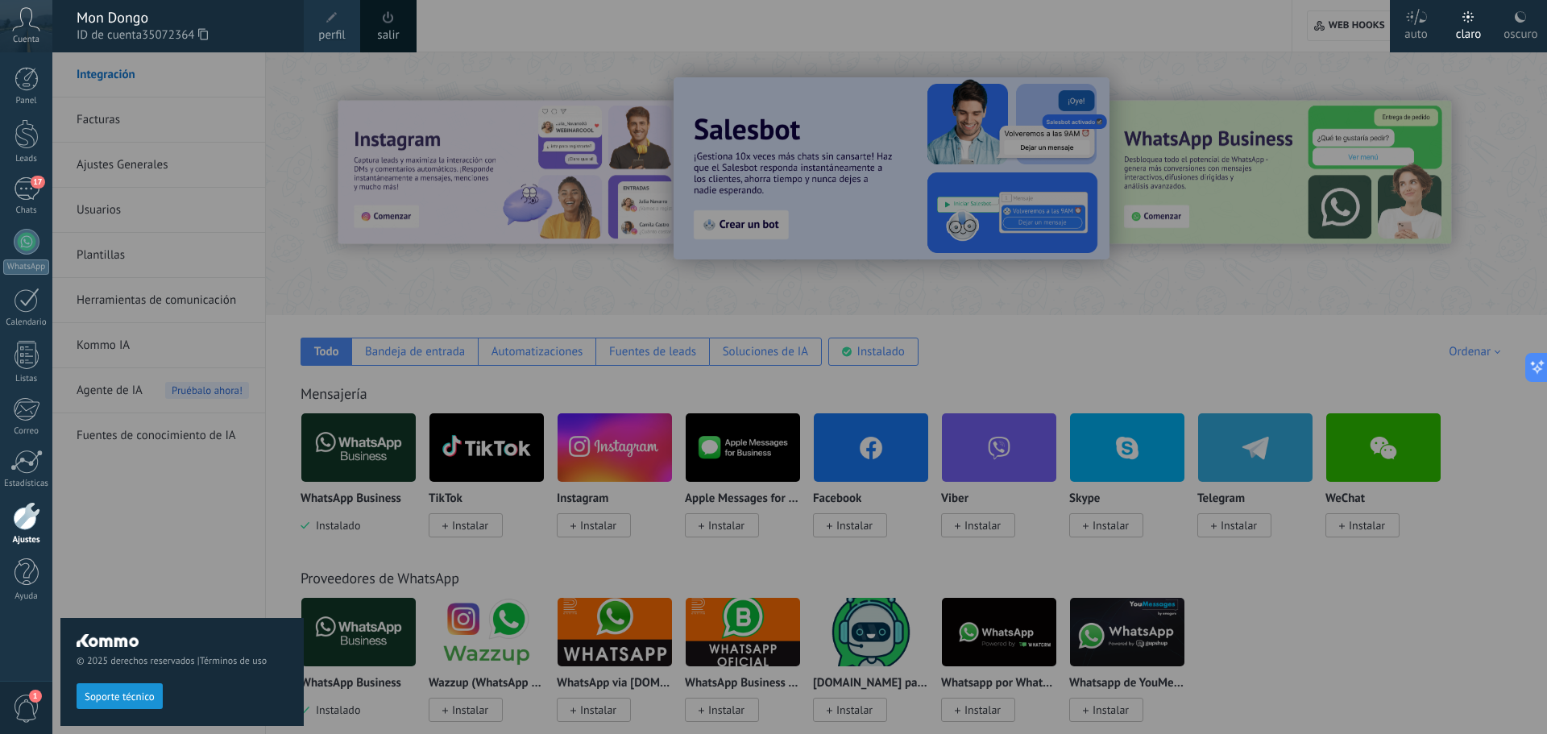
click at [338, 19] on span at bounding box center [332, 18] width 18 height 18
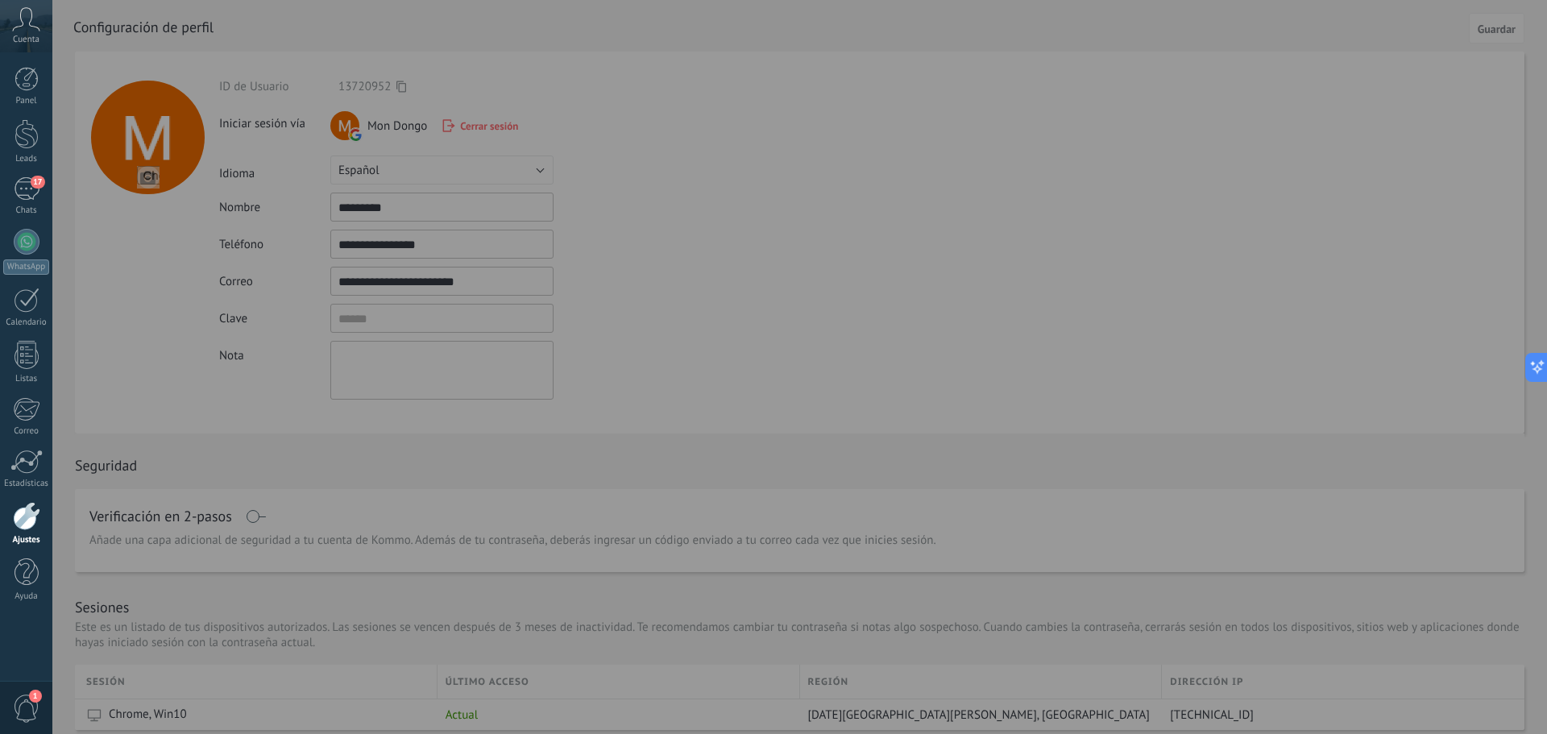
drag, startPoint x: 676, startPoint y: 172, endPoint x: 594, endPoint y: 141, distance: 87.7
click at [674, 171] on div at bounding box center [825, 367] width 1547 height 734
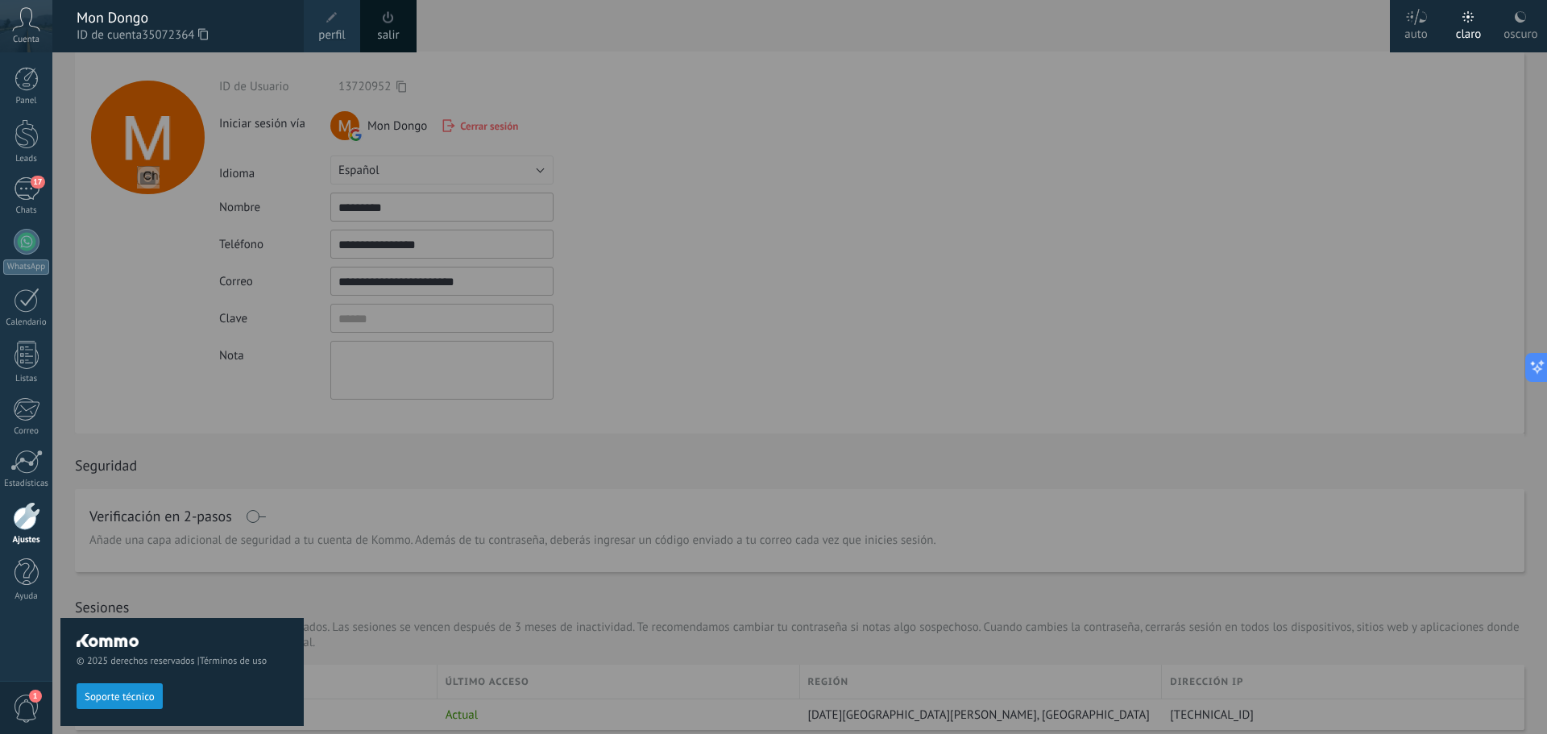
click at [1176, 280] on div at bounding box center [825, 367] width 1547 height 734
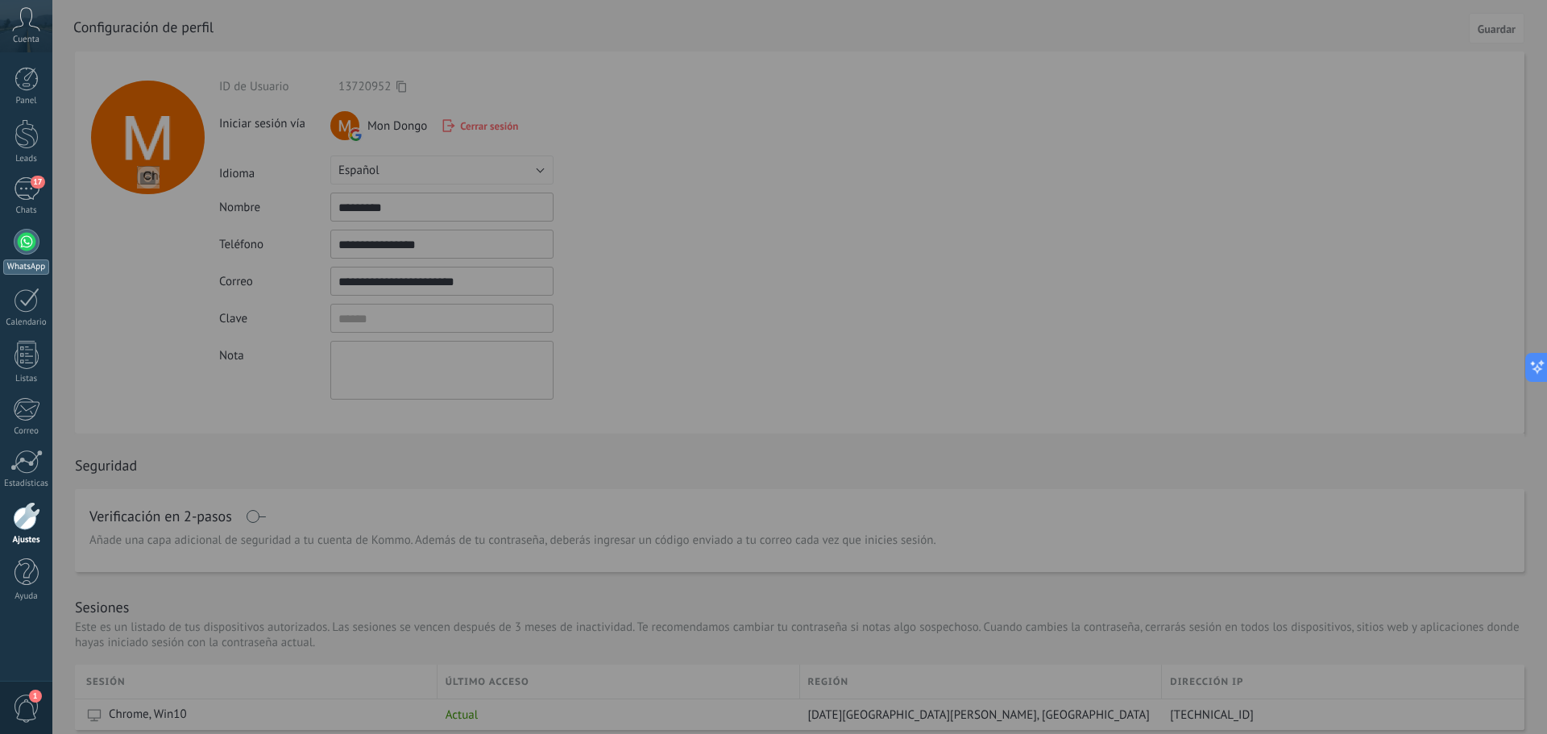
click at [27, 245] on div at bounding box center [27, 242] width 26 height 26
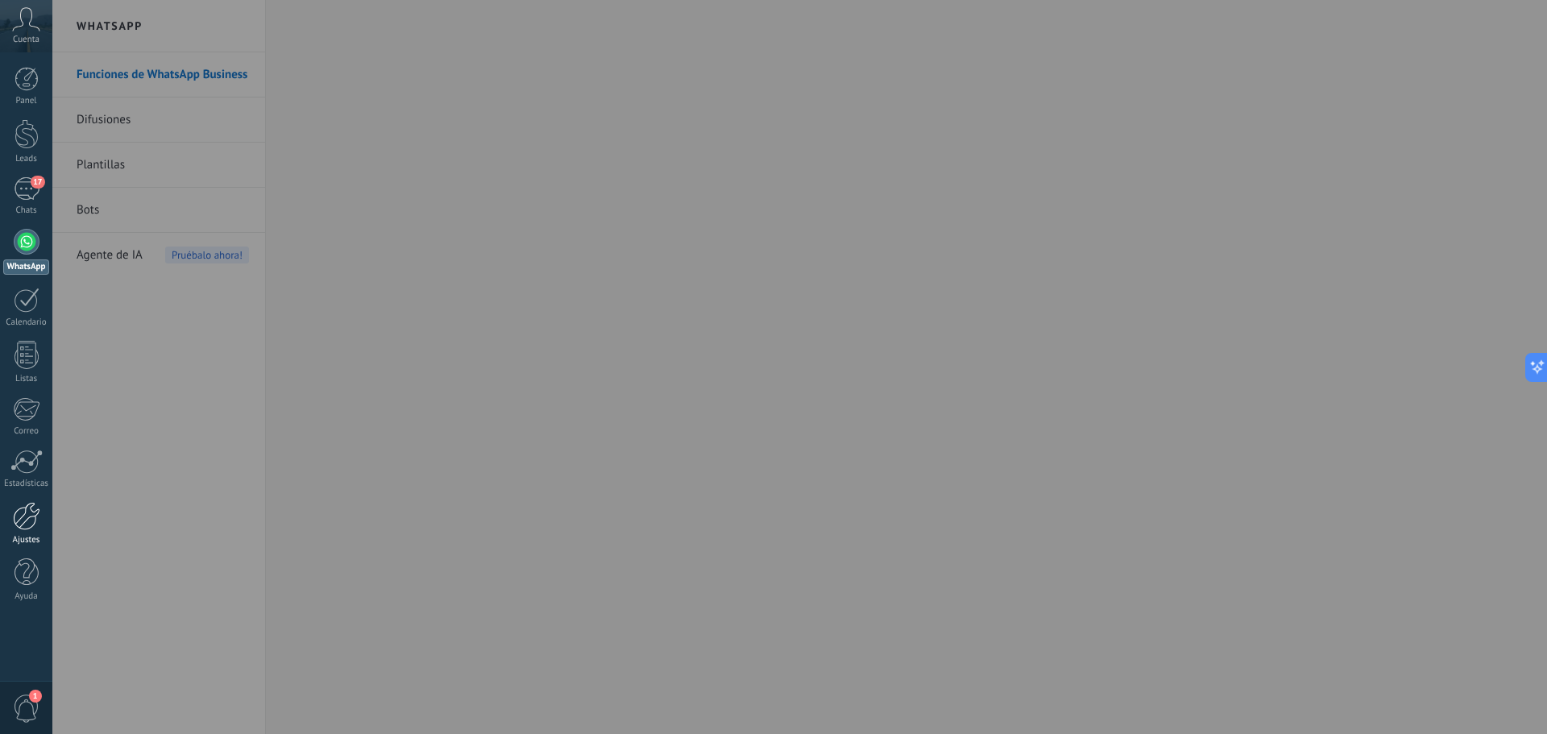
click at [10, 519] on link "Ajustes" at bounding box center [26, 524] width 52 height 44
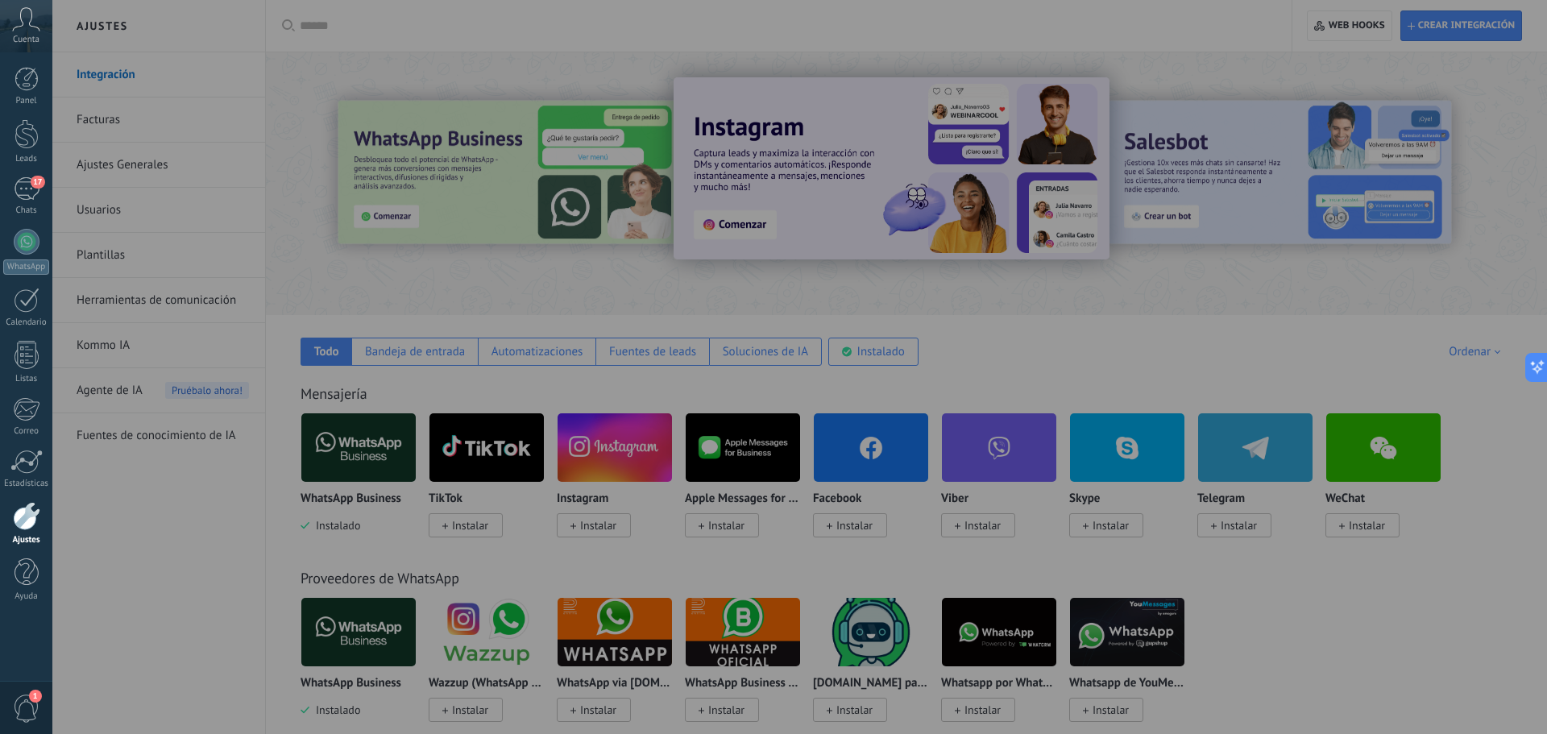
click at [122, 226] on div at bounding box center [825, 367] width 1547 height 734
click at [118, 216] on div at bounding box center [825, 367] width 1547 height 734
drag, startPoint x: 117, startPoint y: 214, endPoint x: 85, endPoint y: 152, distance: 69.9
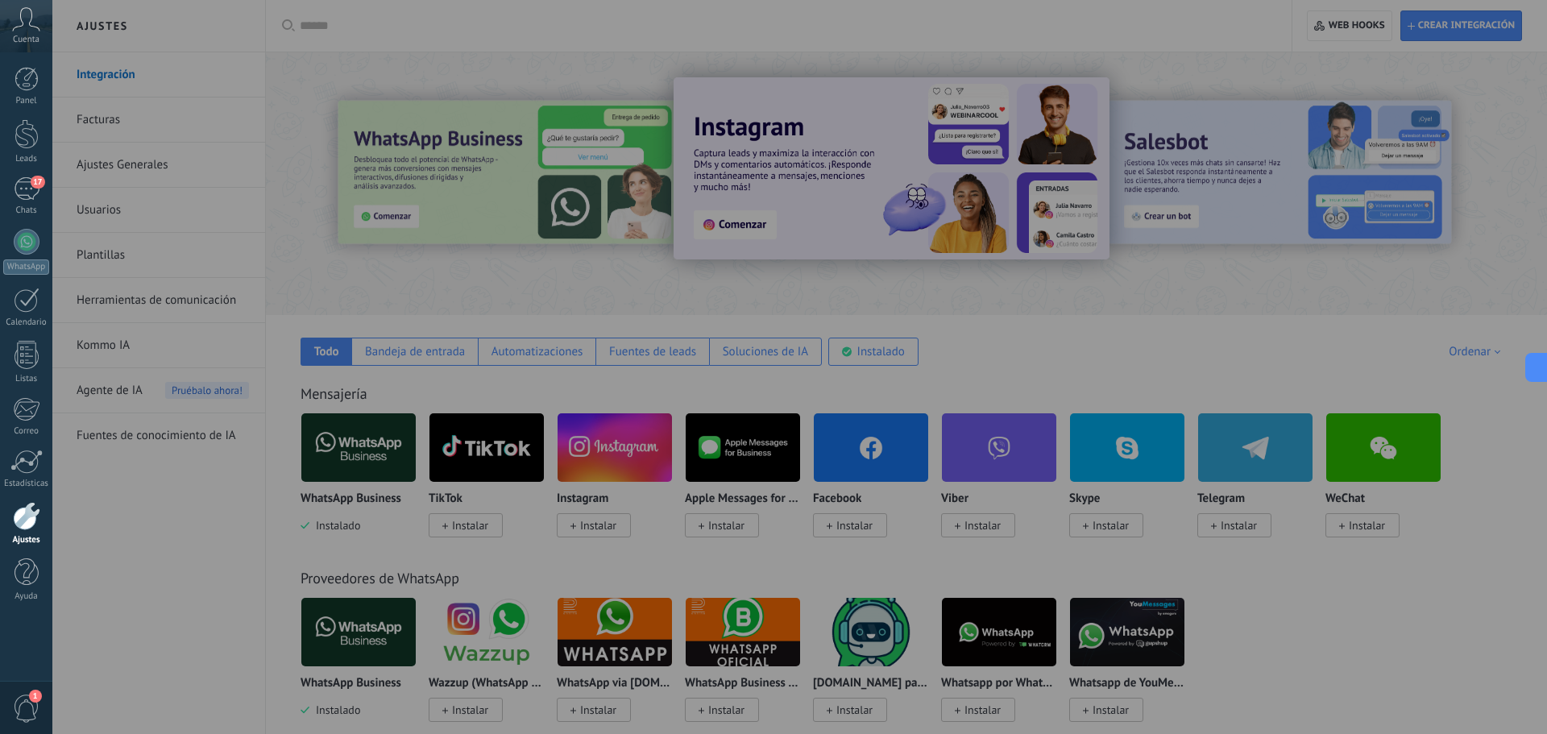
click at [116, 213] on div at bounding box center [825, 367] width 1547 height 734
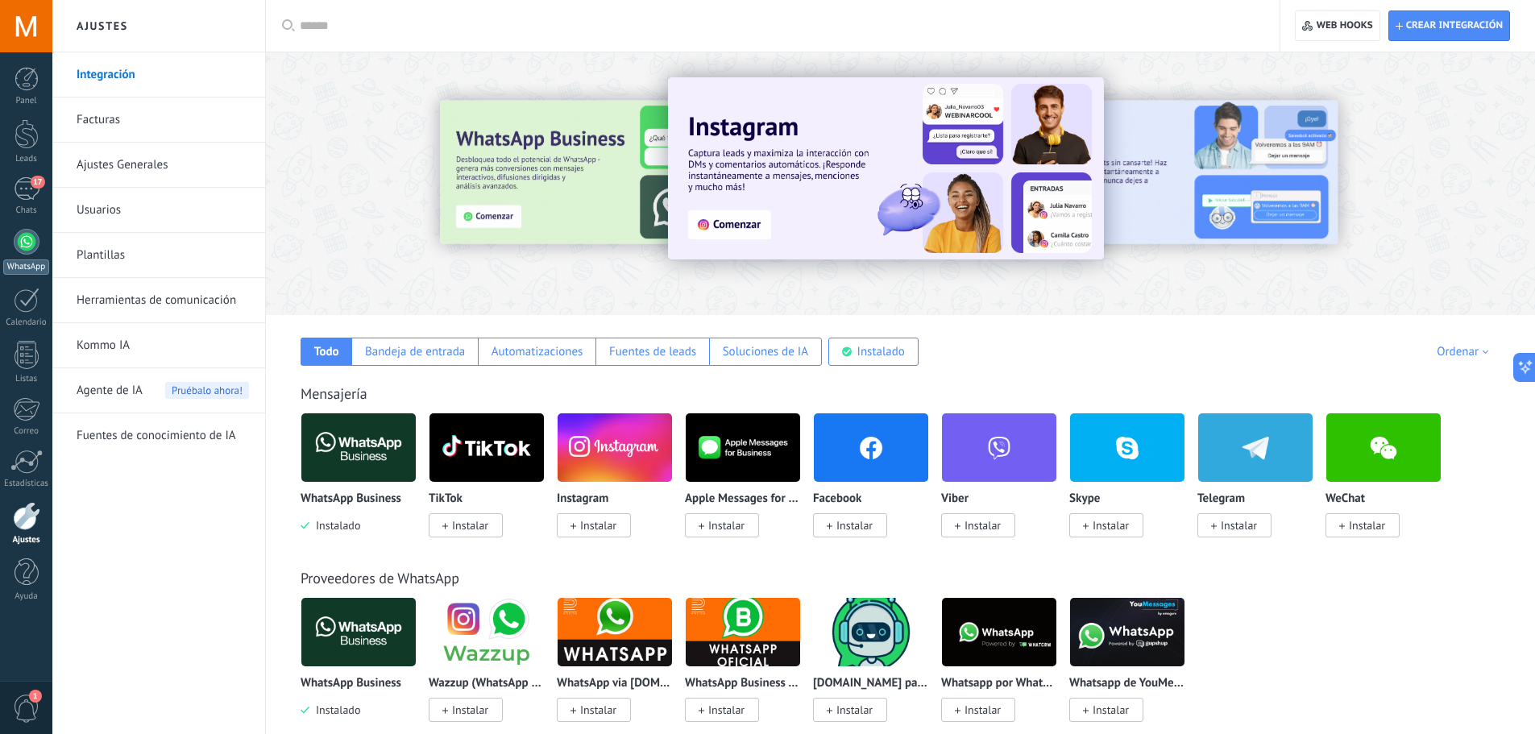
click at [27, 235] on div at bounding box center [27, 242] width 26 height 26
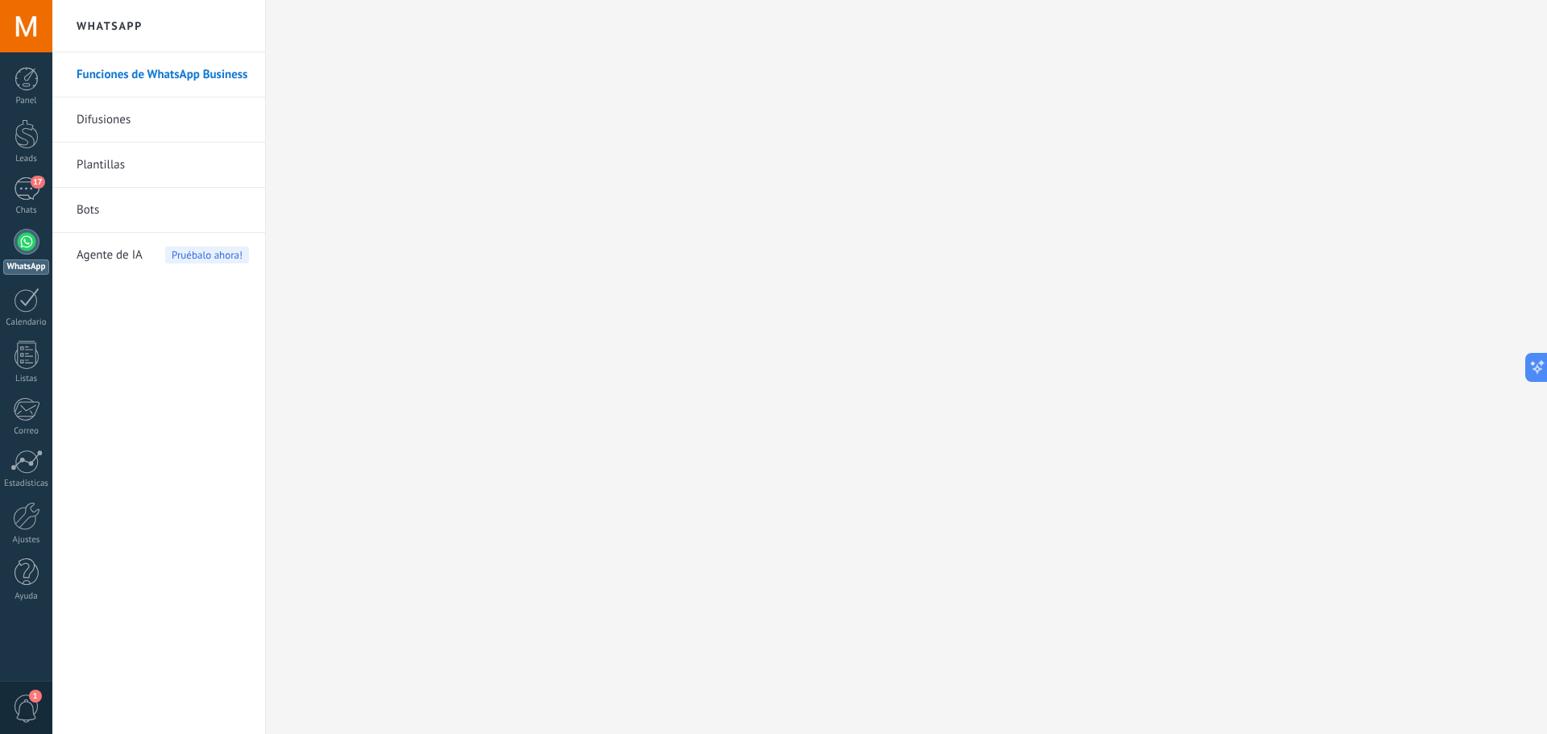
click at [114, 123] on link "Difusiones" at bounding box center [163, 119] width 172 height 45
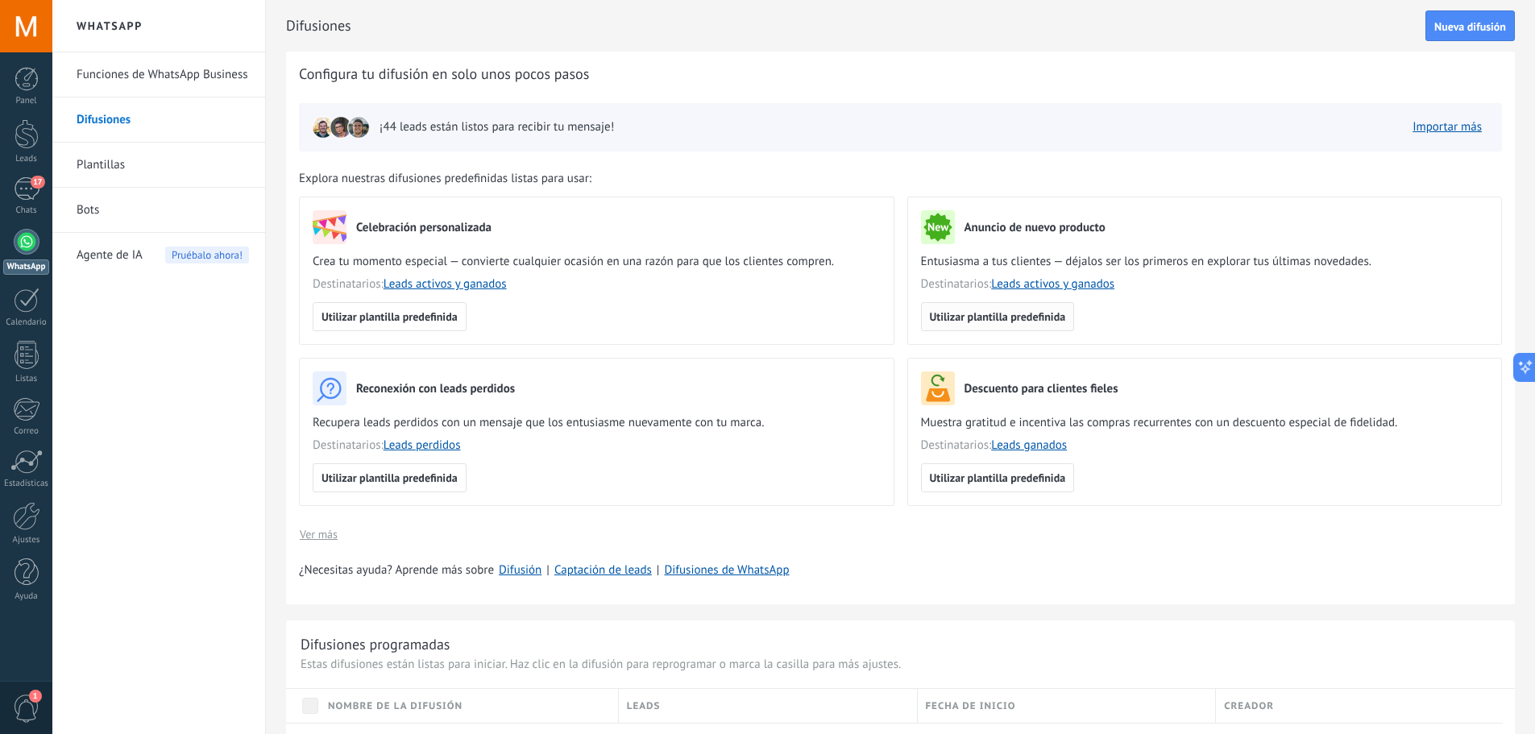
click at [1027, 318] on span "Utilizar plantilla predefinida" at bounding box center [998, 316] width 136 height 11
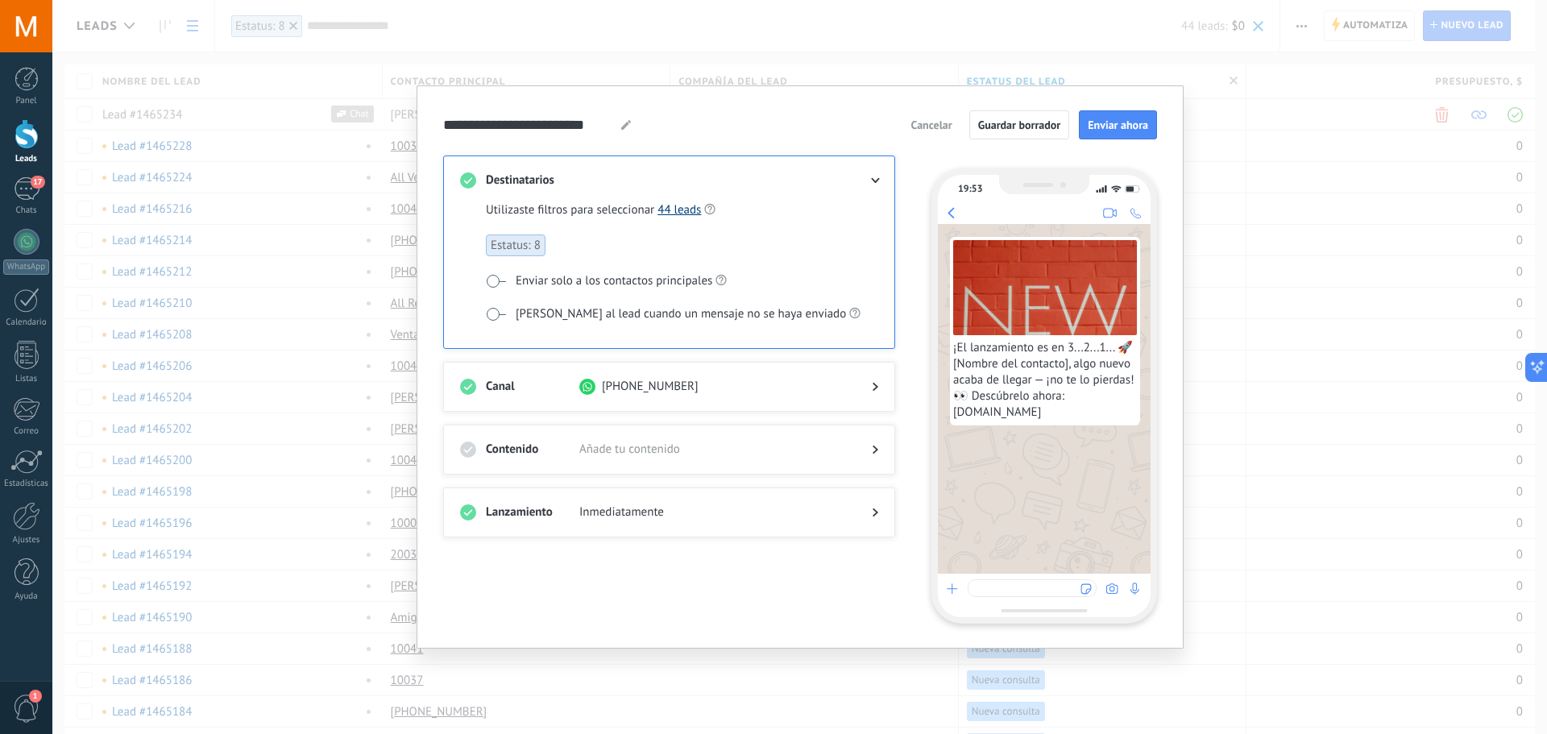
click at [672, 205] on link "44 leads" at bounding box center [679, 209] width 44 height 15
click at [632, 452] on span "Añade tu contenido" at bounding box center [712, 450] width 267 height 16
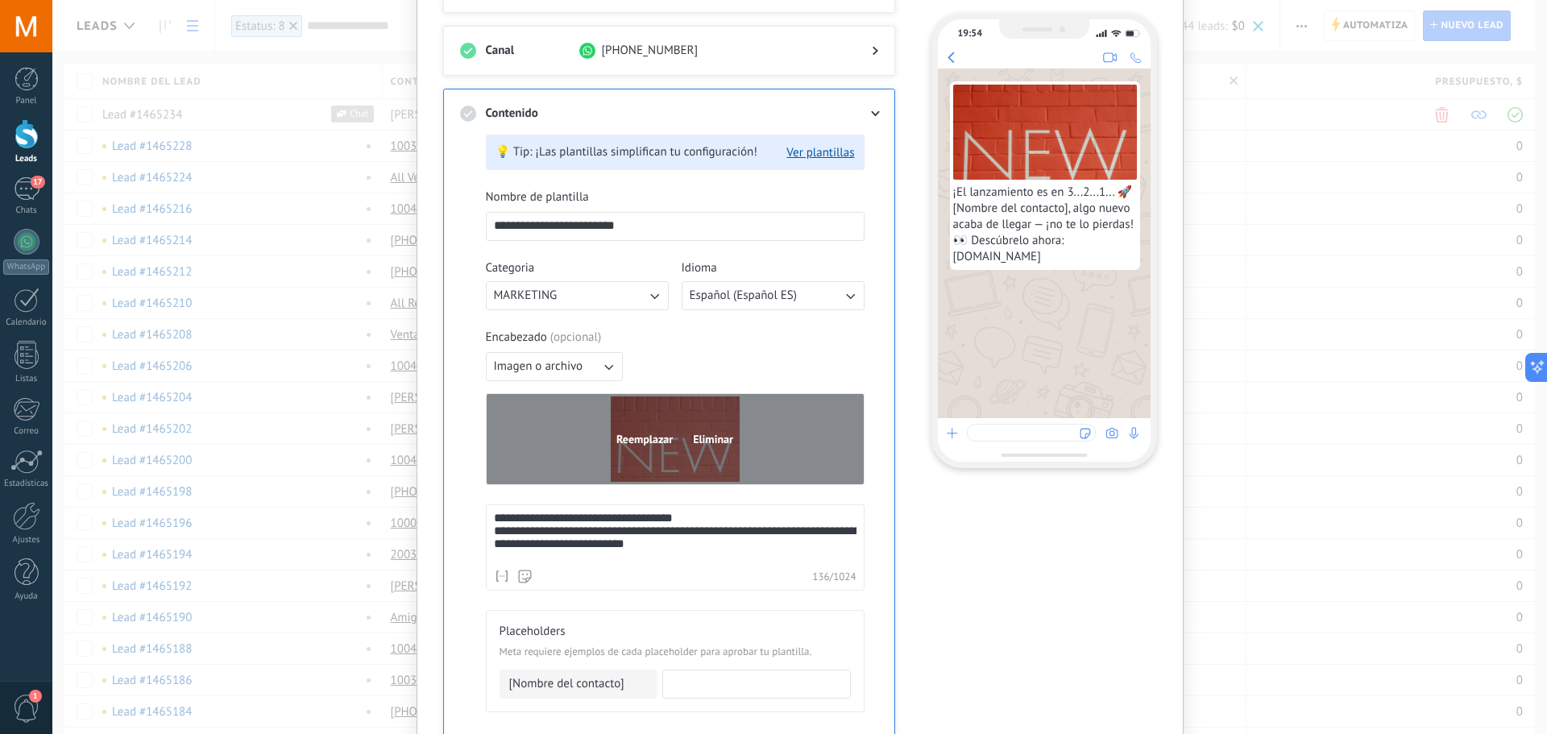
scroll to position [161, 0]
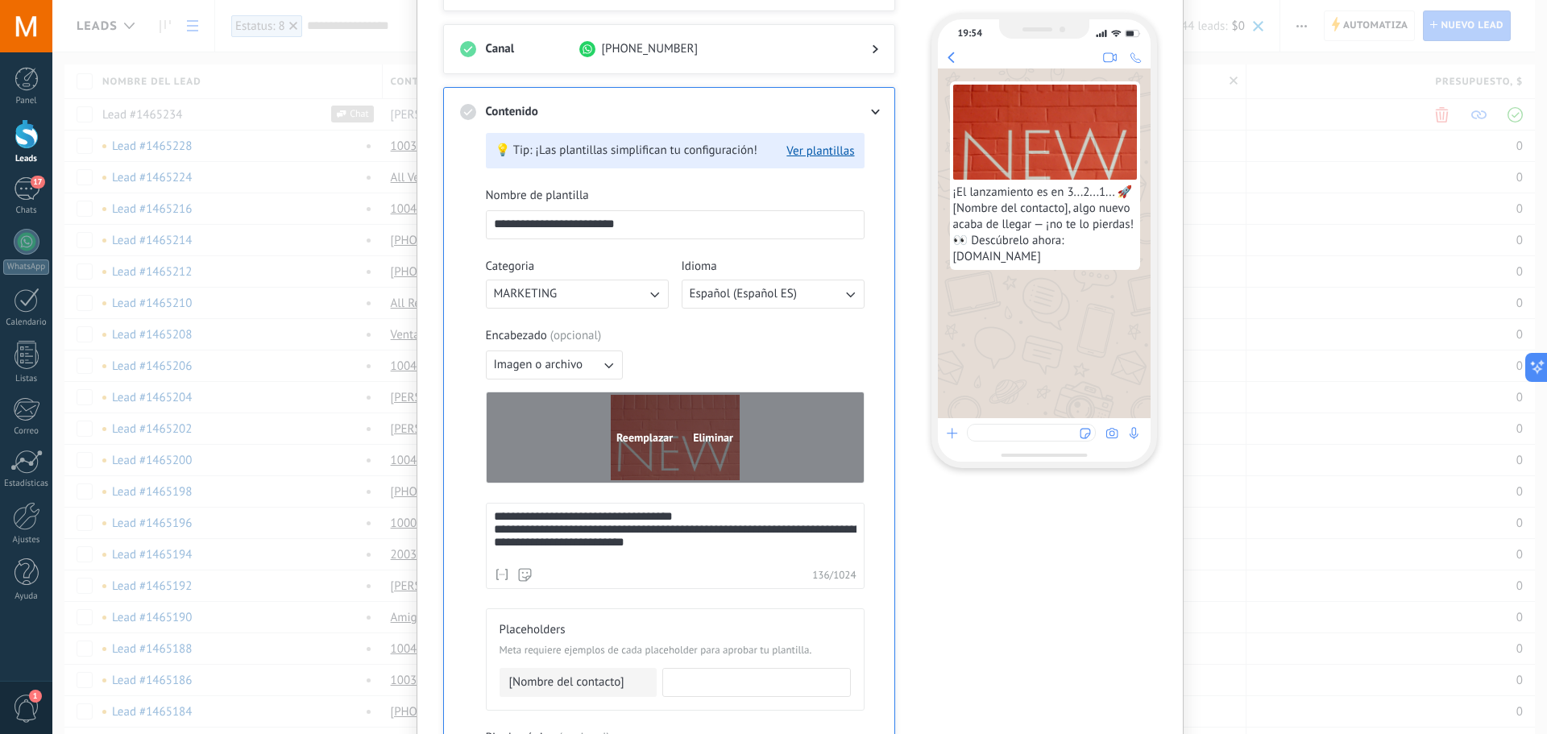
click at [712, 438] on span "Eliminar" at bounding box center [713, 437] width 40 height 11
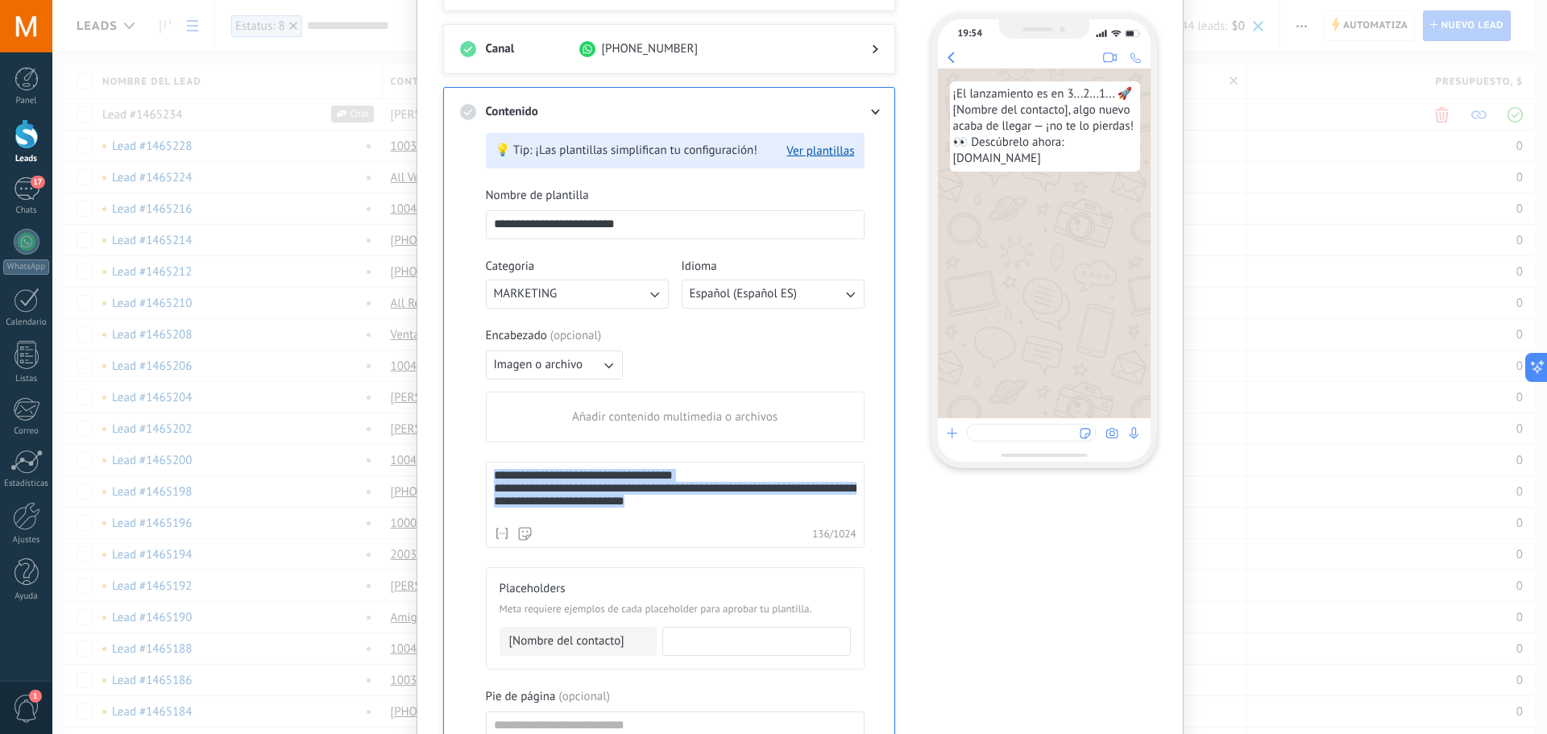
drag, startPoint x: 686, startPoint y: 511, endPoint x: 443, endPoint y: 454, distance: 249.0
click at [437, 461] on div "**********" at bounding box center [800, 474] width 767 height 1167
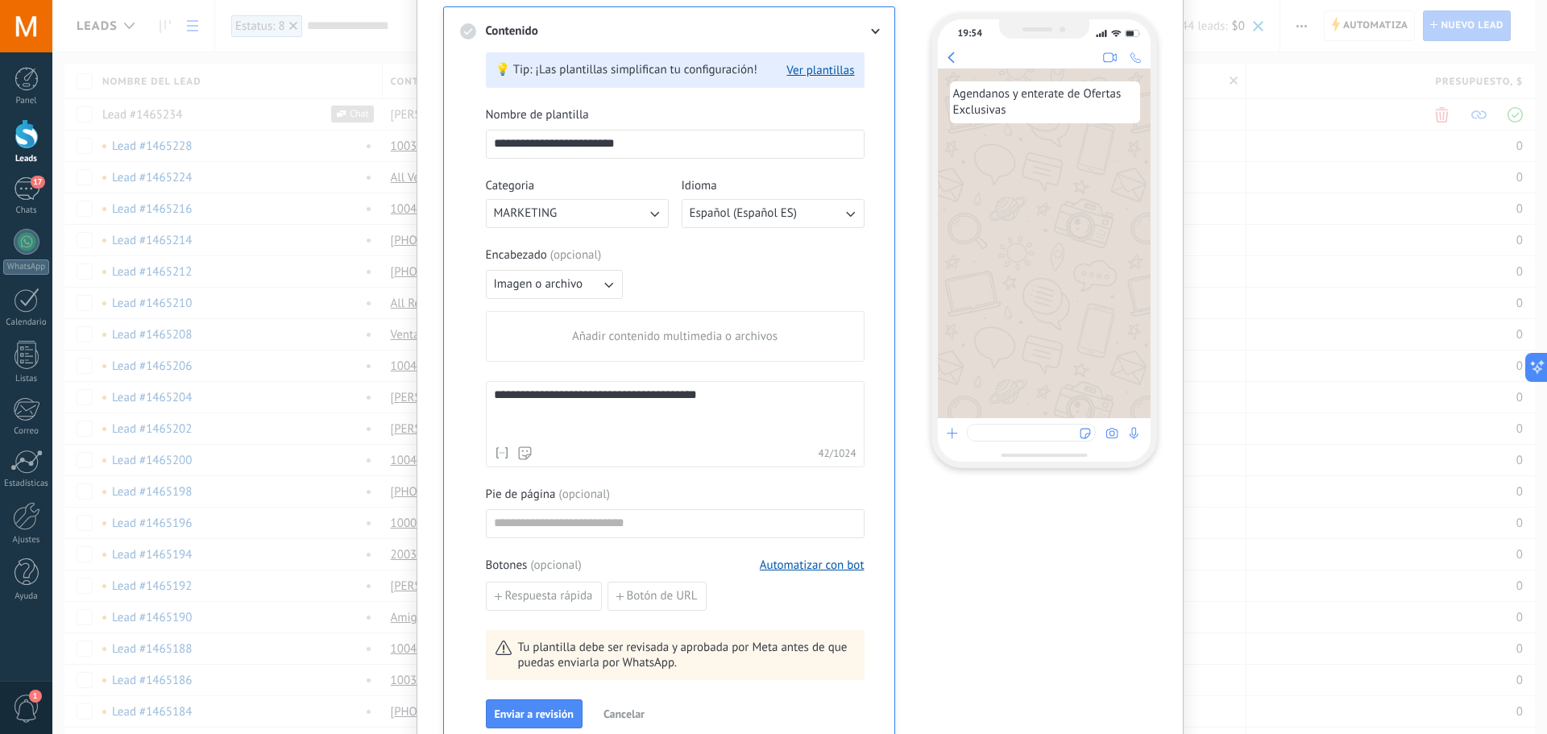
scroll to position [322, 0]
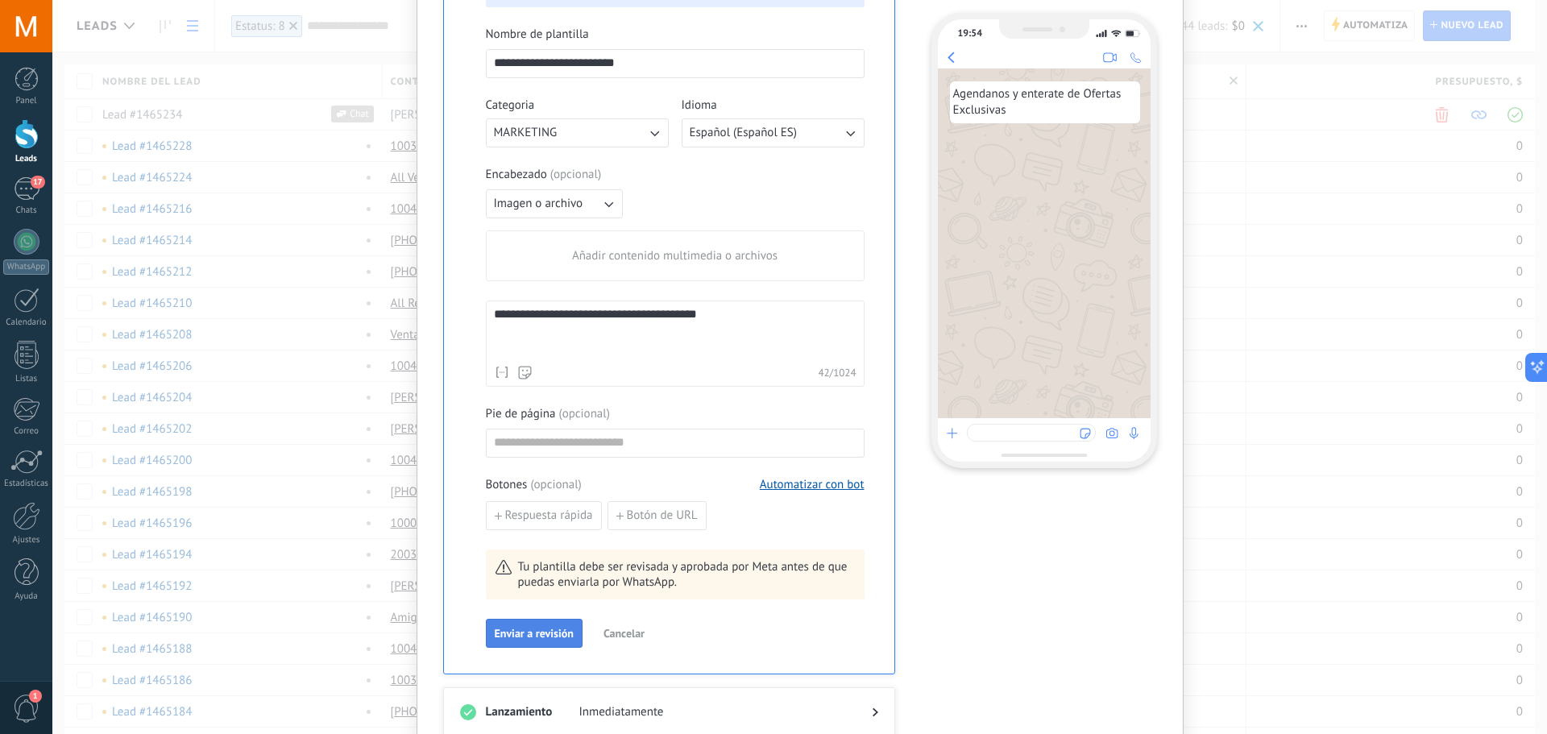
click at [533, 636] on span "Enviar a revisión" at bounding box center [534, 633] width 79 height 11
click at [661, 258] on span "Añadir contenido multimedia o archivos" at bounding box center [674, 256] width 205 height 16
click at [0, 0] on input "Añadir contenido multimedia o archivos" at bounding box center [0, 0] width 0 height 0
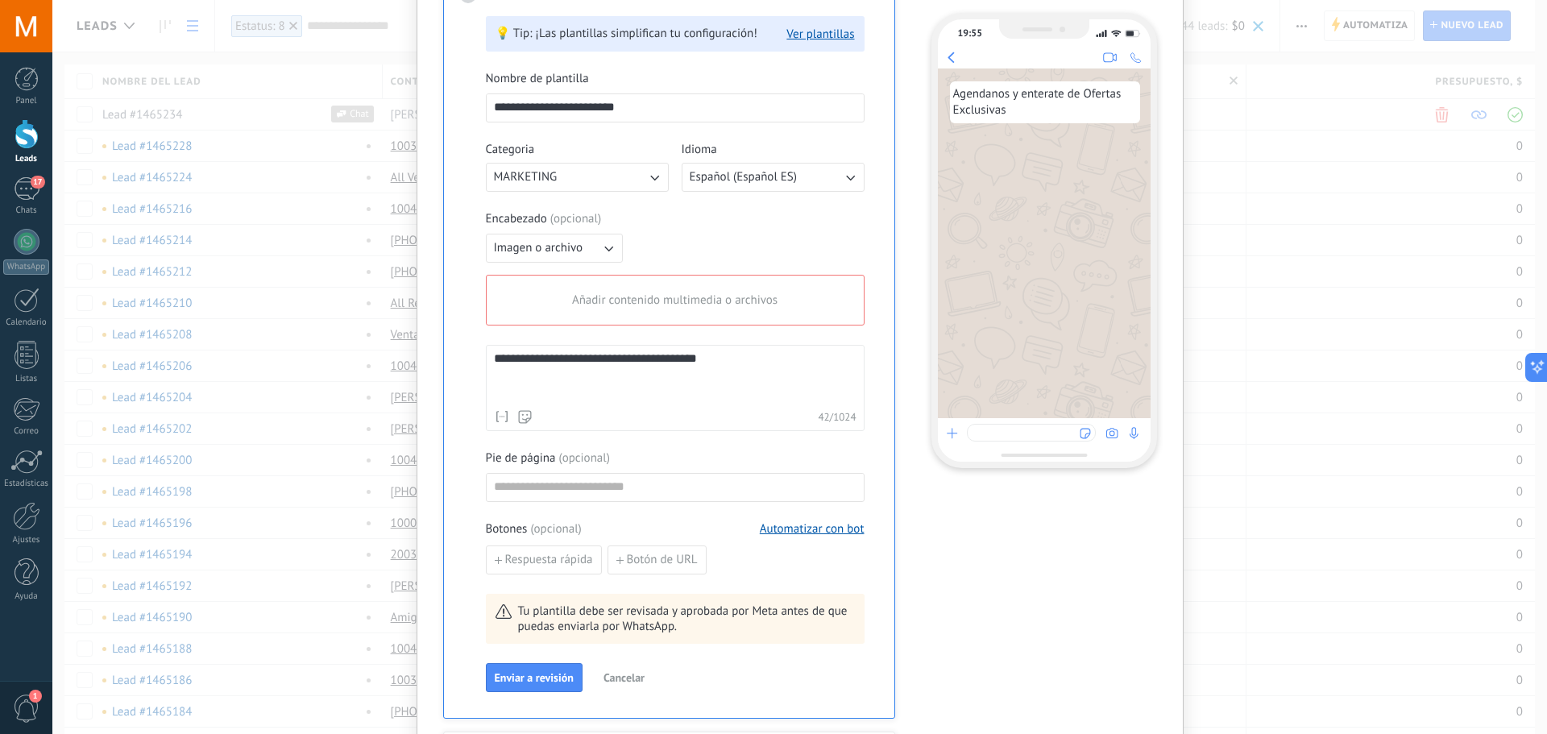
scroll to position [242, 0]
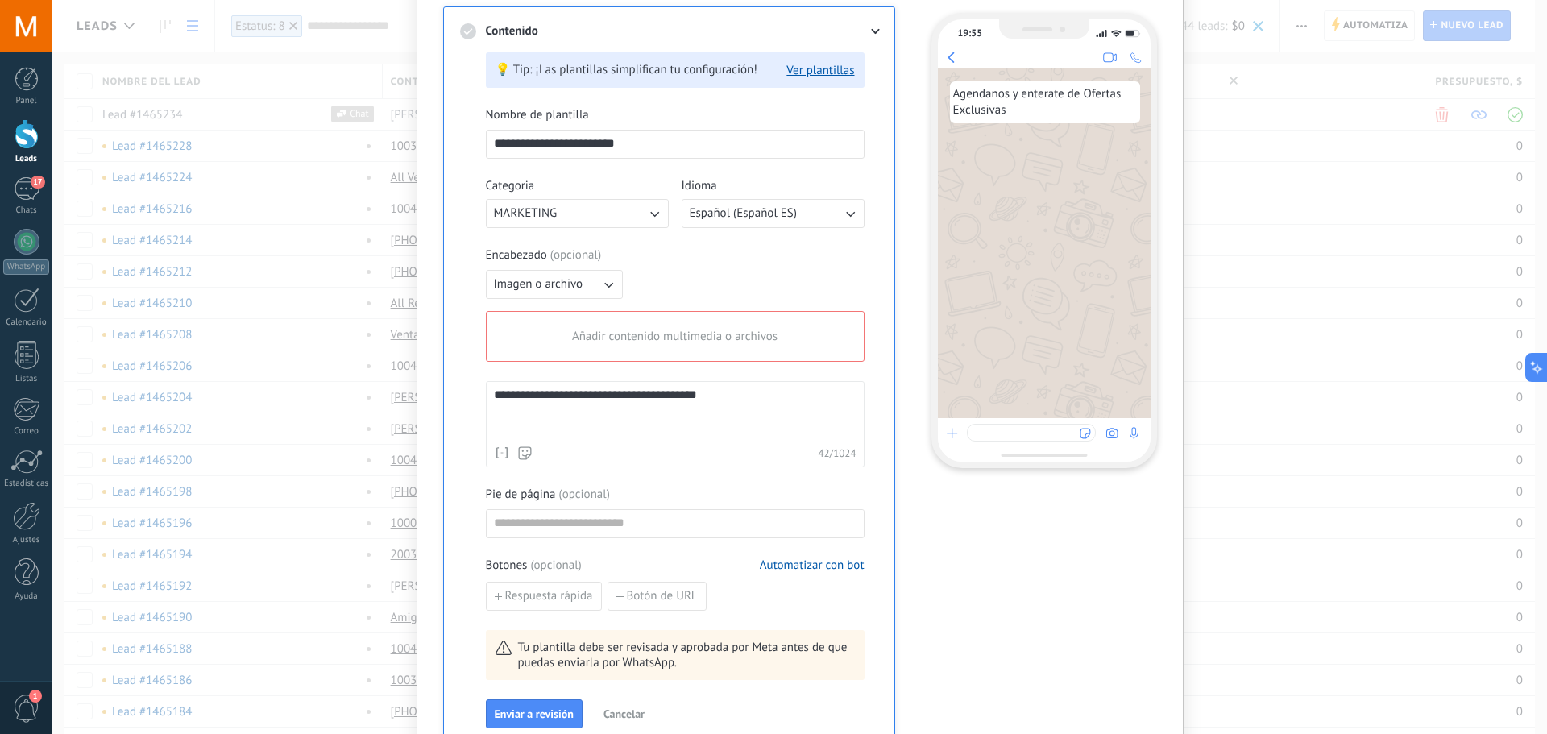
click at [580, 280] on button "Imagen o archivo" at bounding box center [554, 284] width 137 height 29
click at [520, 307] on li "Texto" at bounding box center [549, 311] width 146 height 27
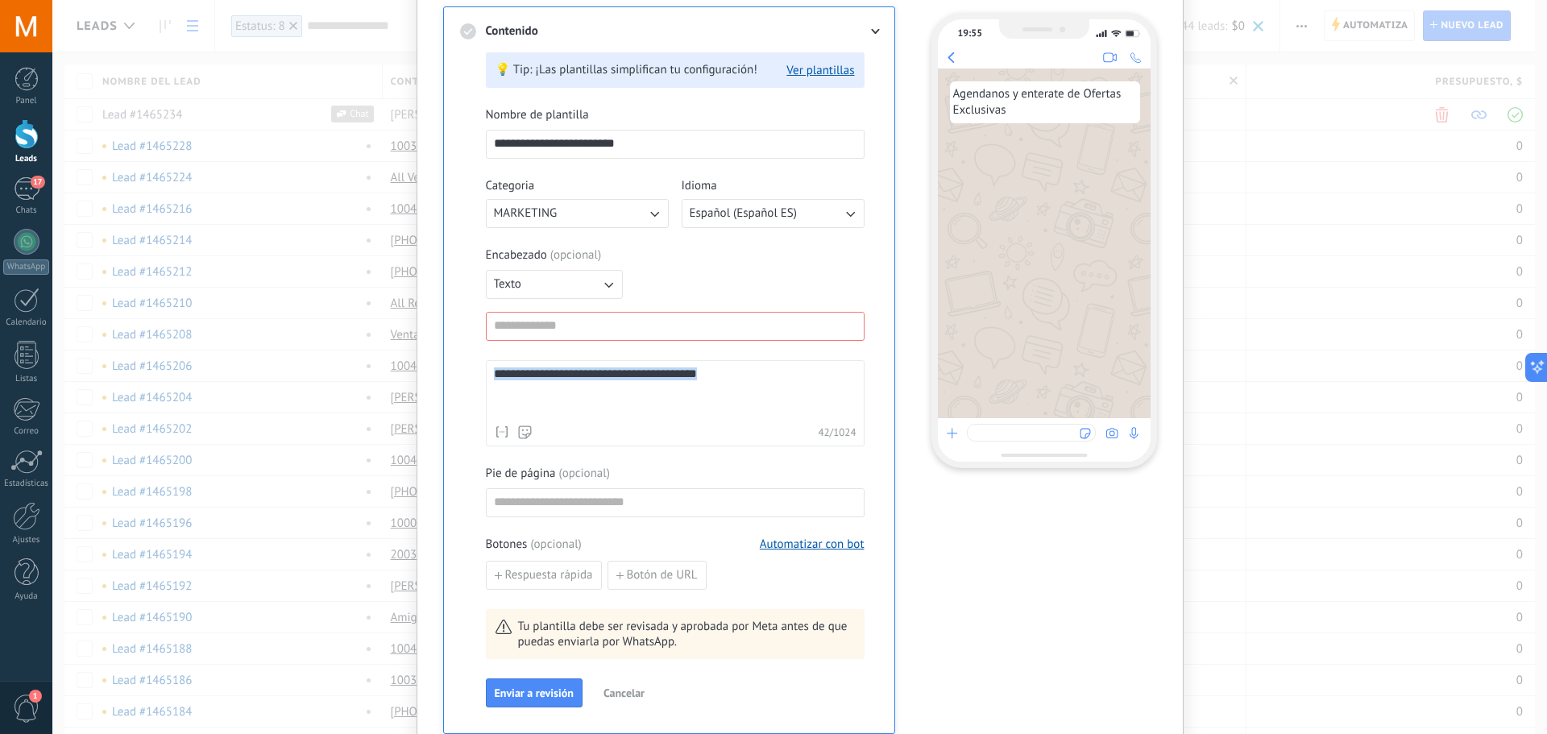
drag, startPoint x: 746, startPoint y: 384, endPoint x: 450, endPoint y: 359, distance: 296.8
click at [451, 359] on div "**********" at bounding box center [669, 370] width 452 height 728
copy div "**********"
click at [573, 332] on input at bounding box center [675, 326] width 377 height 26
paste input "**********"
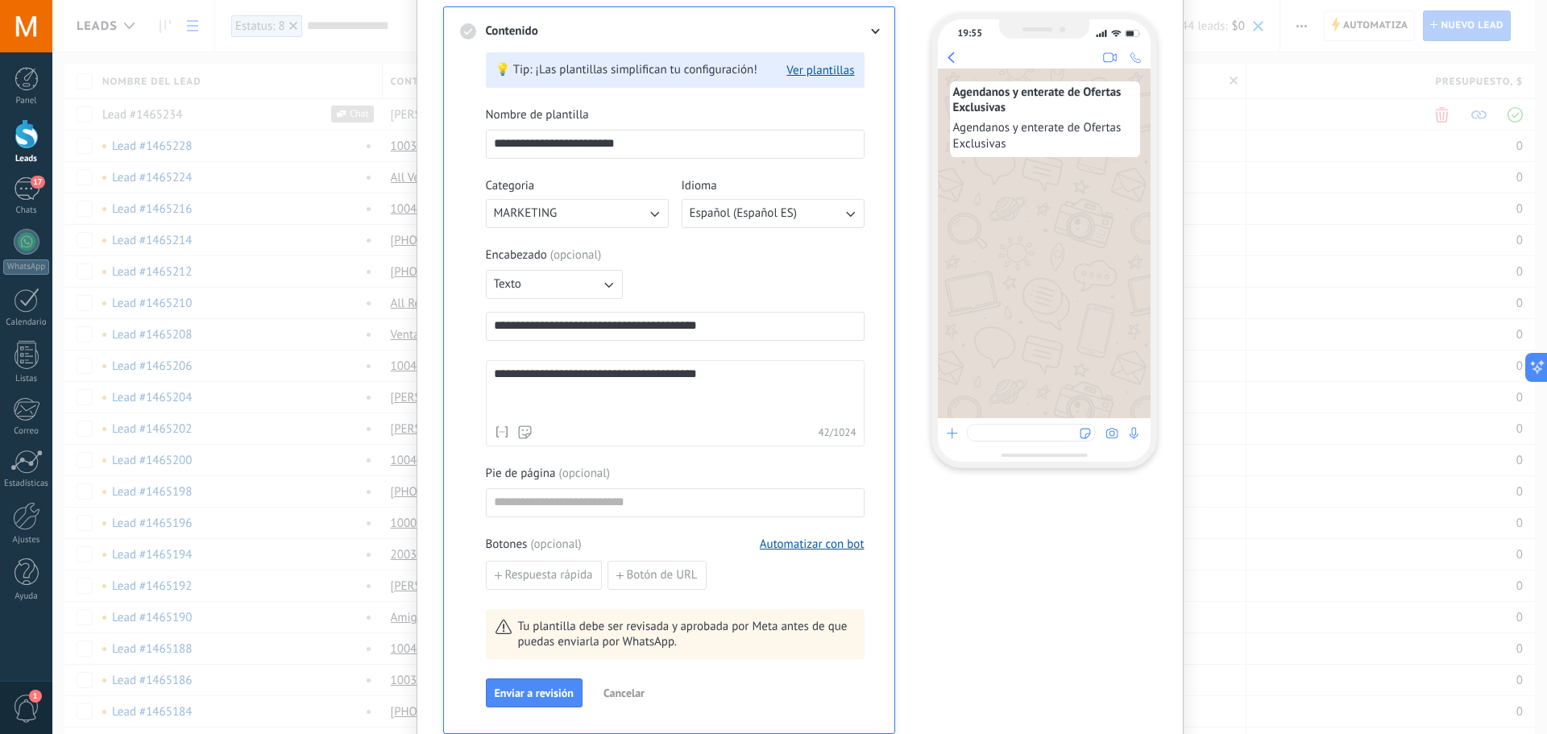
type input "**********"
drag, startPoint x: 746, startPoint y: 376, endPoint x: 449, endPoint y: 354, distance: 298.1
click at [449, 354] on div "**********" at bounding box center [669, 370] width 452 height 728
click at [543, 697] on span "Enviar a revisión" at bounding box center [534, 692] width 79 height 11
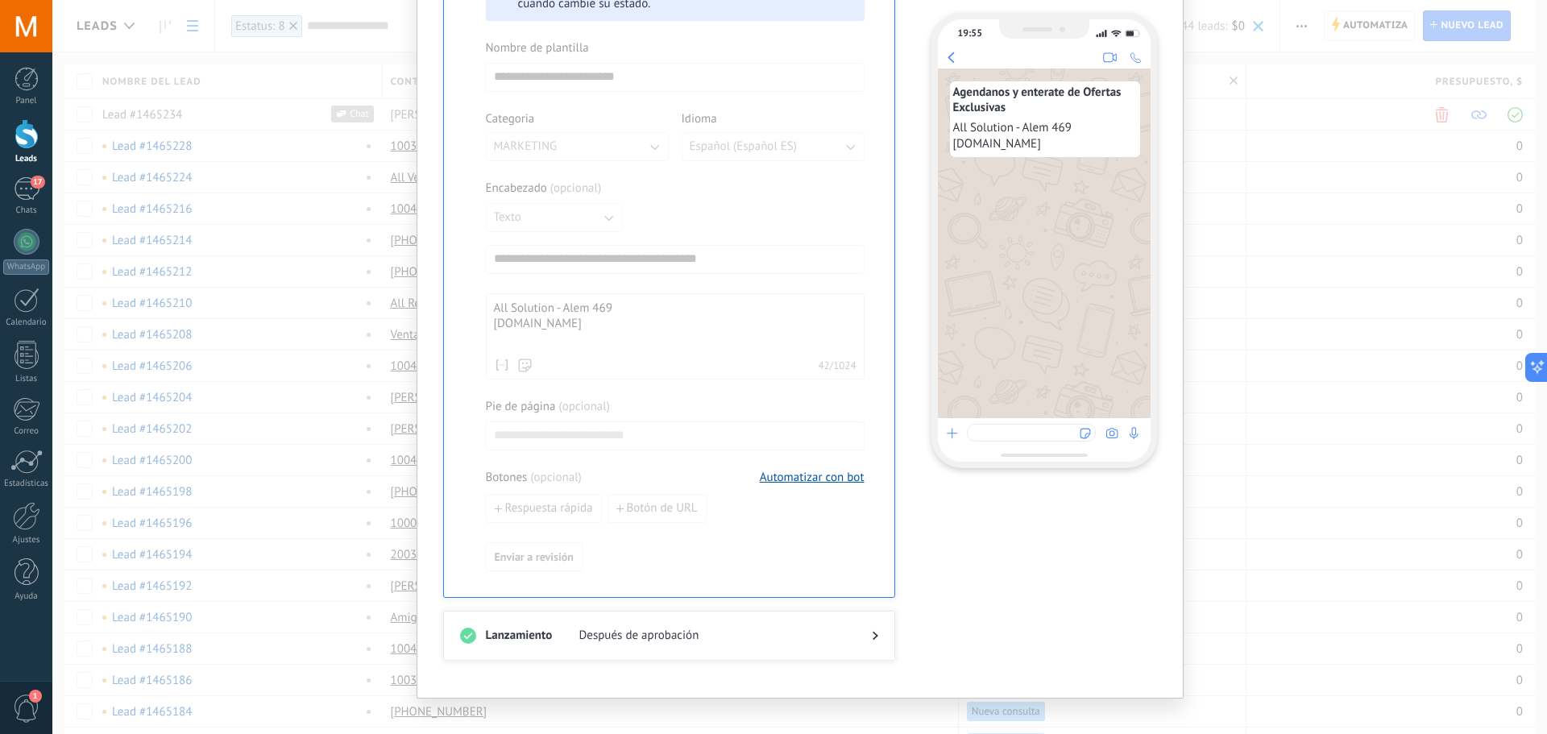
scroll to position [429, 0]
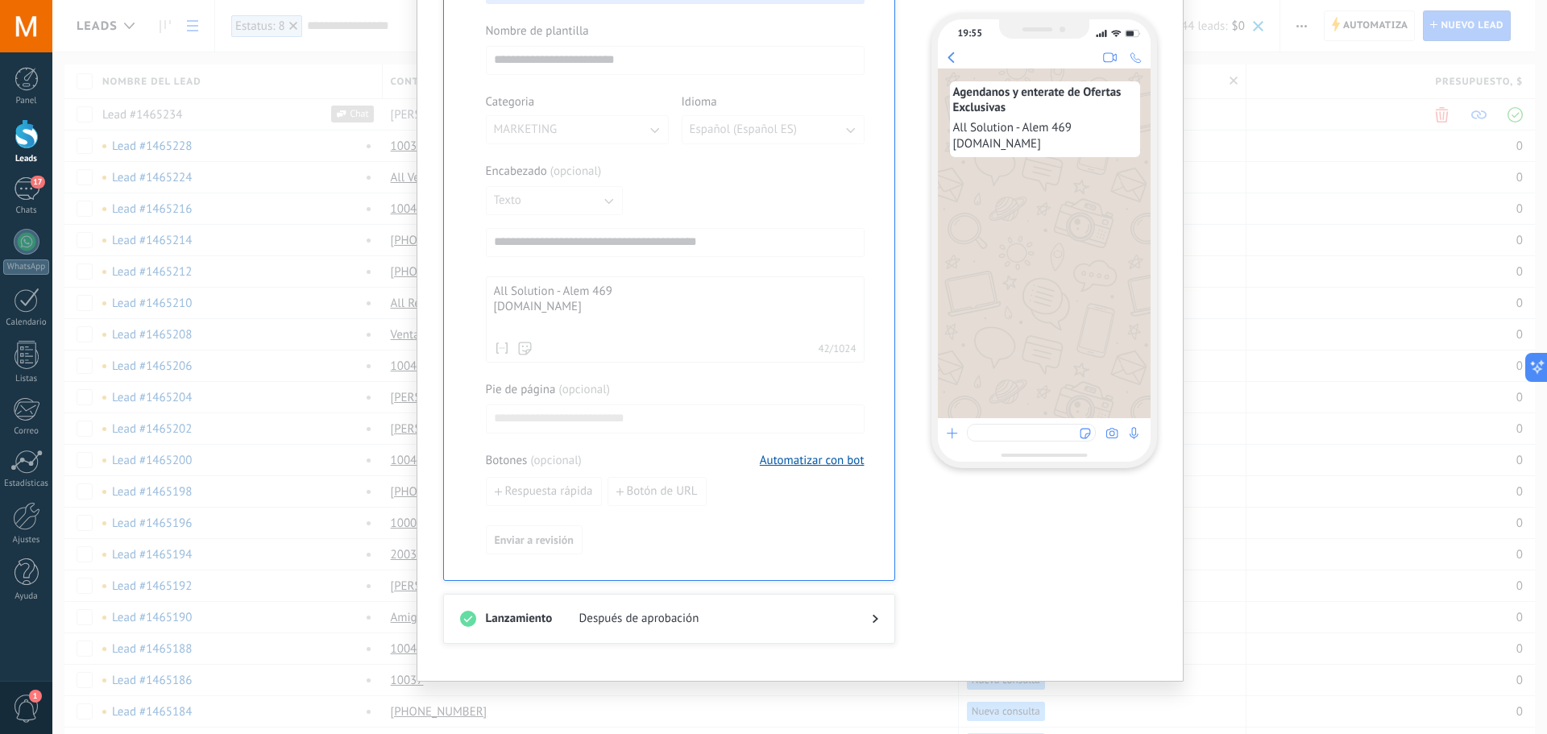
click at [830, 621] on span "Después de aprobación" at bounding box center [712, 619] width 267 height 16
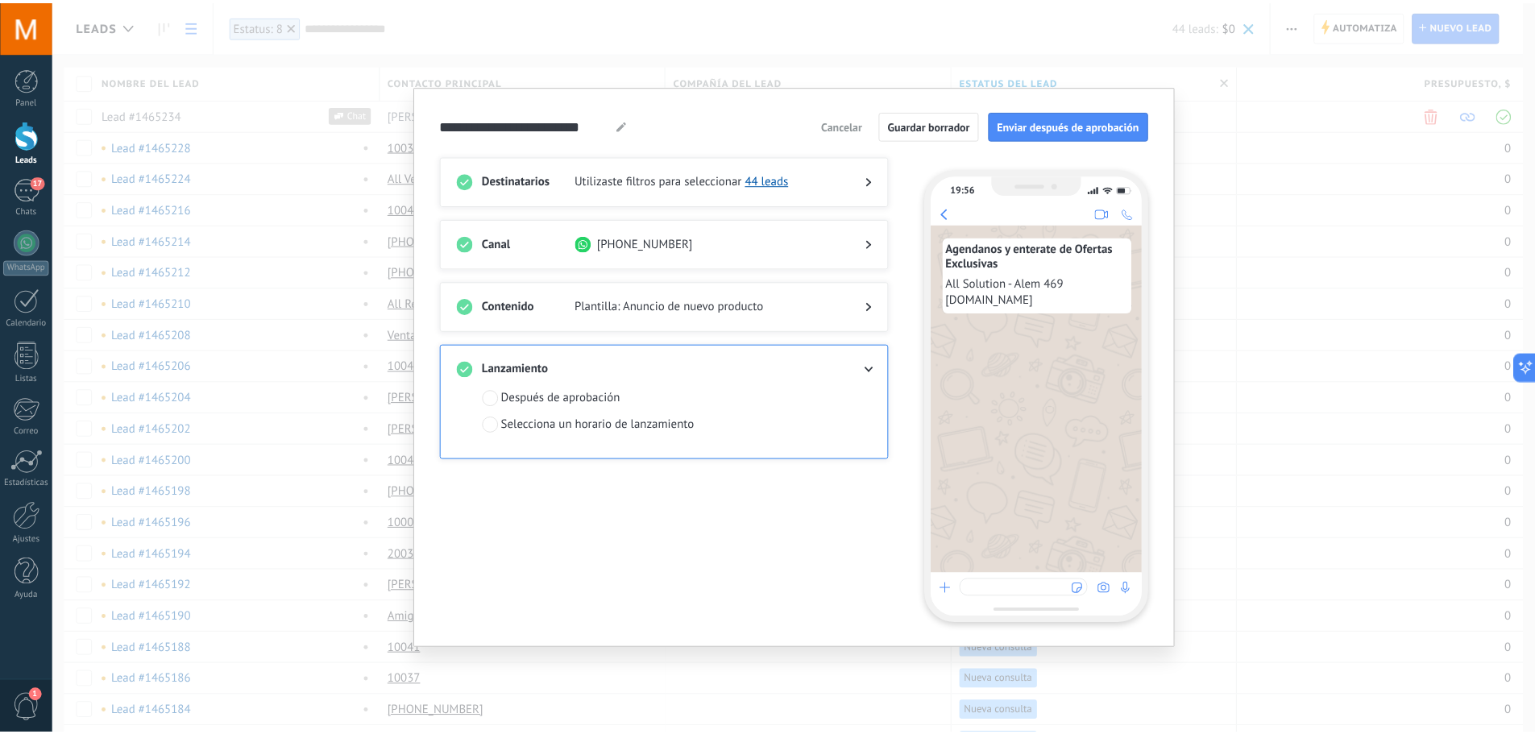
scroll to position [0, 0]
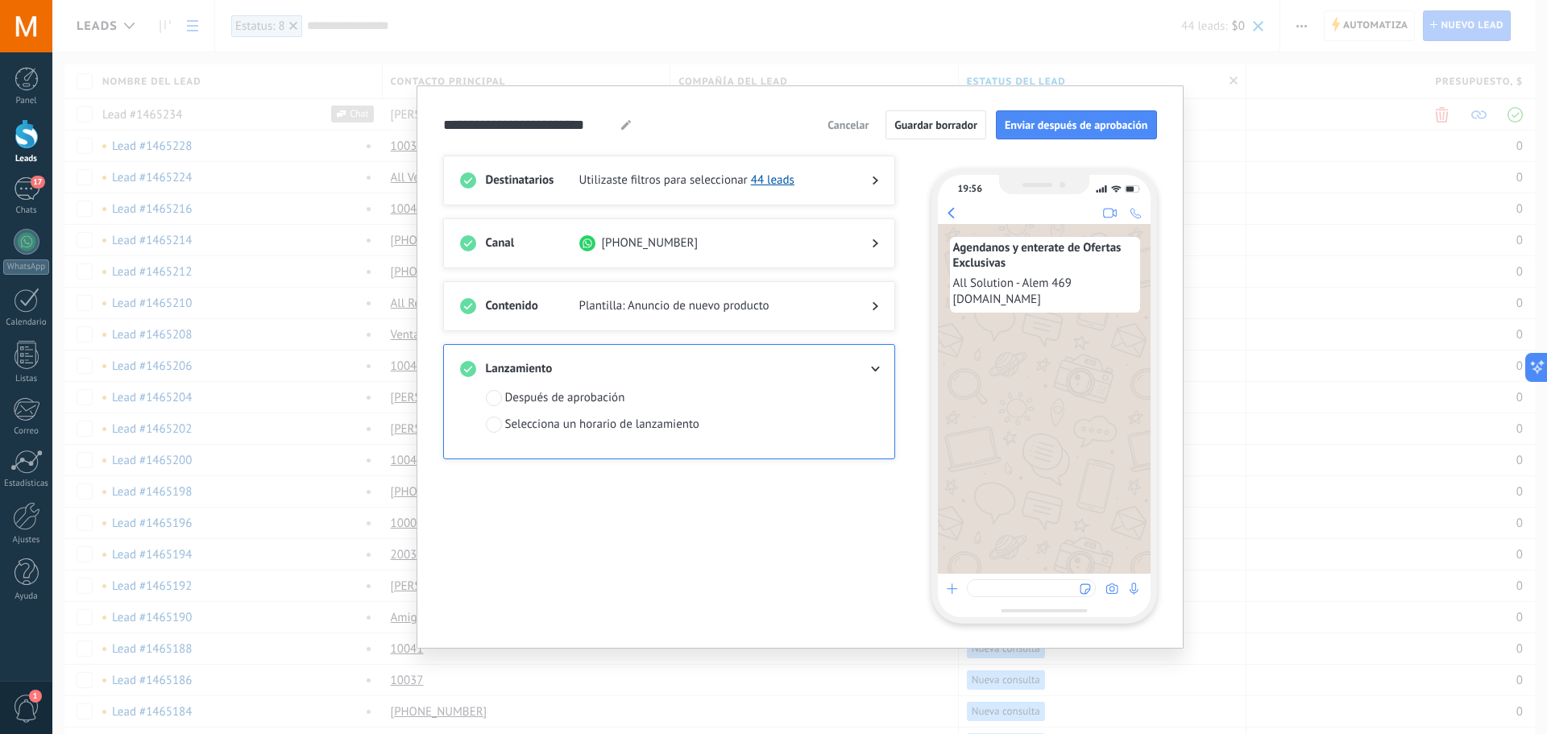
click at [534, 421] on div "Selecciona un horario de lanzamiento" at bounding box center [602, 425] width 194 height 16
click at [579, 399] on div "Después de aprobación" at bounding box center [565, 398] width 120 height 16
click at [1063, 126] on span "Enviar después de aprobación" at bounding box center [1076, 124] width 143 height 11
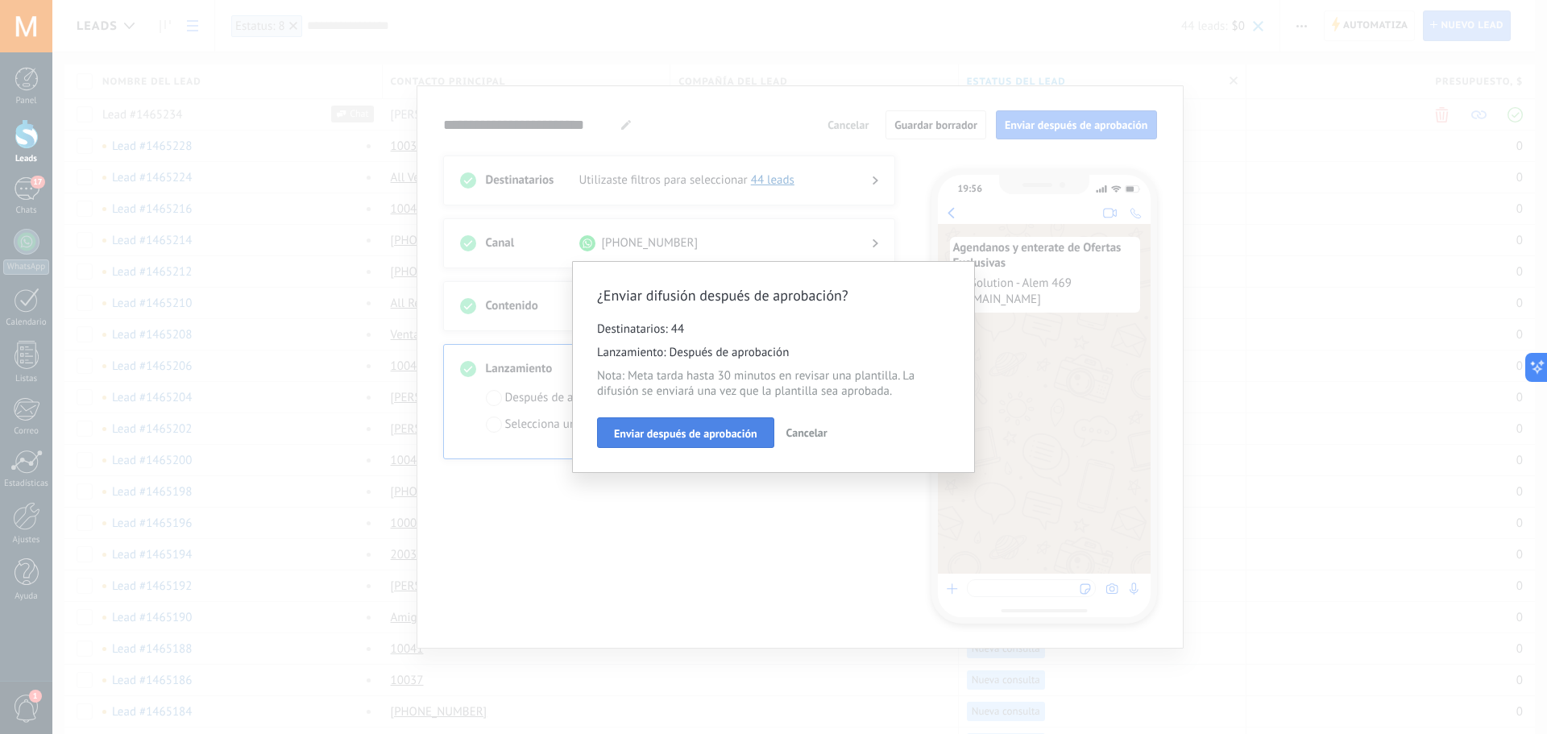
click at [720, 437] on span "Enviar después de aprobación" at bounding box center [685, 433] width 143 height 11
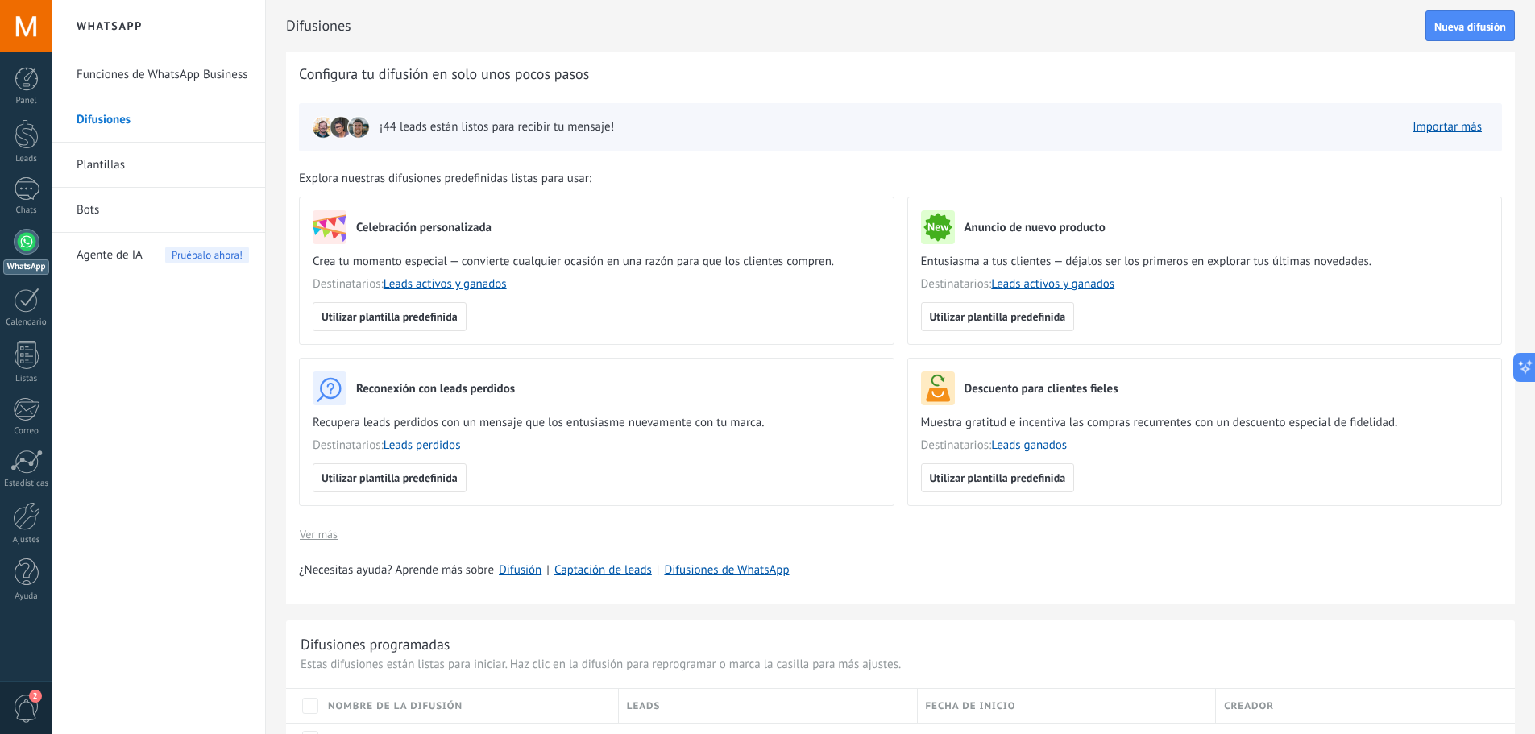
drag, startPoint x: 448, startPoint y: 0, endPoint x: 1143, endPoint y: 93, distance: 701.4
click at [1166, 94] on div "Configura tu difusión en solo unos pocos pasos ¡44 leads están listos para reci…" at bounding box center [900, 328] width 1229 height 553
